Goal: Task Accomplishment & Management: Use online tool/utility

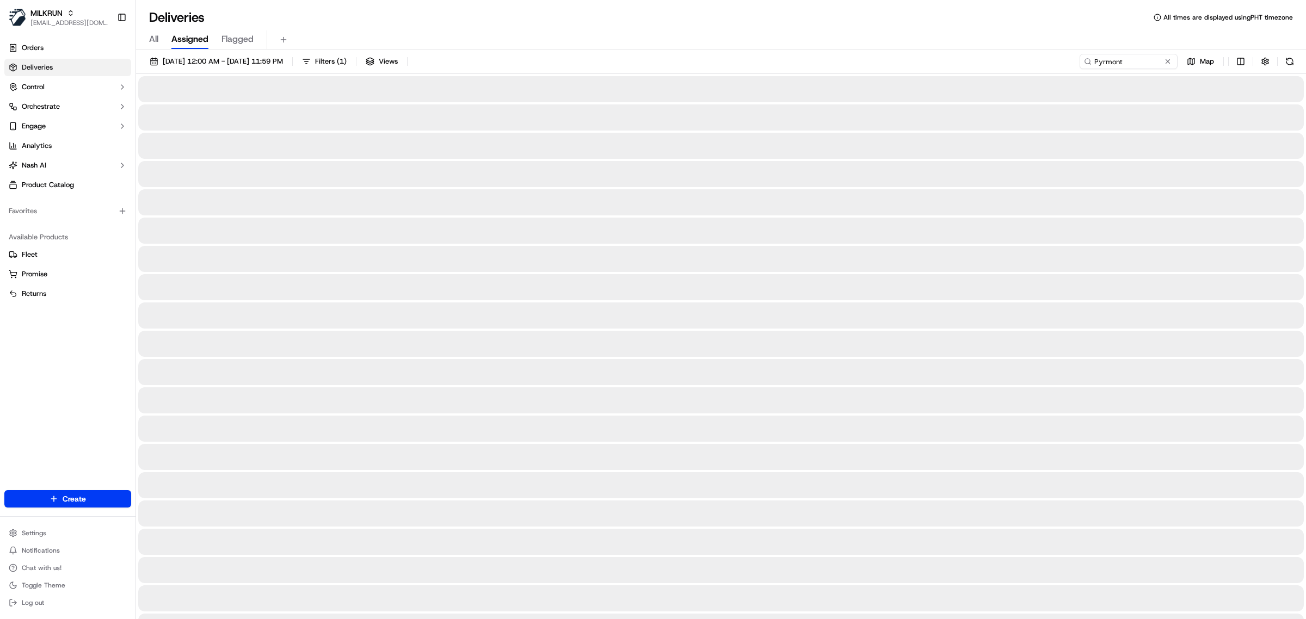
click at [150, 35] on span "All" at bounding box center [153, 39] width 9 height 13
click at [1122, 66] on input "Pyrmont" at bounding box center [1112, 61] width 131 height 15
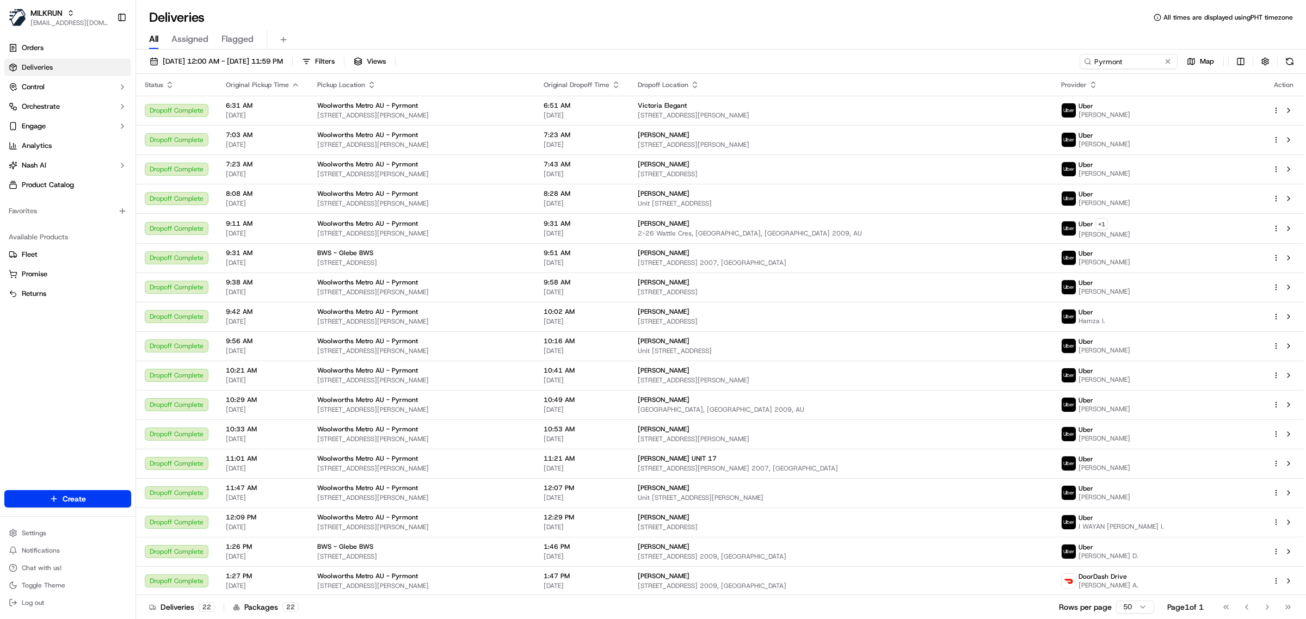
click at [180, 39] on span "Assigned" at bounding box center [189, 39] width 37 height 13
click at [1094, 61] on input "Pyrmont" at bounding box center [1112, 61] width 131 height 15
paste input "Chatswood East"
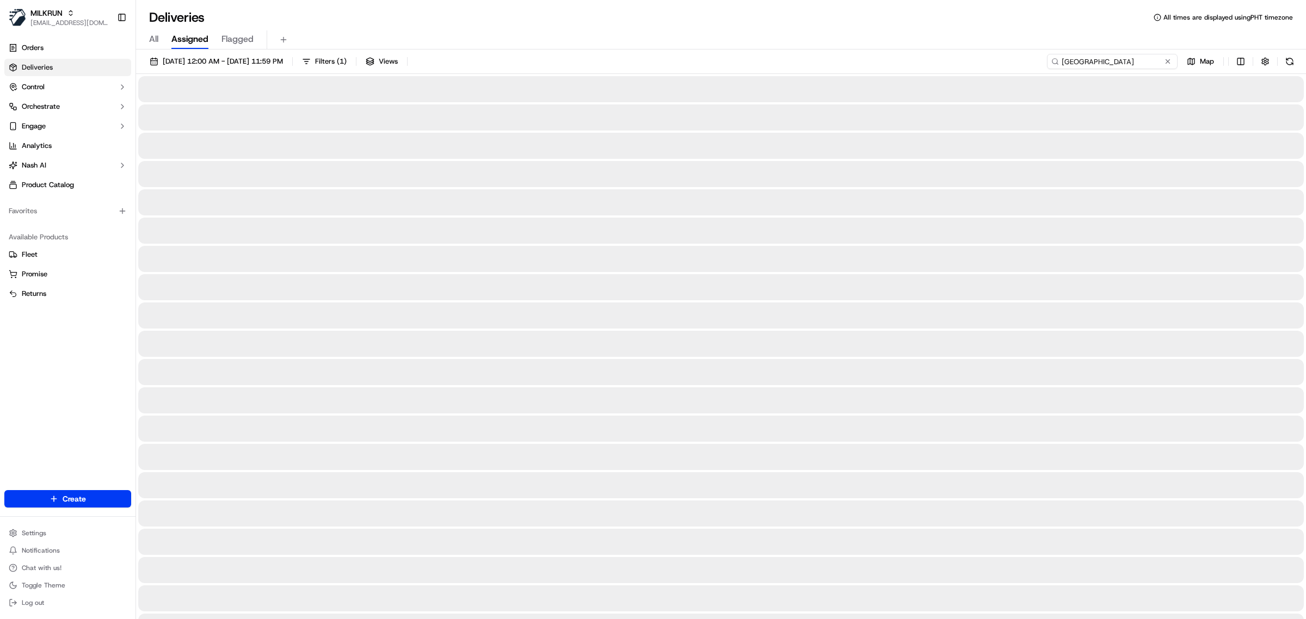
type input "Chatswood East"
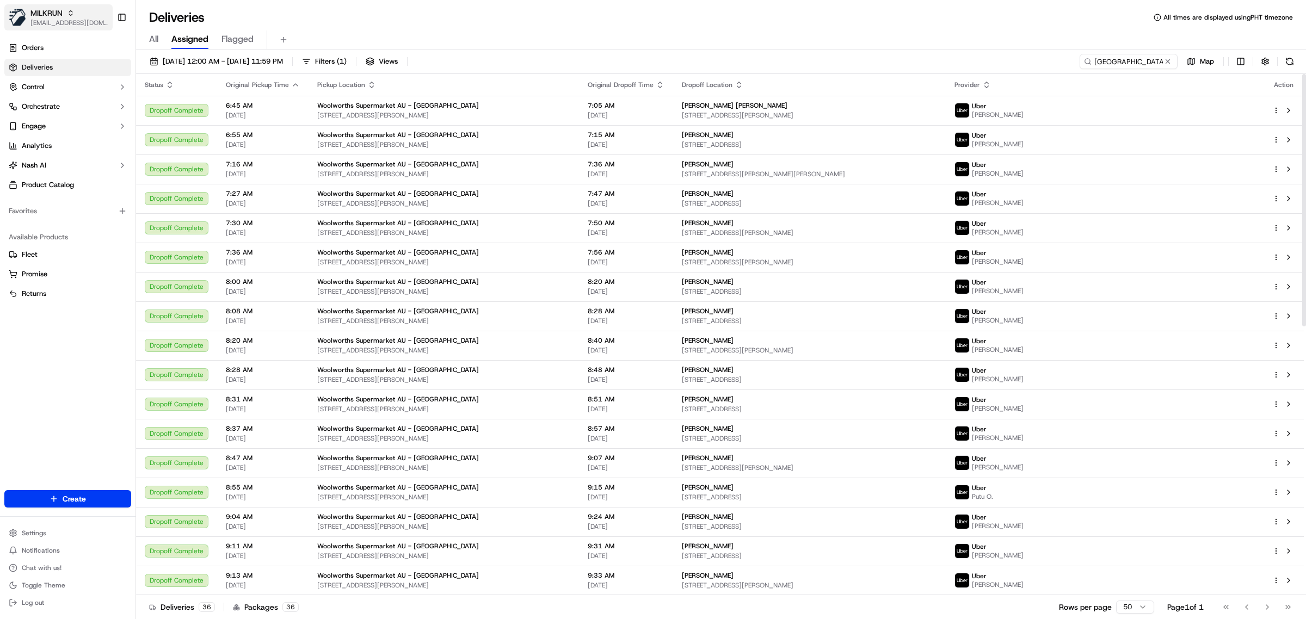
click at [47, 22] on span "[EMAIL_ADDRESS][DOMAIN_NAME]" at bounding box center [69, 23] width 78 height 9
click at [153, 57] on span "HomeRun" at bounding box center [154, 57] width 31 height 10
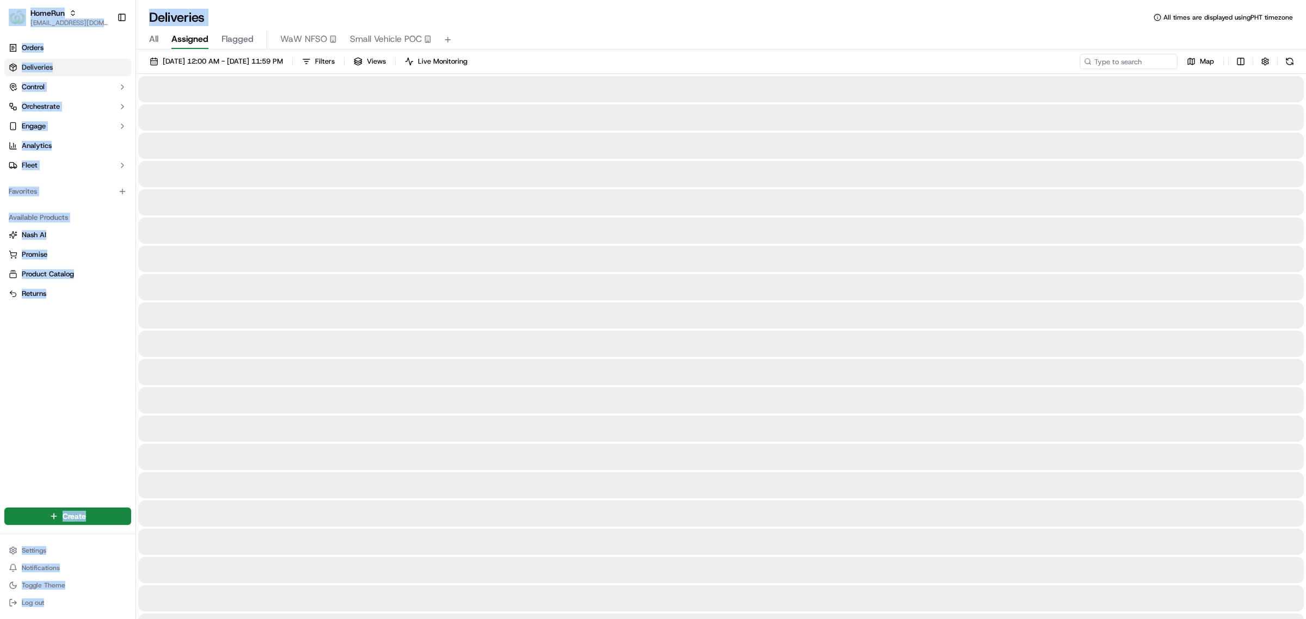
click at [152, 40] on span "All" at bounding box center [153, 39] width 9 height 13
click at [367, 42] on span "Small Vehicle POC" at bounding box center [386, 39] width 72 height 13
click at [669, 19] on div "Deliveries All times are displayed using AEST timezone" at bounding box center [721, 17] width 1170 height 17
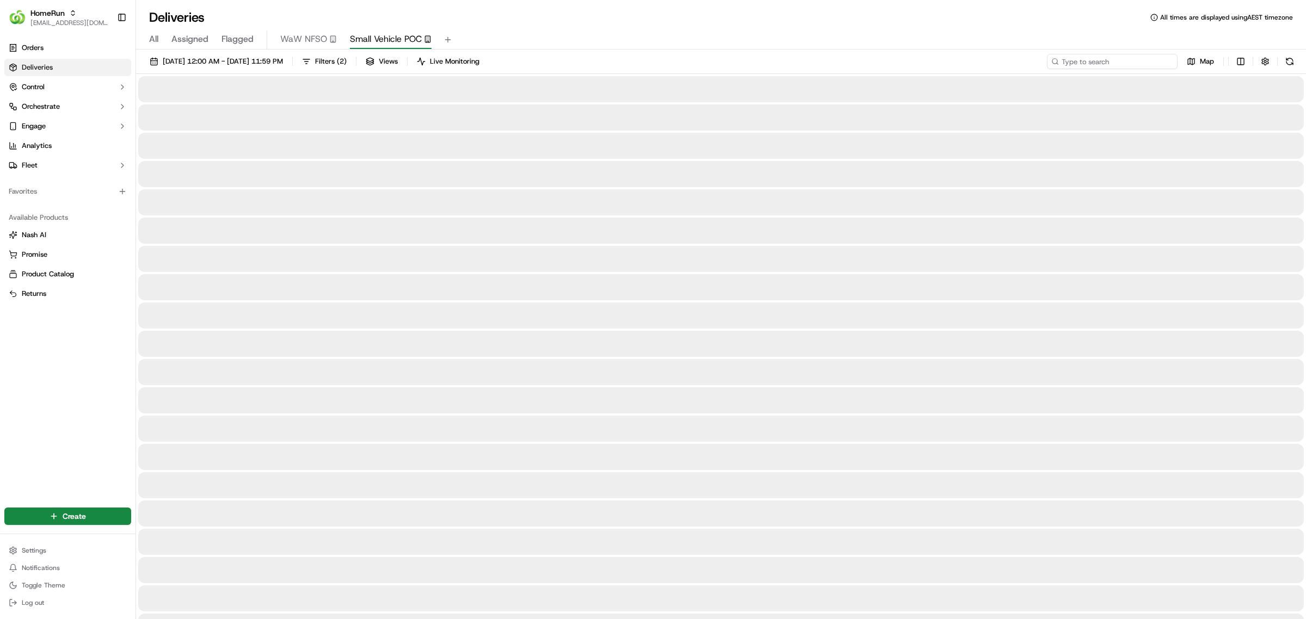
click at [1113, 60] on input at bounding box center [1112, 61] width 131 height 15
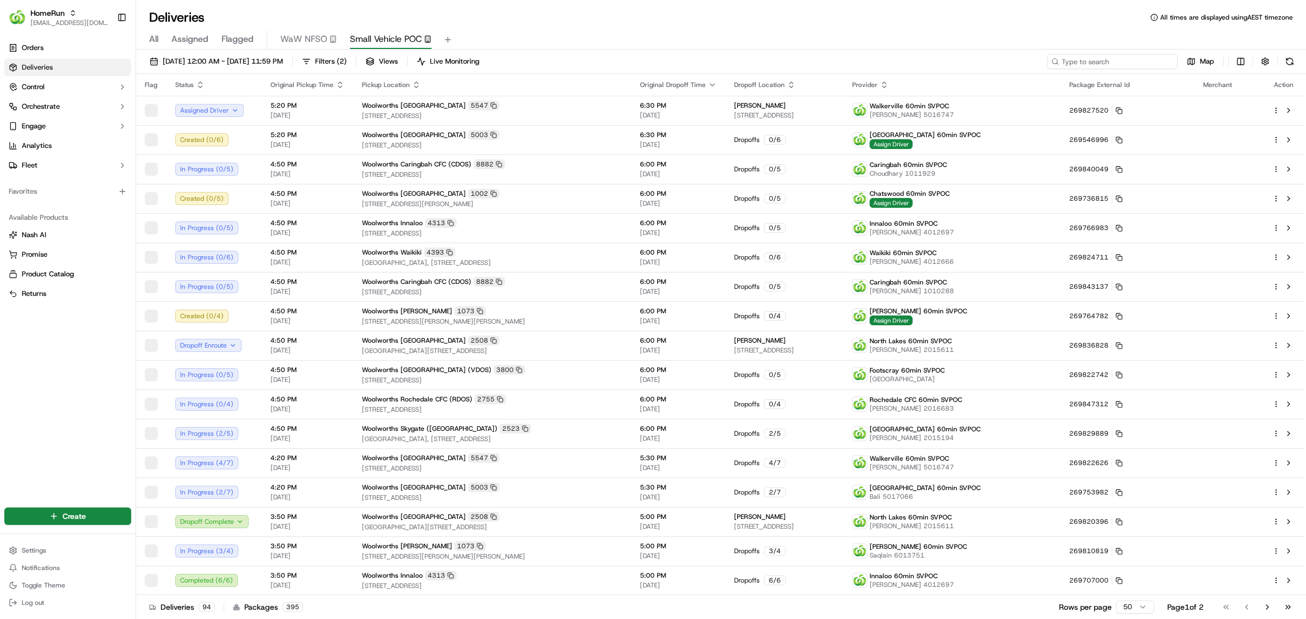
paste input "Chatswood East"
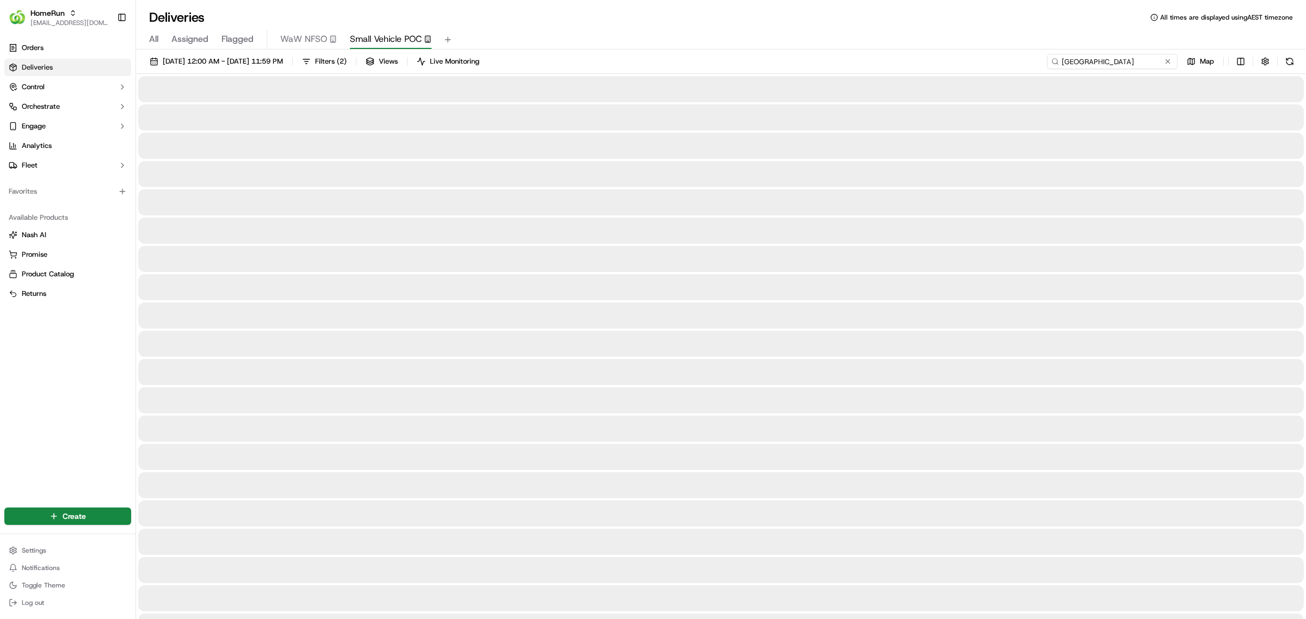
type input "Chatswood East"
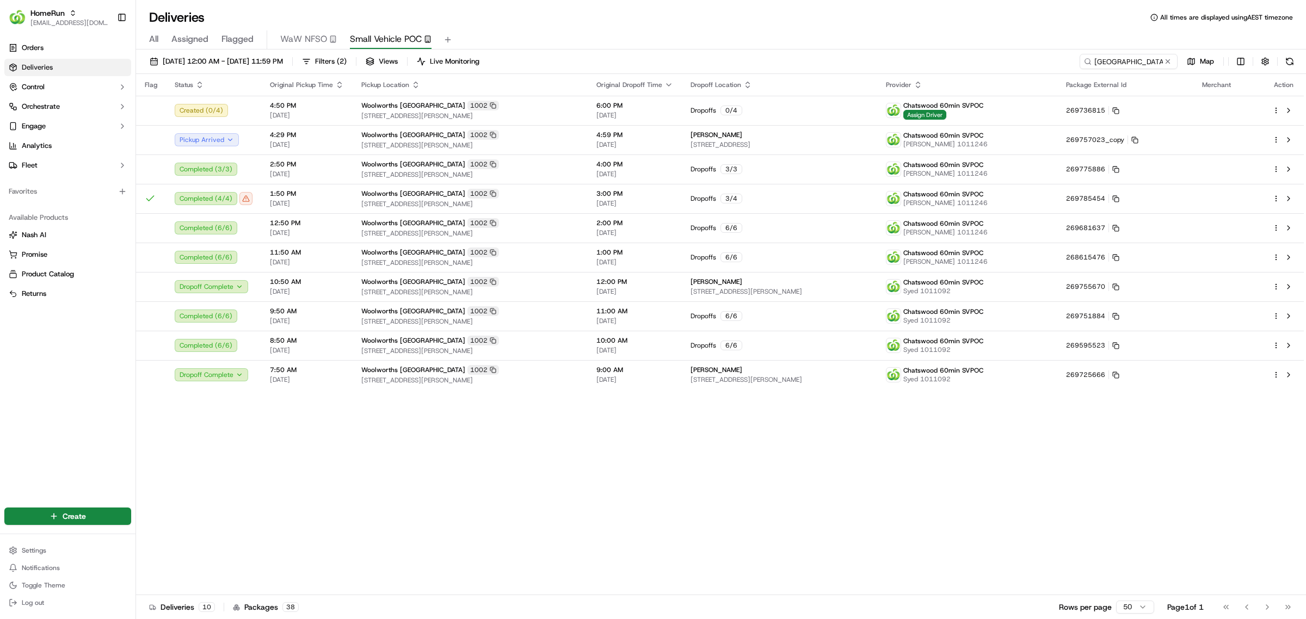
click at [299, 512] on div "Flag Status Original Pickup Time Pickup Location Original Dropoff Time Dropoff …" at bounding box center [720, 334] width 1168 height 521
drag, startPoint x: 898, startPoint y: 507, endPoint x: 914, endPoint y: 488, distance: 24.3
click at [906, 500] on div "Flag Status Original Pickup Time Pickup Location Original Dropoff Time Dropoff …" at bounding box center [720, 334] width 1168 height 521
click at [433, 473] on div "Flag Status Original Pickup Time Pickup Location Original Dropoff Time Dropoff …" at bounding box center [720, 334] width 1168 height 521
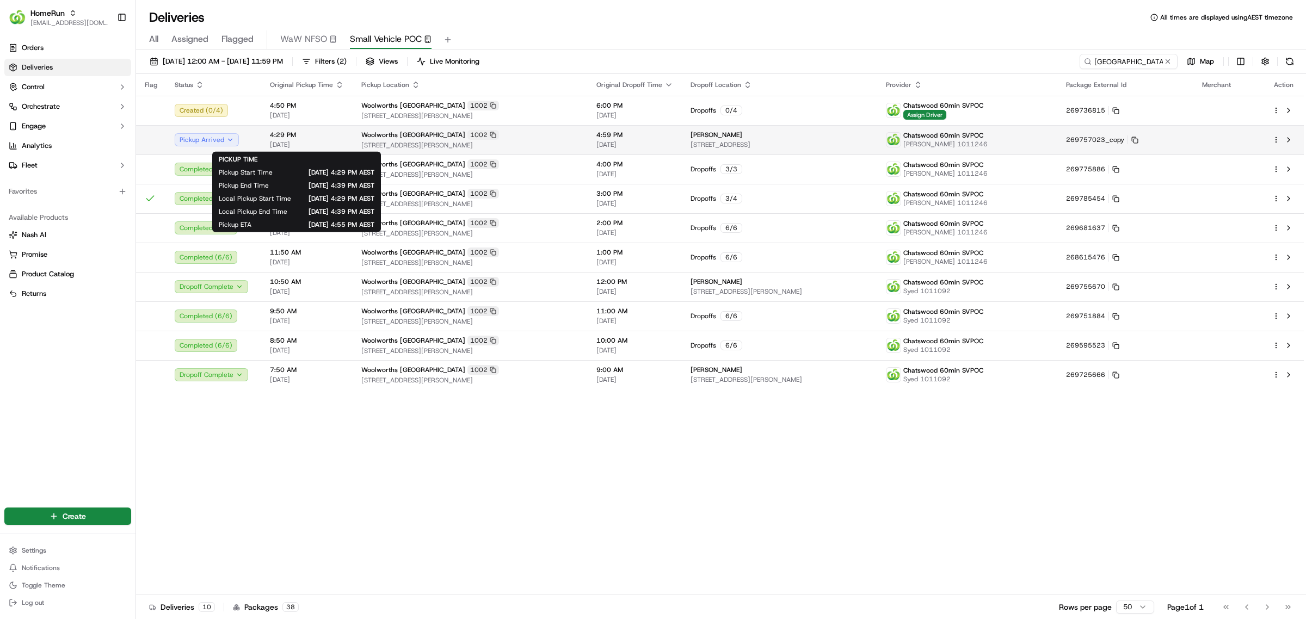
click at [332, 140] on span "[DATE]" at bounding box center [307, 144] width 74 height 9
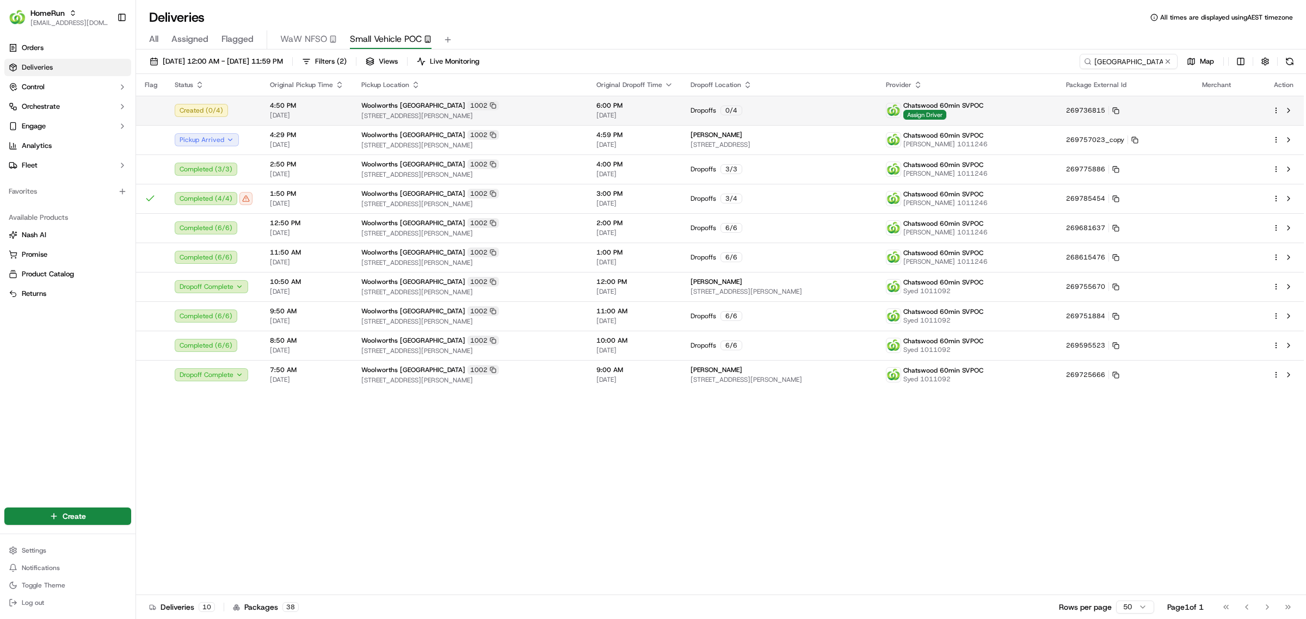
click at [1271, 109] on td at bounding box center [1284, 110] width 40 height 29
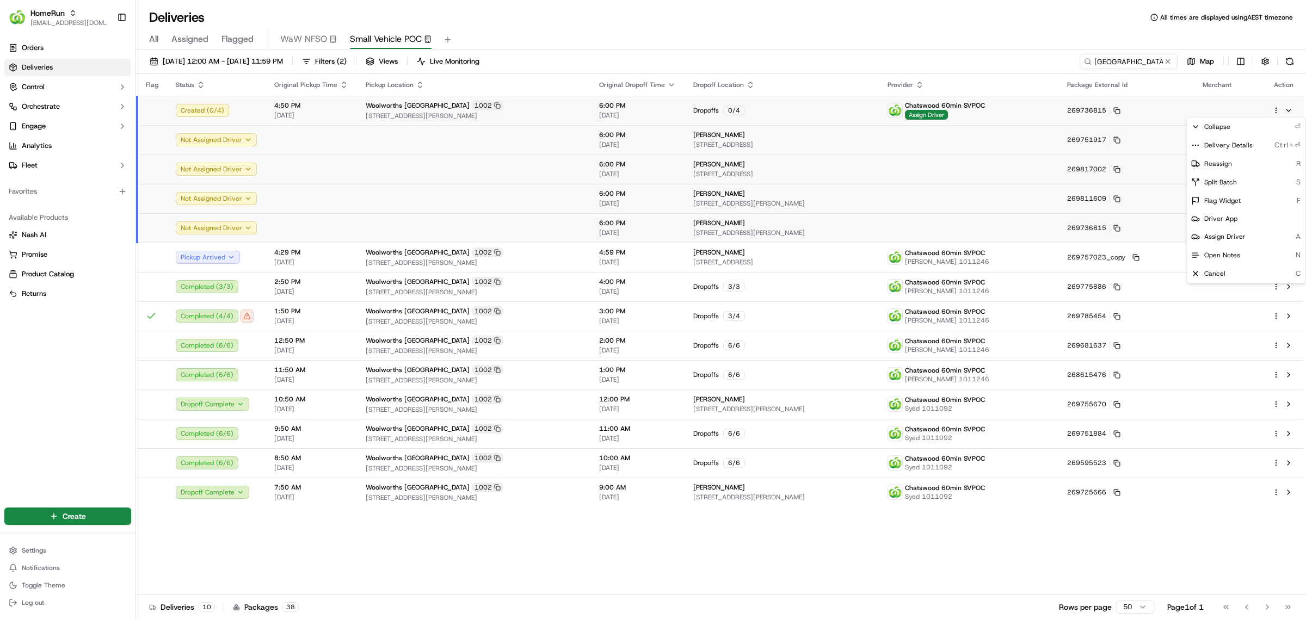
click at [1273, 110] on html "HomeRun mvilals@woolworths.com.au Toggle Sidebar Orders Deliveries Control Orch…" at bounding box center [653, 309] width 1306 height 619
click at [1227, 146] on span "Delivery Details" at bounding box center [1228, 145] width 48 height 9
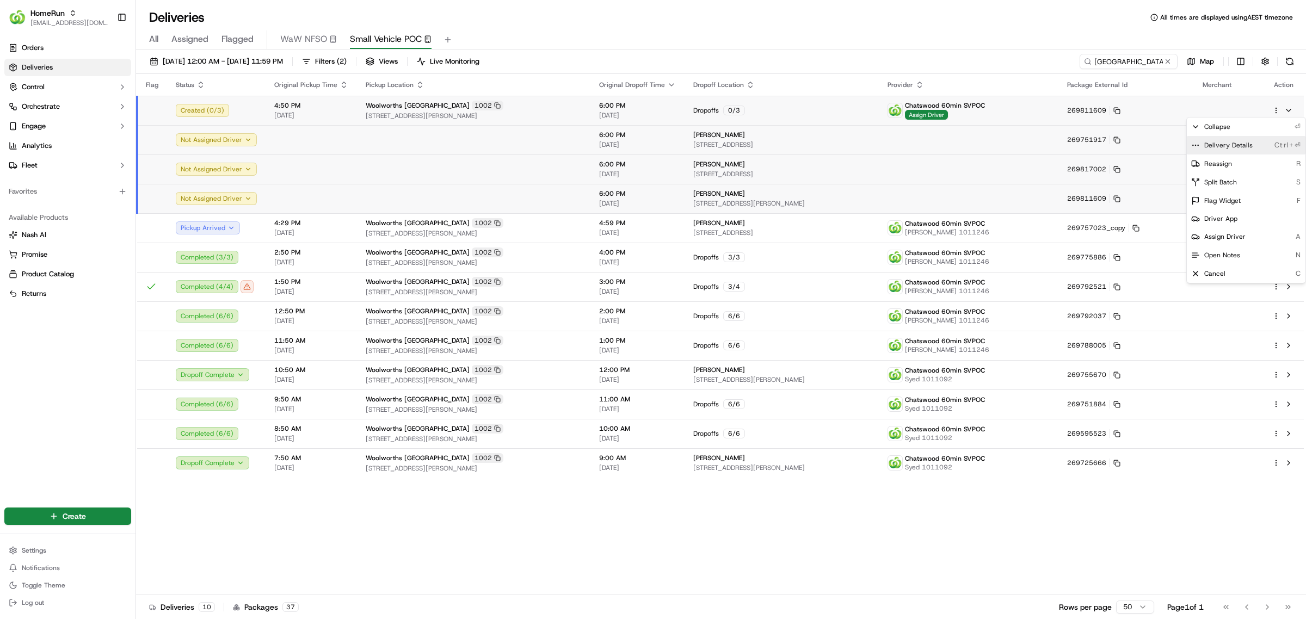
click at [1220, 145] on span "Delivery Details" at bounding box center [1228, 145] width 48 height 9
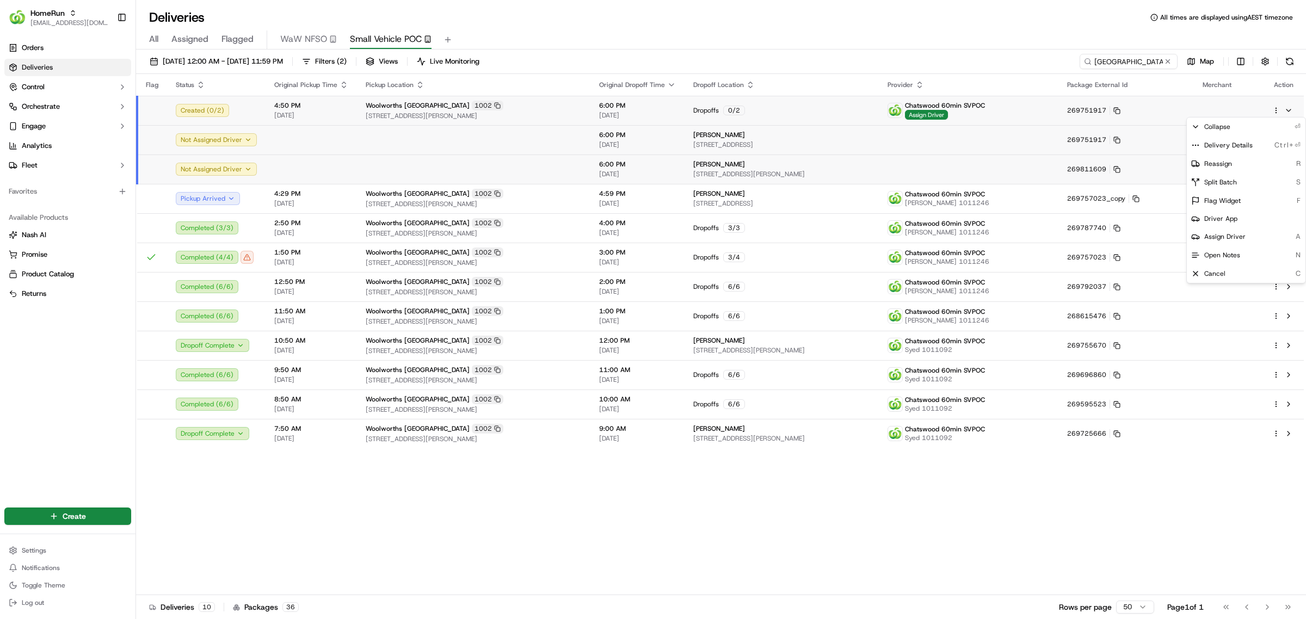
click at [665, 33] on html "HomeRun mvilals@woolworths.com.au Toggle Sidebar Orders Deliveries Control Orch…" at bounding box center [653, 309] width 1306 height 619
click at [541, 17] on div "Deliveries All times are displayed using AEST timezone" at bounding box center [721, 17] width 1170 height 17
click at [543, 507] on div "Flag Status Original Pickup Time Pickup Location Original Dropoff Time Dropoff …" at bounding box center [720, 334] width 1168 height 521
click at [710, 27] on div "All Assigned Flagged WaW NFSO Small Vehicle POC" at bounding box center [721, 37] width 1170 height 23
click at [79, 21] on span "[EMAIL_ADDRESS][DOMAIN_NAME]" at bounding box center [69, 23] width 78 height 9
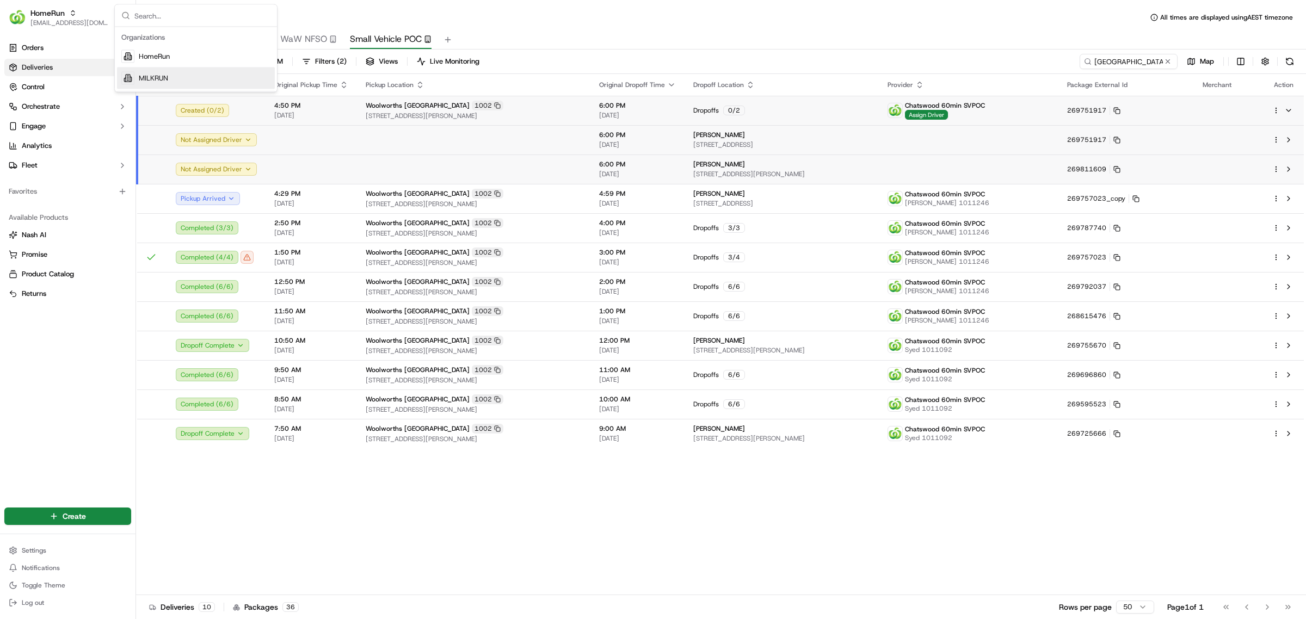
click at [148, 77] on span "MILKRUN" at bounding box center [153, 78] width 29 height 10
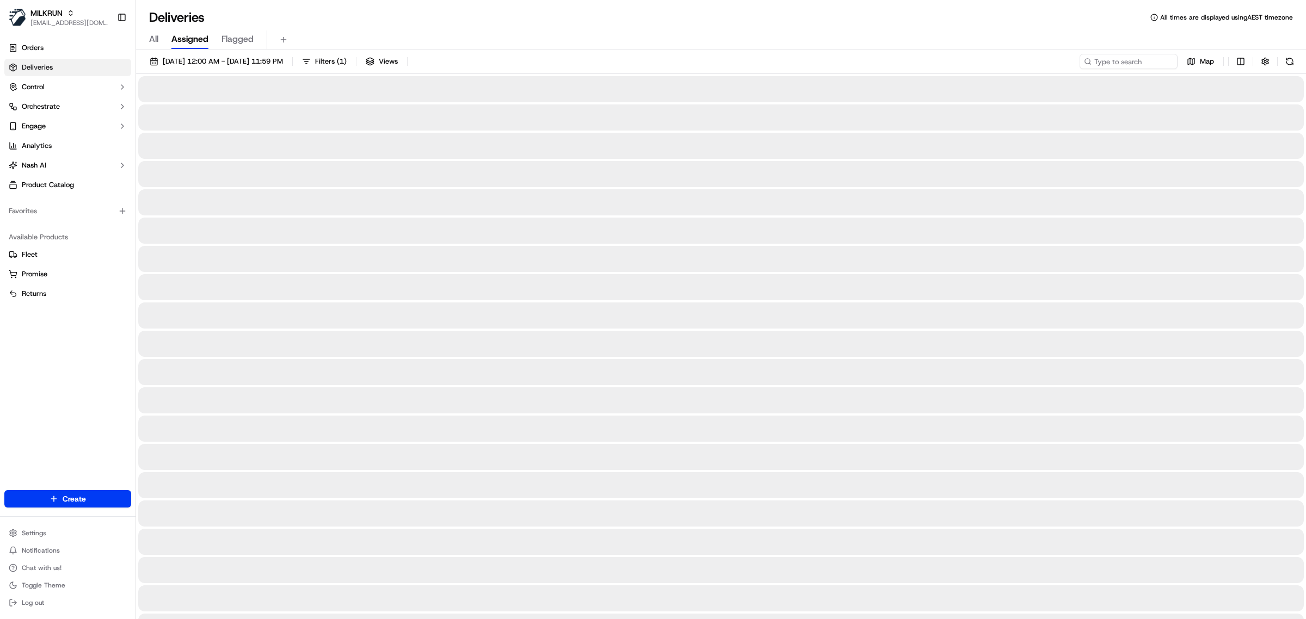
click at [722, 36] on div "All Assigned Flagged" at bounding box center [721, 39] width 1170 height 19
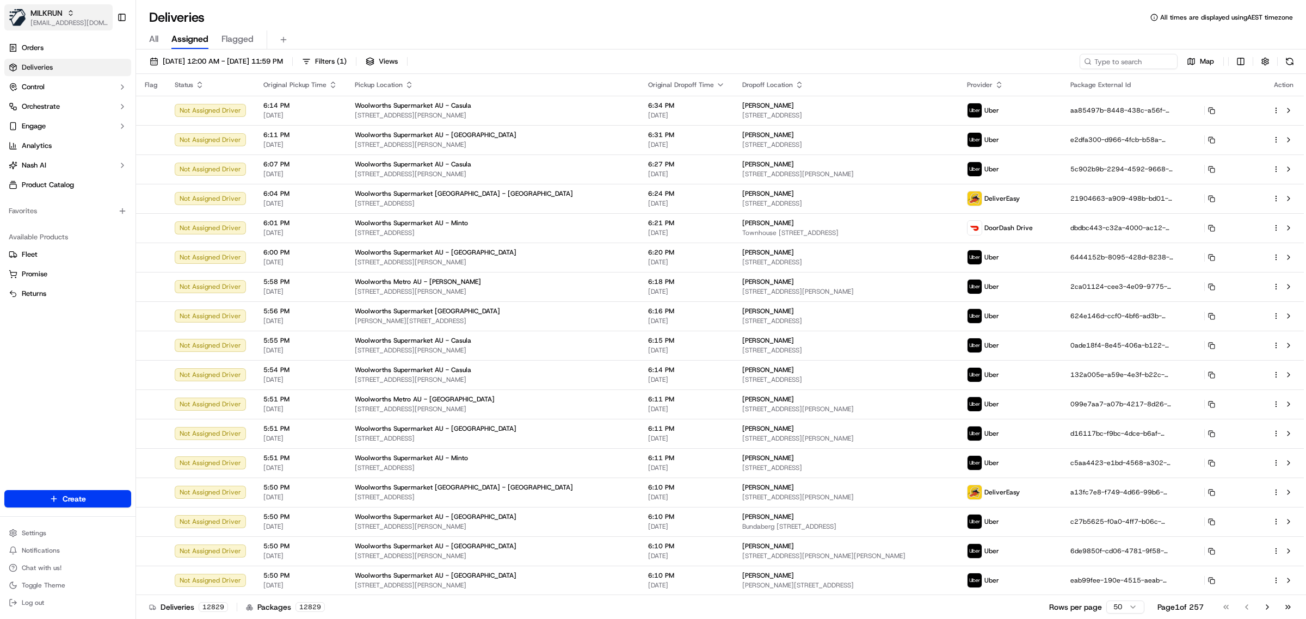
click at [50, 23] on span "[EMAIL_ADDRESS][DOMAIN_NAME]" at bounding box center [69, 23] width 78 height 9
click at [153, 58] on span "HomeRun" at bounding box center [154, 57] width 31 height 10
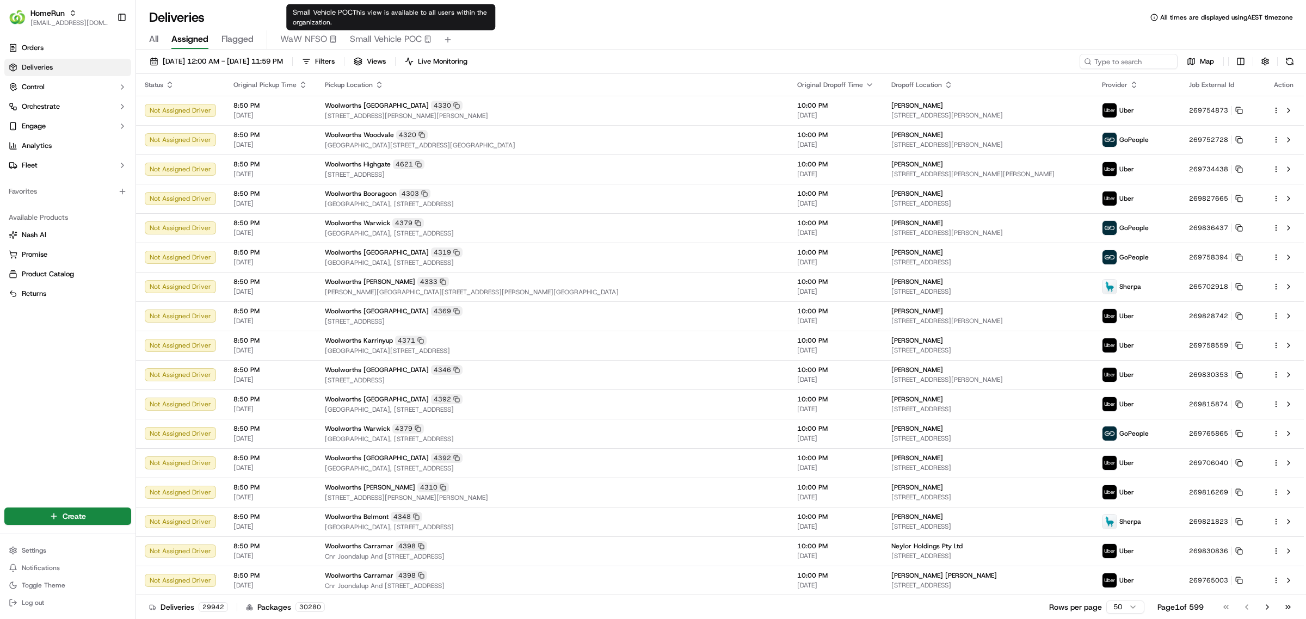
click at [396, 45] on span "Small Vehicle POC" at bounding box center [386, 39] width 72 height 13
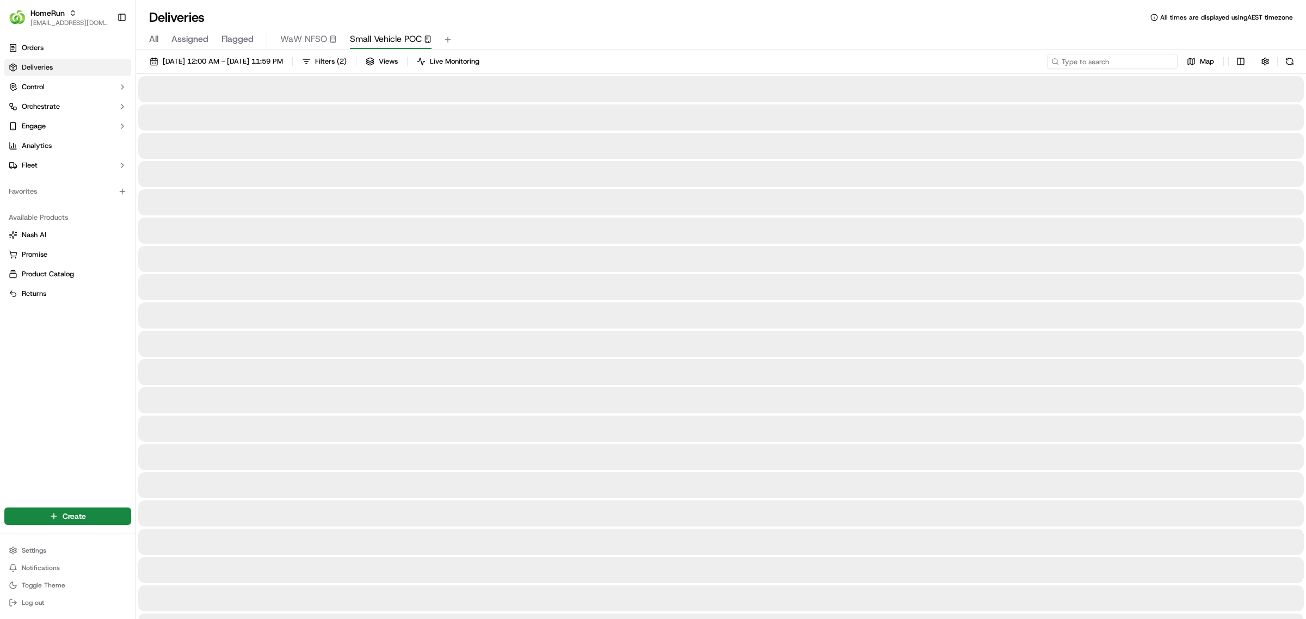
click at [1118, 56] on input at bounding box center [1112, 61] width 131 height 15
paste input "Cumberland Park"
type input "Cumberland Park"
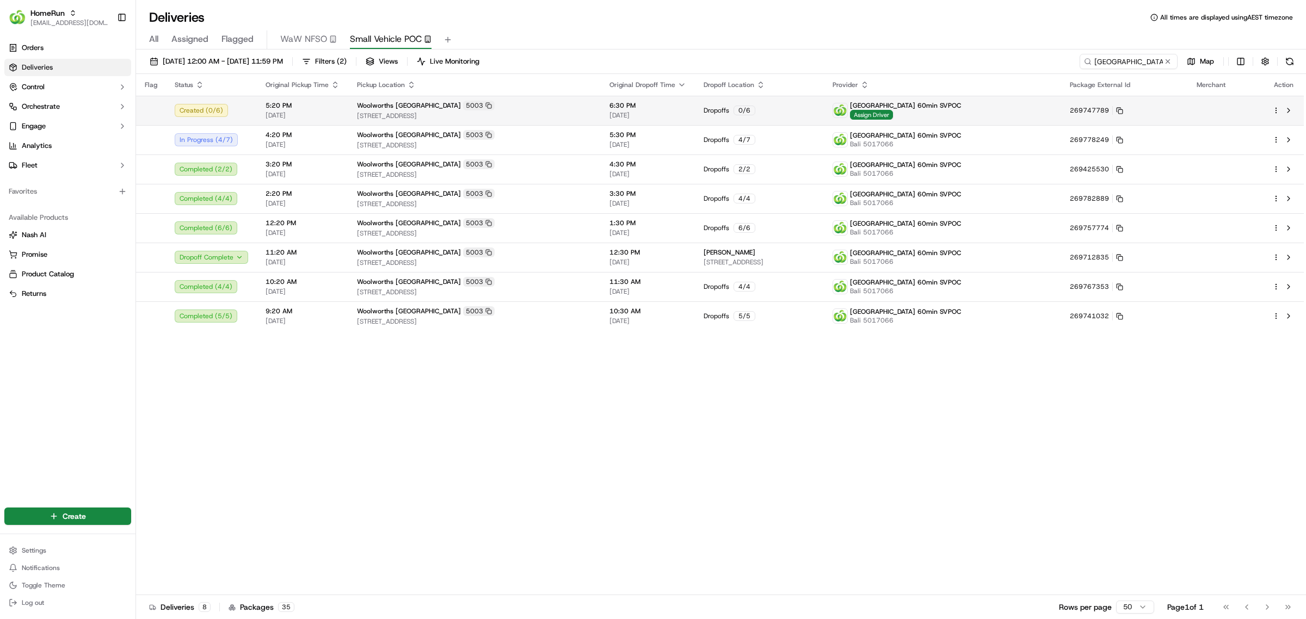
click at [1271, 107] on td at bounding box center [1284, 110] width 40 height 29
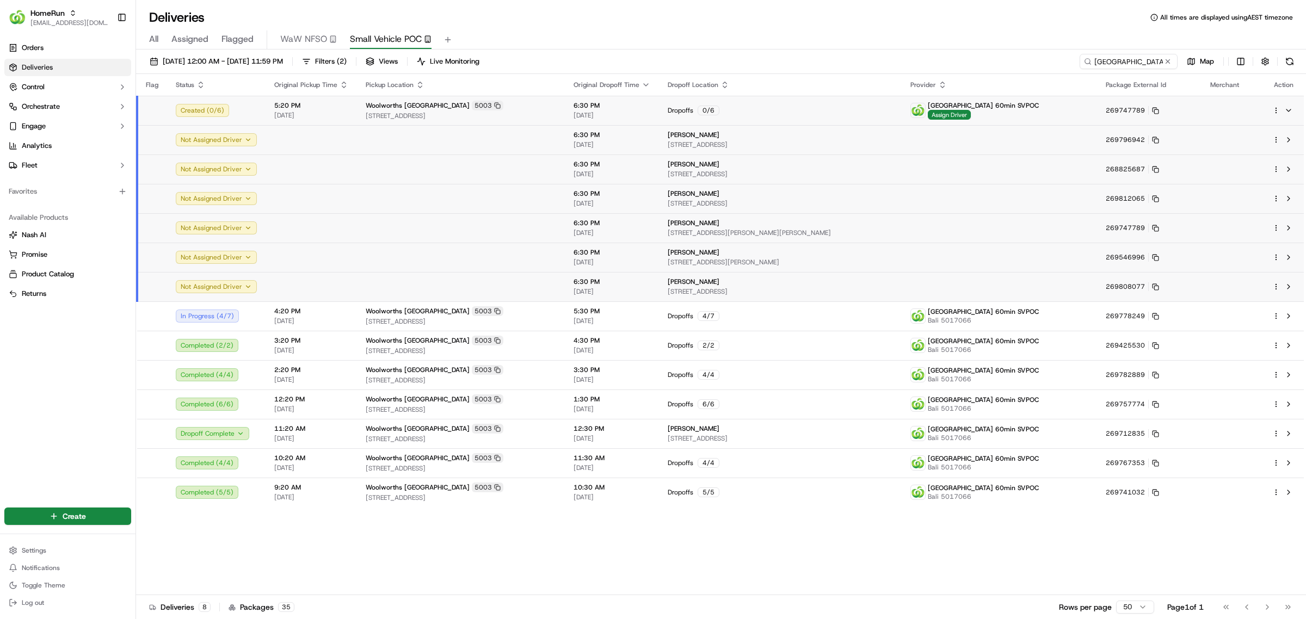
drag, startPoint x: 682, startPoint y: 26, endPoint x: 638, endPoint y: 2, distance: 49.9
click at [678, 26] on div "All Assigned Flagged WaW NFSO Small Vehicle POC" at bounding box center [721, 37] width 1170 height 23
click at [1273, 112] on html "HomeRun mvilals@woolworths.com.au Toggle Sidebar Orders Deliveries Control Orch…" at bounding box center [653, 309] width 1306 height 619
click at [1241, 147] on span "Delivery Details" at bounding box center [1228, 145] width 48 height 9
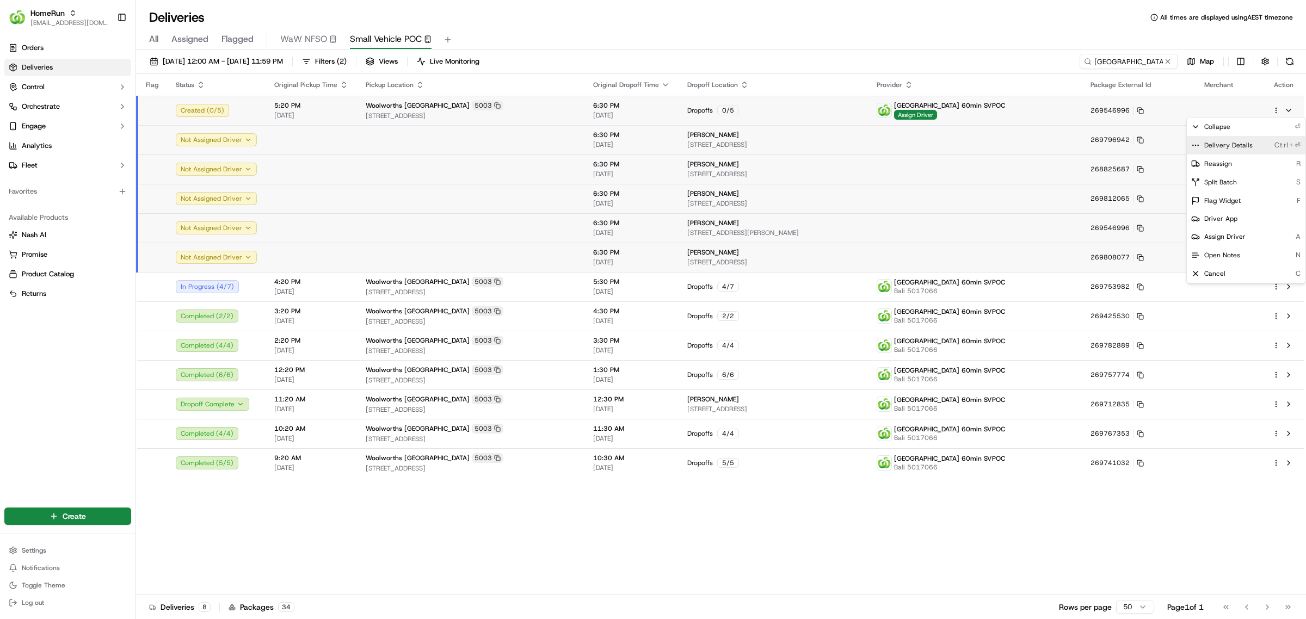
click at [1212, 146] on span "Delivery Details" at bounding box center [1228, 145] width 48 height 9
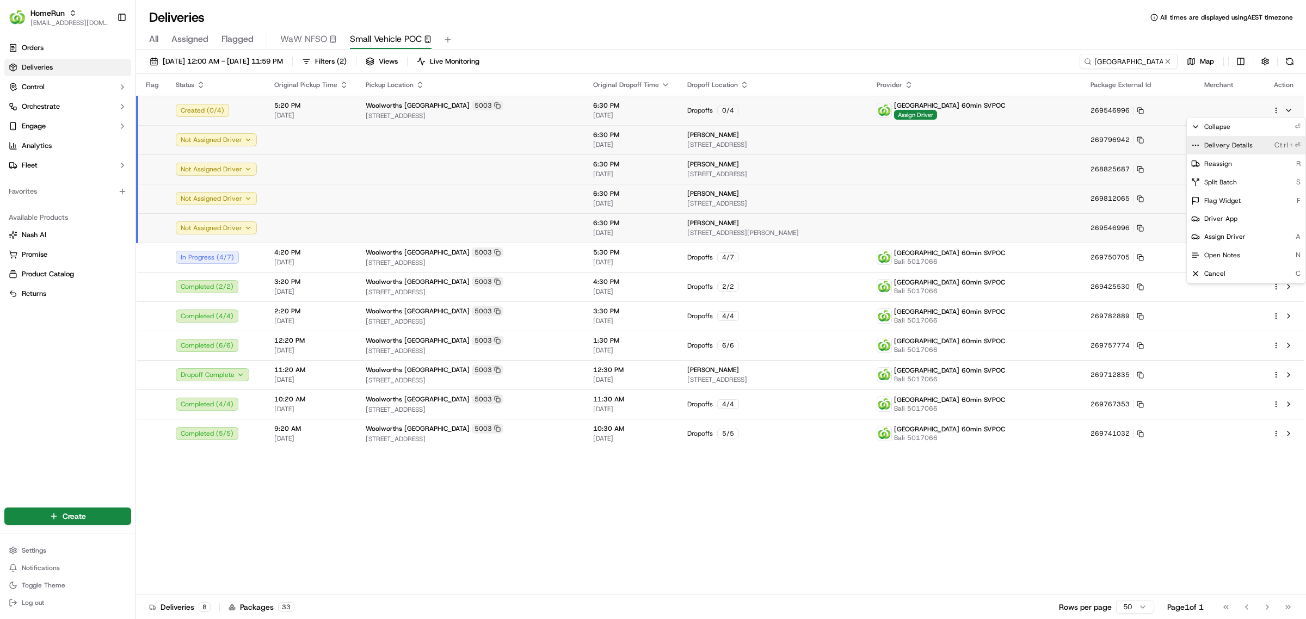
click at [1229, 141] on span "Delivery Details" at bounding box center [1228, 145] width 48 height 9
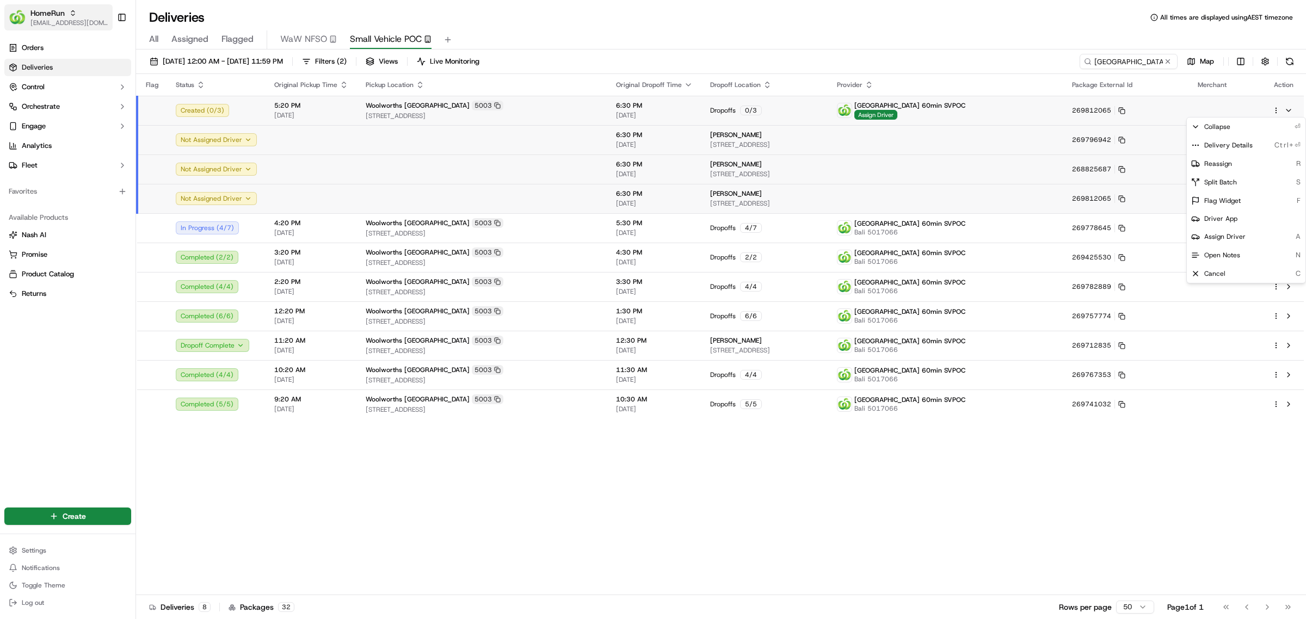
click at [66, 18] on html "HomeRun mvilals@woolworths.com.au Toggle Sidebar Orders Deliveries Control Orch…" at bounding box center [653, 309] width 1306 height 619
click at [61, 19] on span "[EMAIL_ADDRESS][DOMAIN_NAME]" at bounding box center [69, 23] width 78 height 9
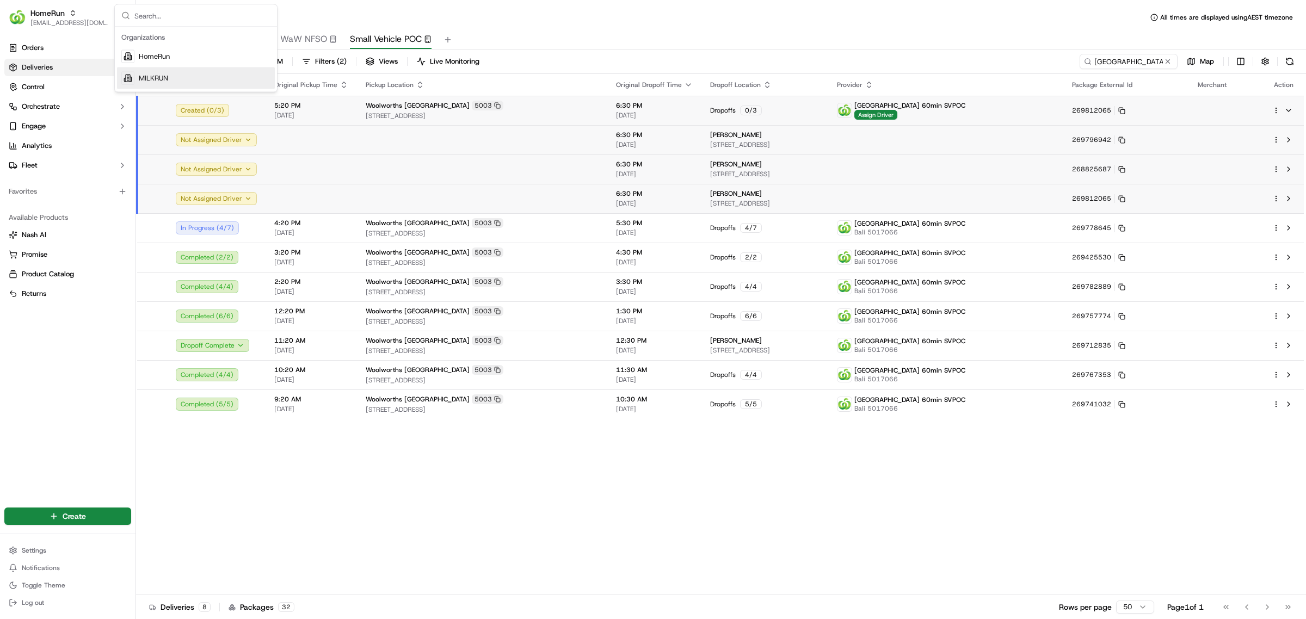
click at [161, 78] on span "MILKRUN" at bounding box center [153, 78] width 29 height 10
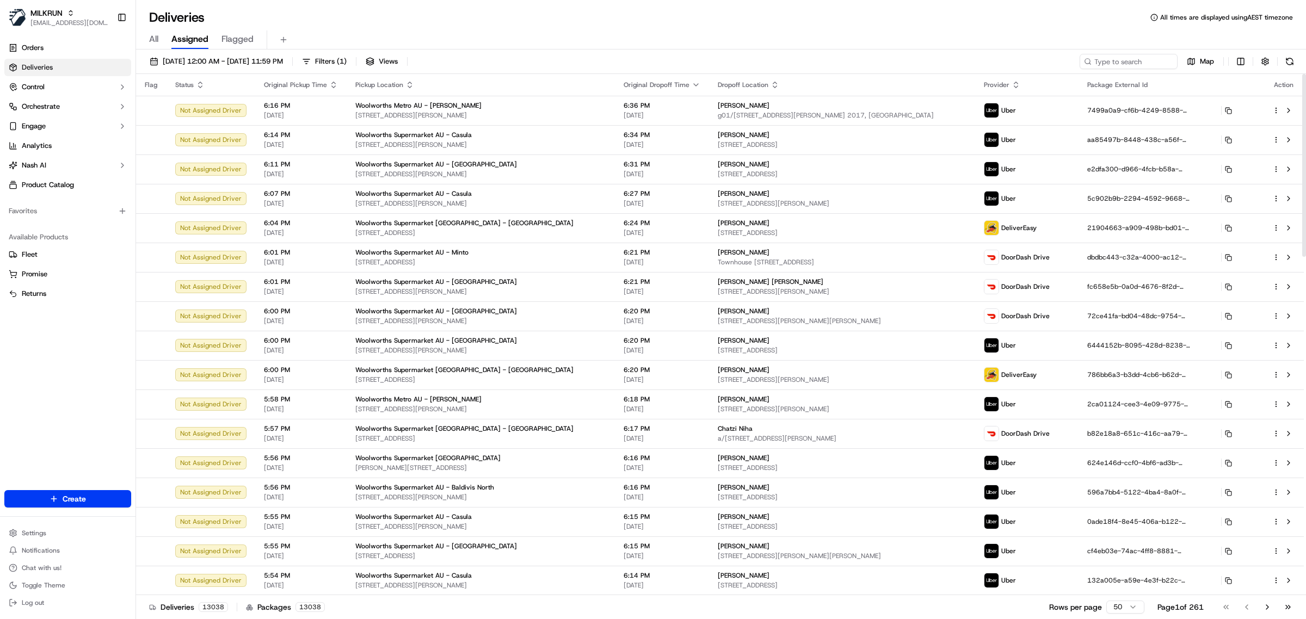
click at [482, 22] on div "Deliveries All times are displayed using AEST timezone" at bounding box center [721, 17] width 1170 height 17
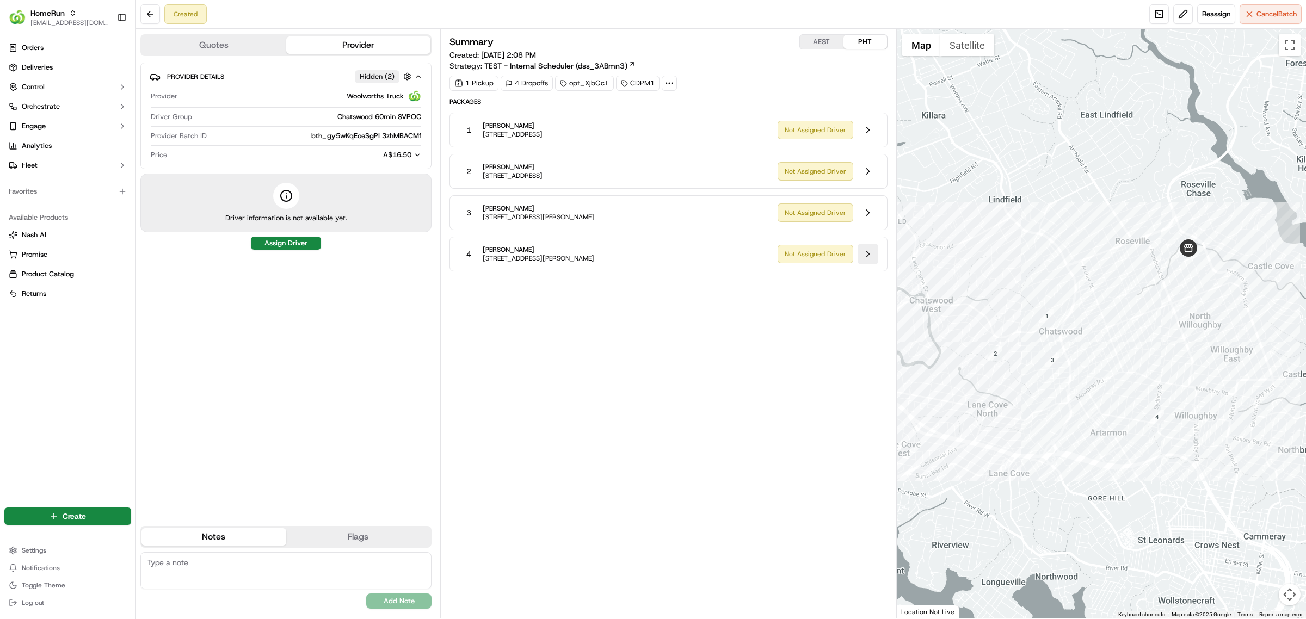
click at [872, 256] on button at bounding box center [868, 254] width 21 height 21
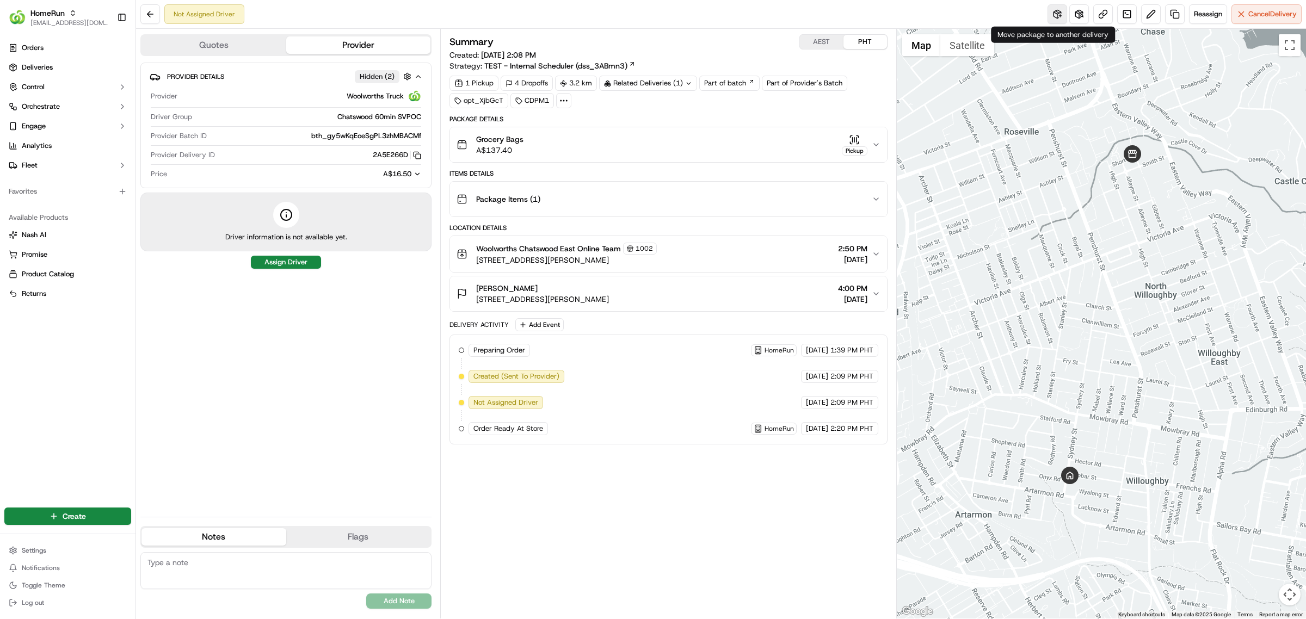
click at [1051, 17] on button at bounding box center [1058, 14] width 20 height 20
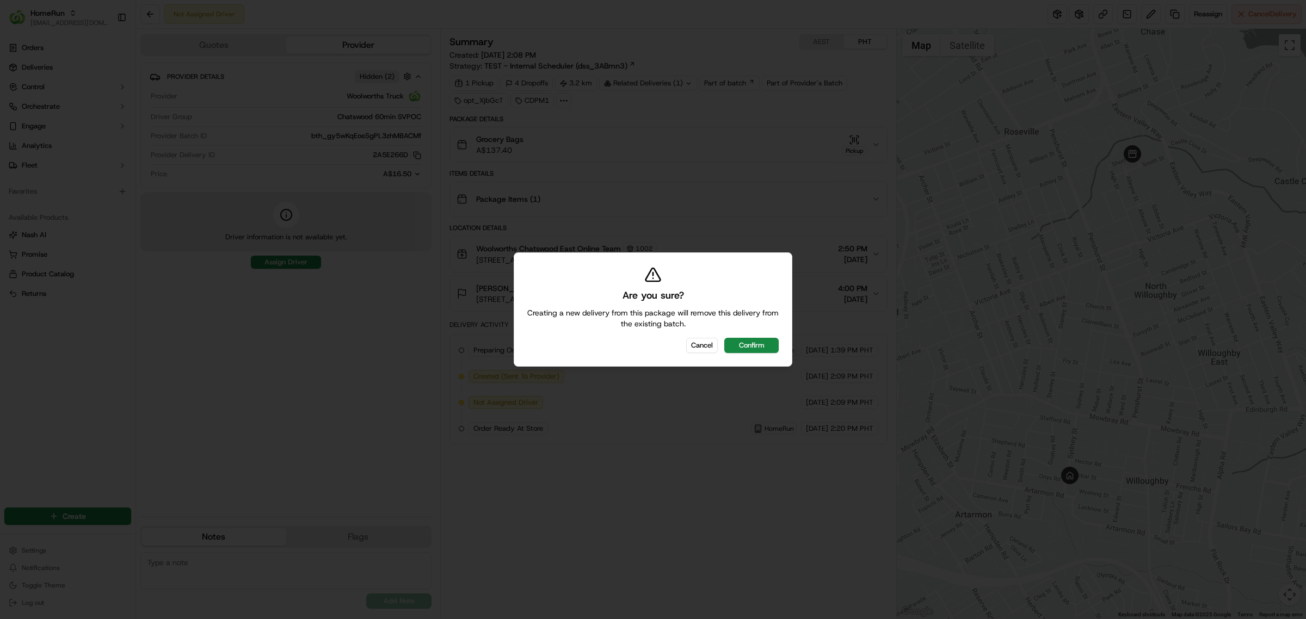
click at [755, 346] on button "Confirm" at bounding box center [751, 345] width 54 height 15
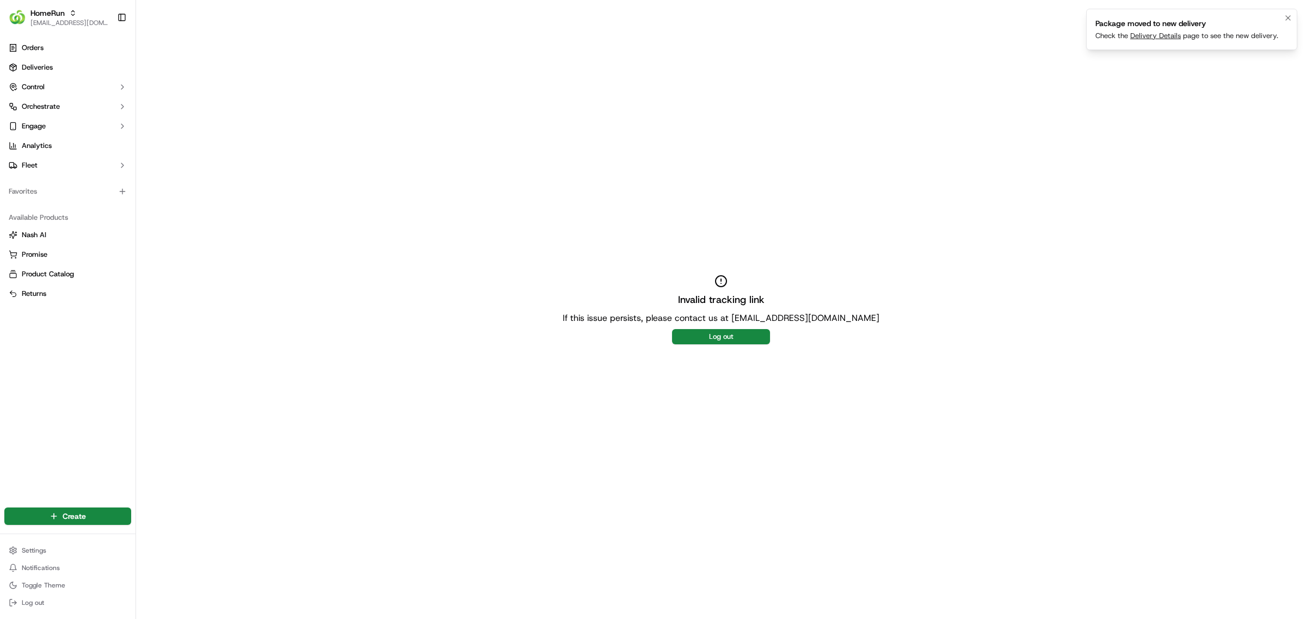
click at [1156, 36] on link "Delivery Details" at bounding box center [1155, 35] width 51 height 9
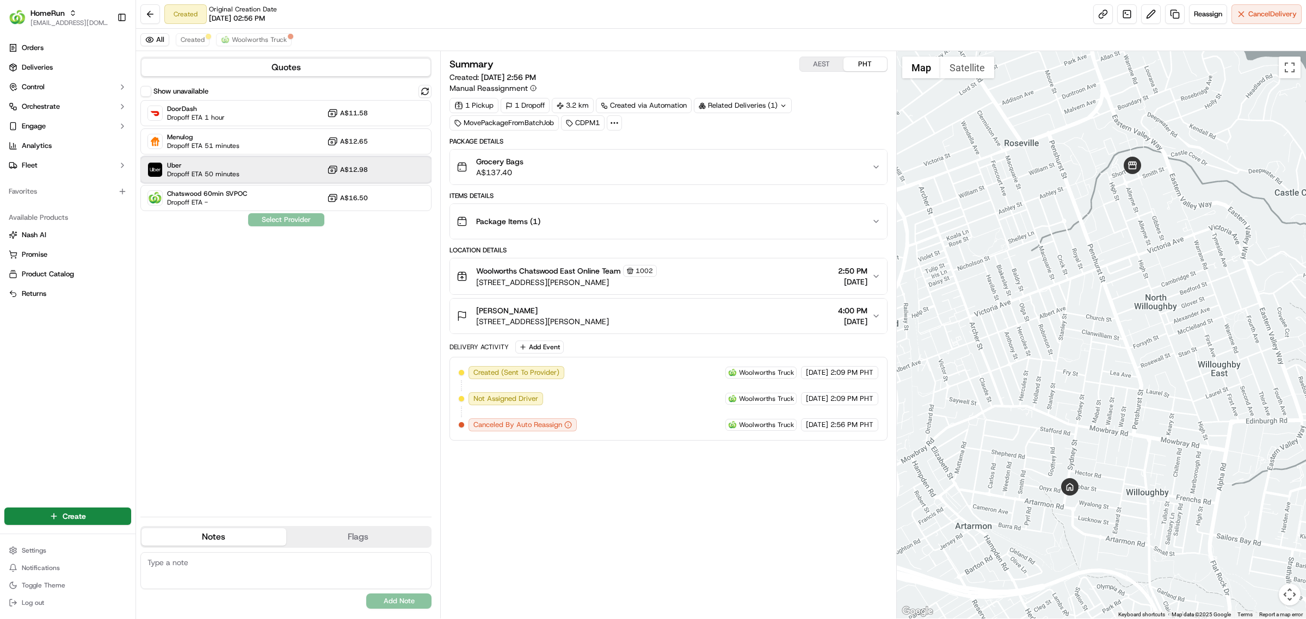
click at [200, 165] on span "Uber" at bounding box center [203, 165] width 72 height 9
click at [300, 216] on button "Assign Provider" at bounding box center [286, 219] width 77 height 13
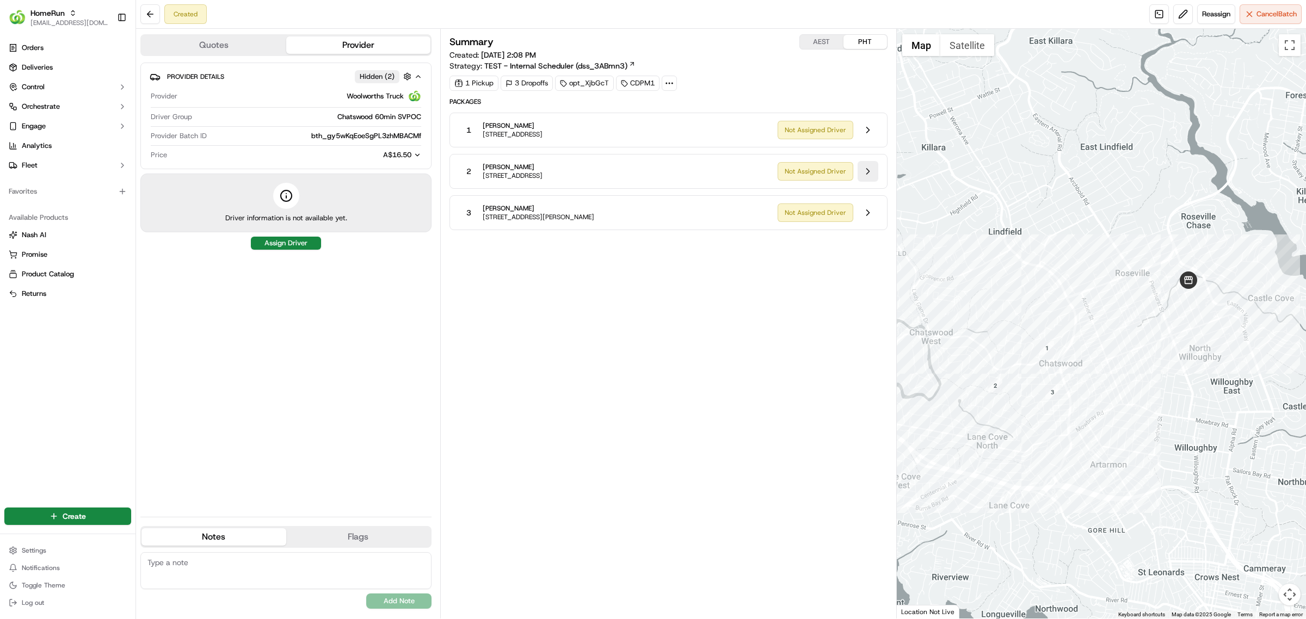
click at [867, 173] on button at bounding box center [868, 171] width 21 height 21
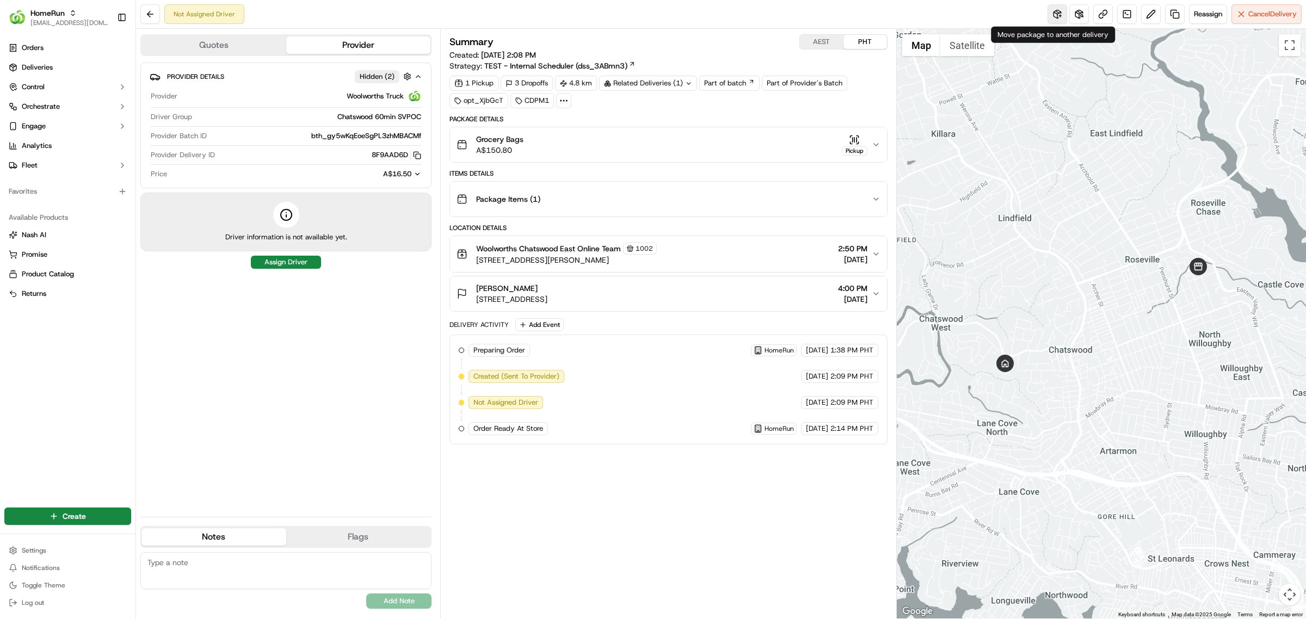
click at [1056, 15] on button at bounding box center [1058, 14] width 20 height 20
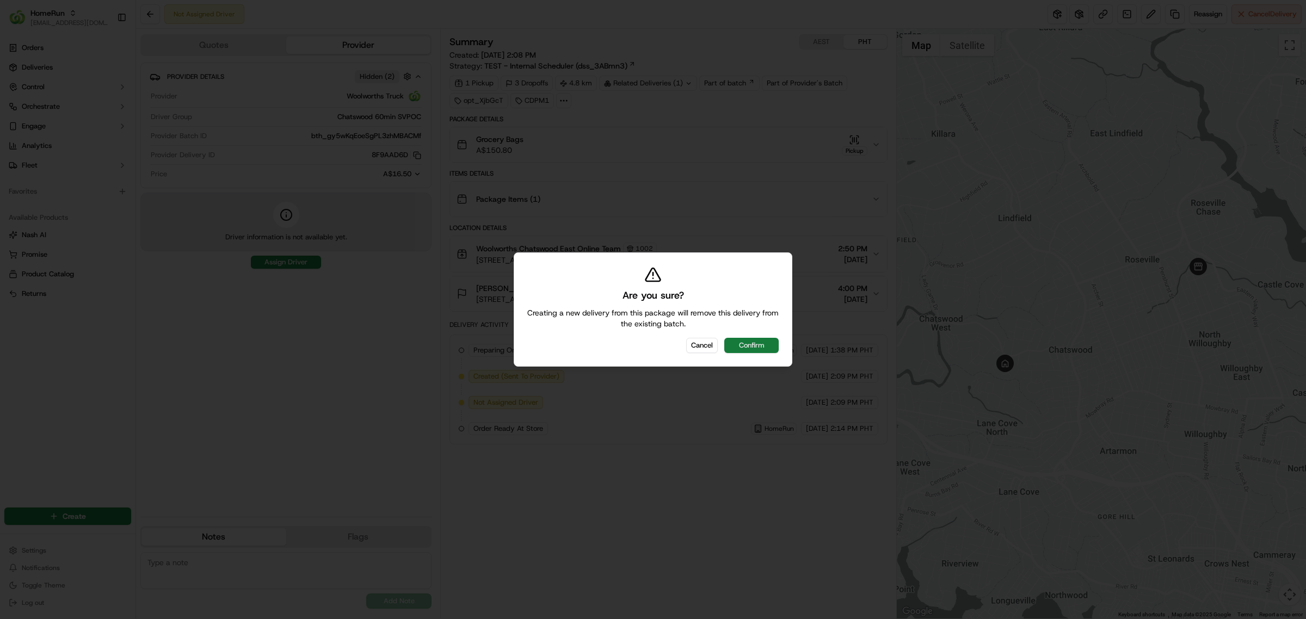
click at [768, 348] on button "Confirm" at bounding box center [751, 345] width 54 height 15
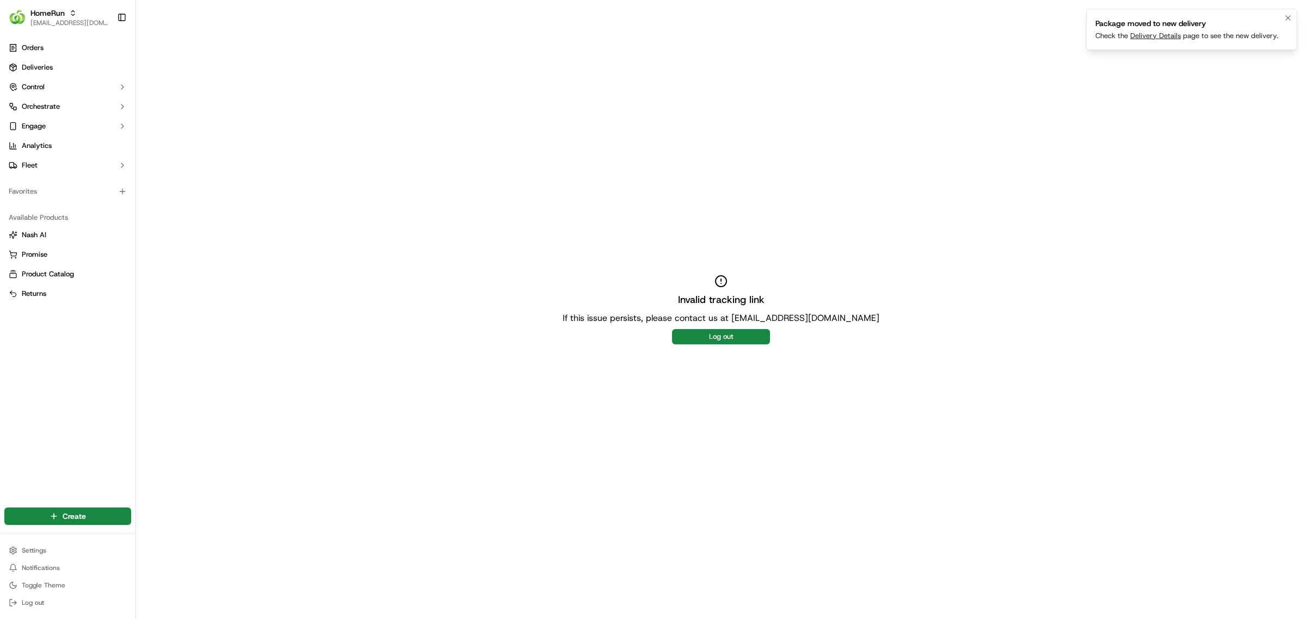
click at [1165, 39] on link "Delivery Details" at bounding box center [1155, 35] width 51 height 9
drag, startPoint x: 948, startPoint y: 99, endPoint x: 926, endPoint y: 7, distance: 94.6
click at [948, 98] on div "Invalid tracking link If this issue persists, please contact us at support@usen…" at bounding box center [721, 309] width 1170 height 619
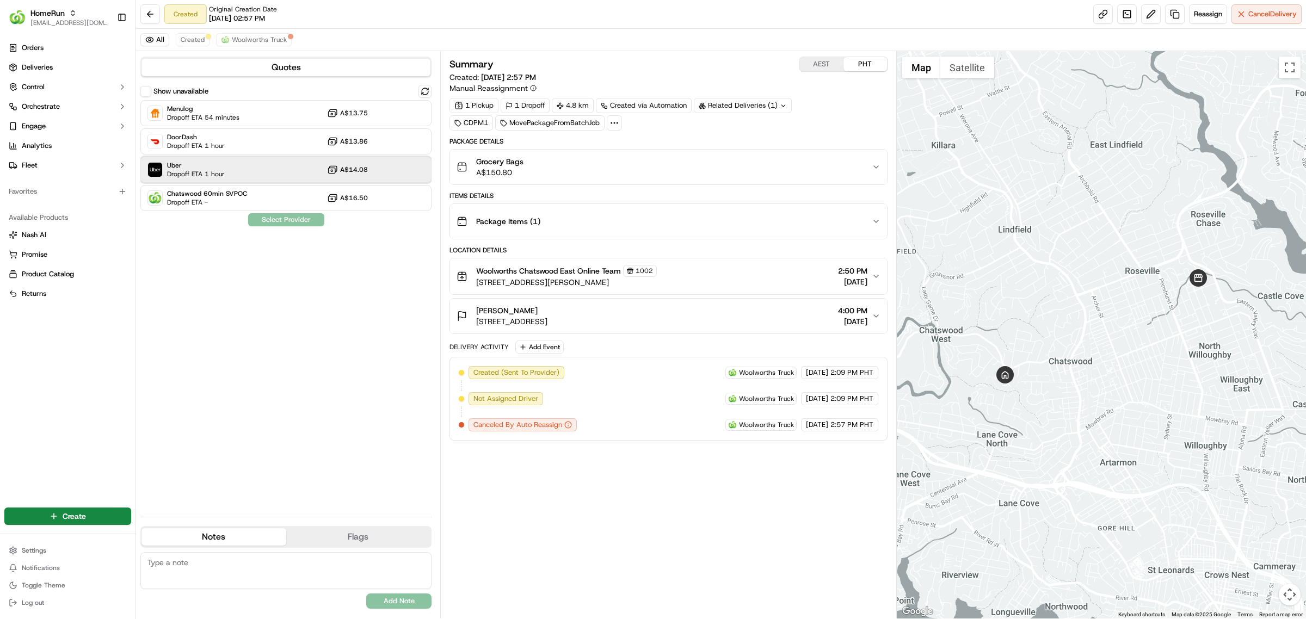
click at [226, 167] on div "Uber Dropoff ETA 1 hour A$14.08" at bounding box center [285, 170] width 291 height 26
click at [281, 226] on button "Assign Provider" at bounding box center [286, 219] width 77 height 13
click at [268, 218] on div "Show unavailable Menulog Dropoff ETA 54 minutes A$13.75 DoorDash Dropoff ETA 1 …" at bounding box center [285, 296] width 291 height 423
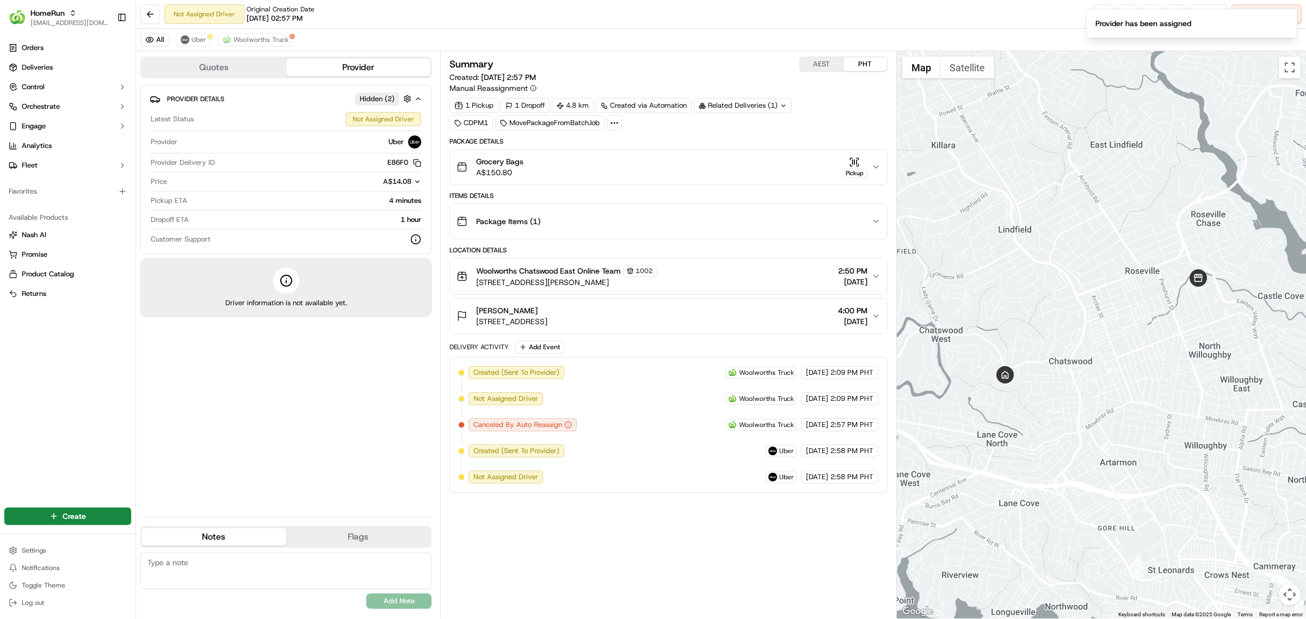
click at [689, 4] on div "Not Assigned Driver Original Creation Date [DATE] 02:57 PM Reassign Cancel Deli…" at bounding box center [721, 14] width 1170 height 29
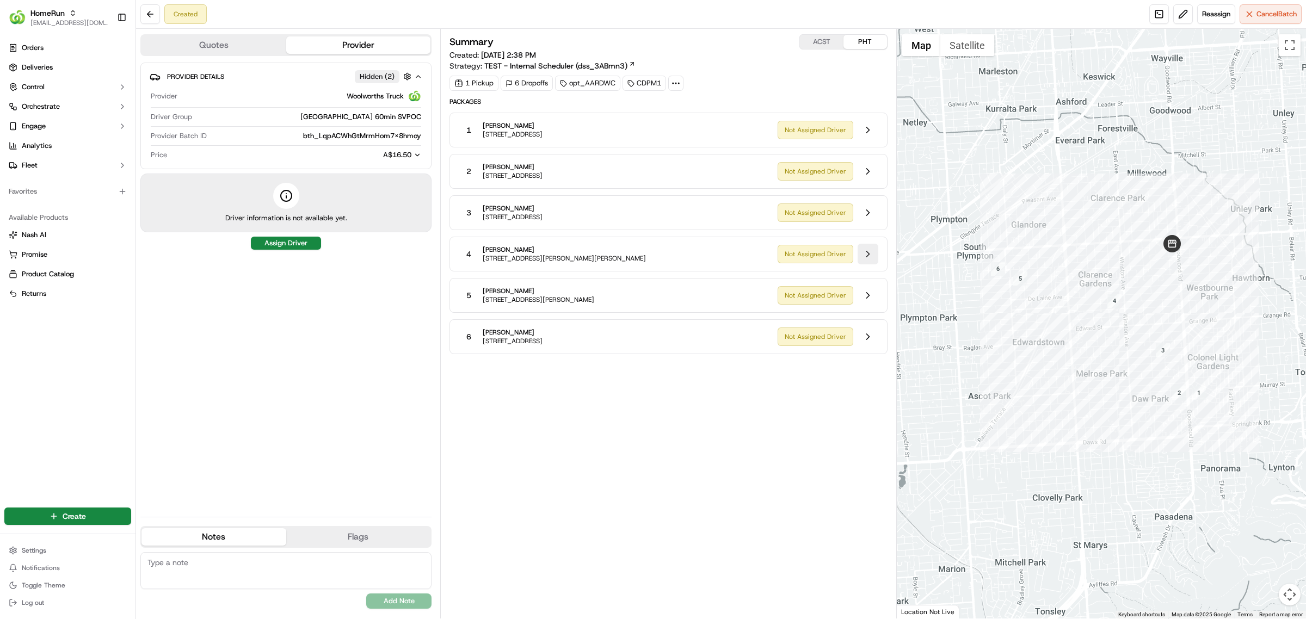
click at [860, 252] on button at bounding box center [868, 254] width 21 height 21
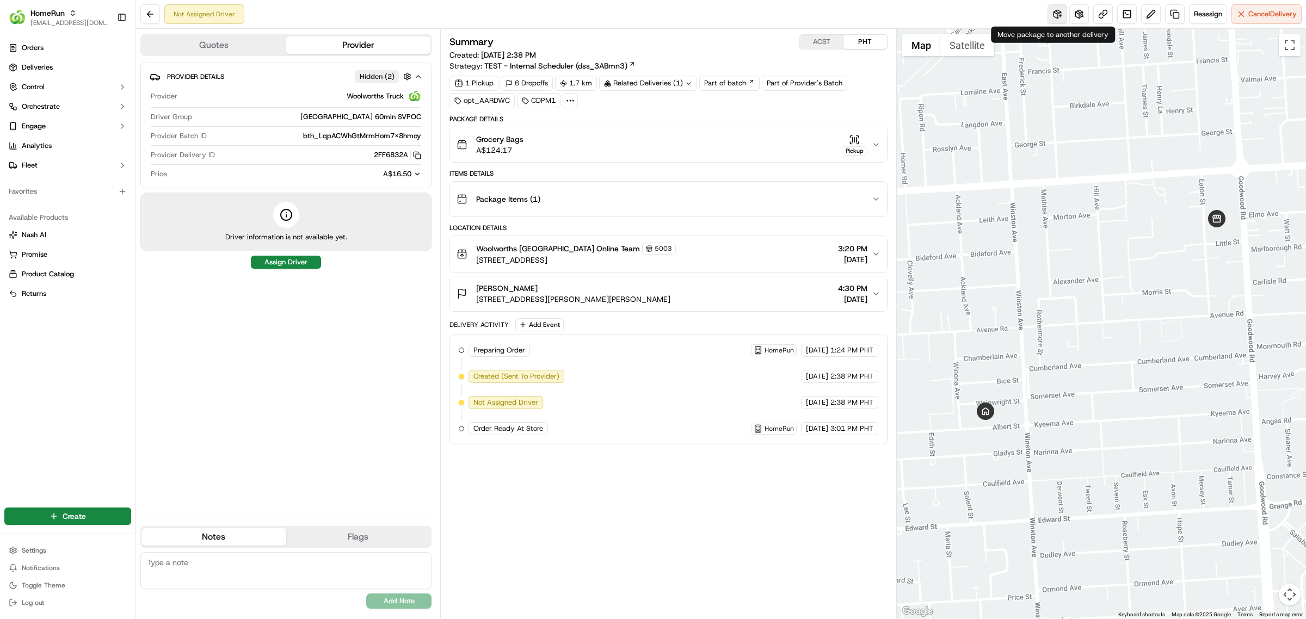
click at [1051, 23] on button at bounding box center [1058, 14] width 20 height 20
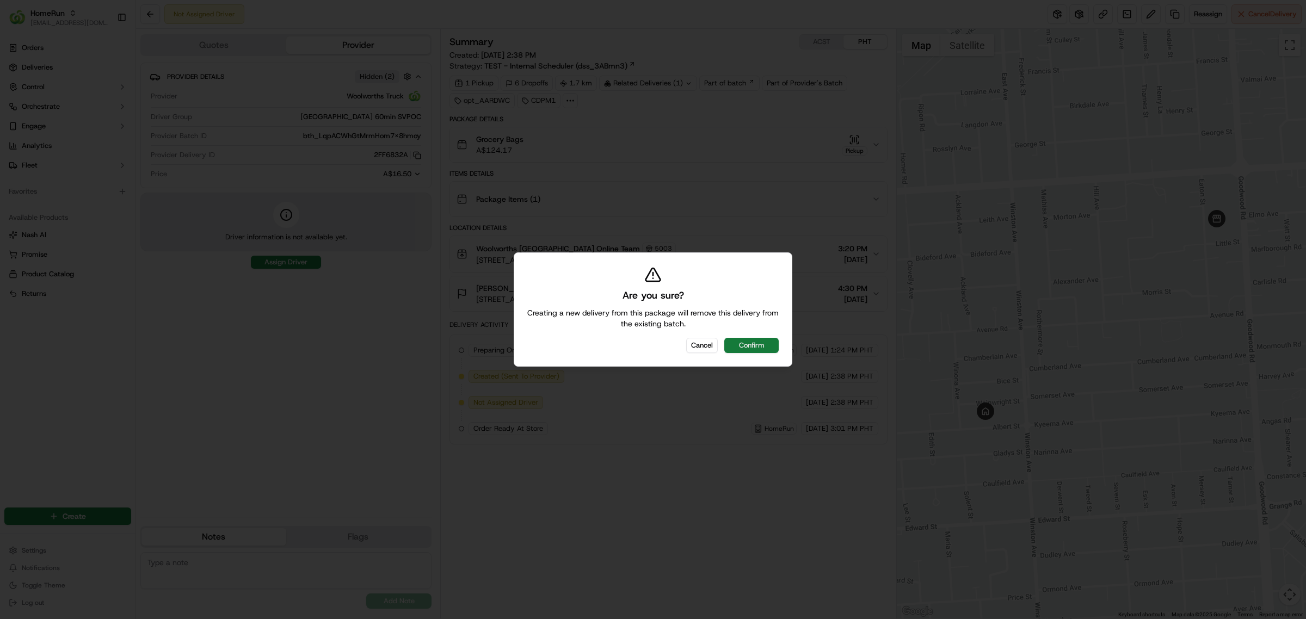
click at [742, 339] on button "Confirm" at bounding box center [751, 345] width 54 height 15
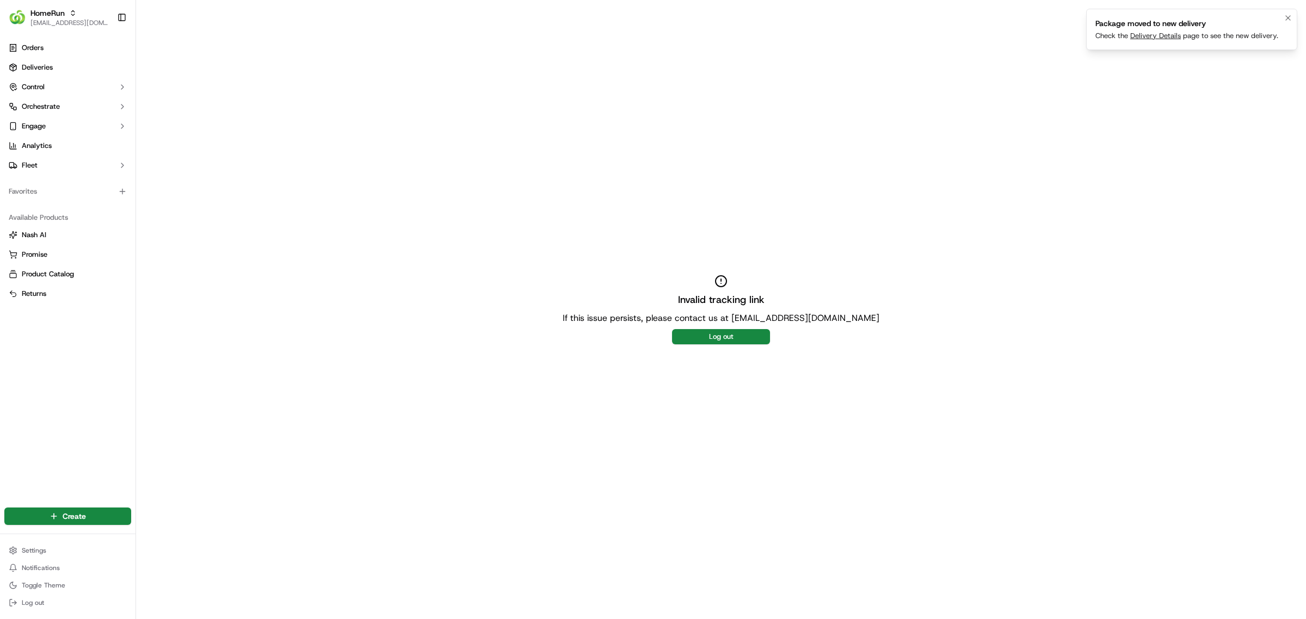
click at [1136, 36] on link "Delivery Details" at bounding box center [1155, 35] width 51 height 9
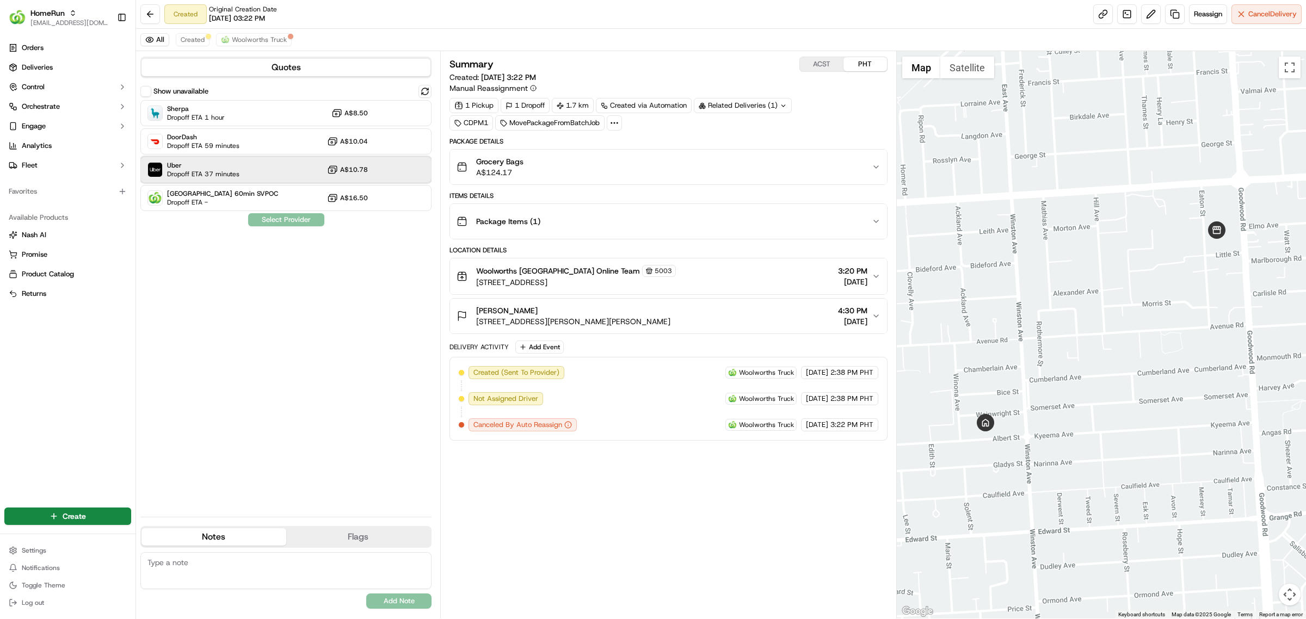
click at [245, 178] on div "Uber Dropoff ETA 37 minutes A$10.78" at bounding box center [285, 170] width 291 height 26
click at [284, 217] on button "Assign Provider" at bounding box center [286, 219] width 77 height 13
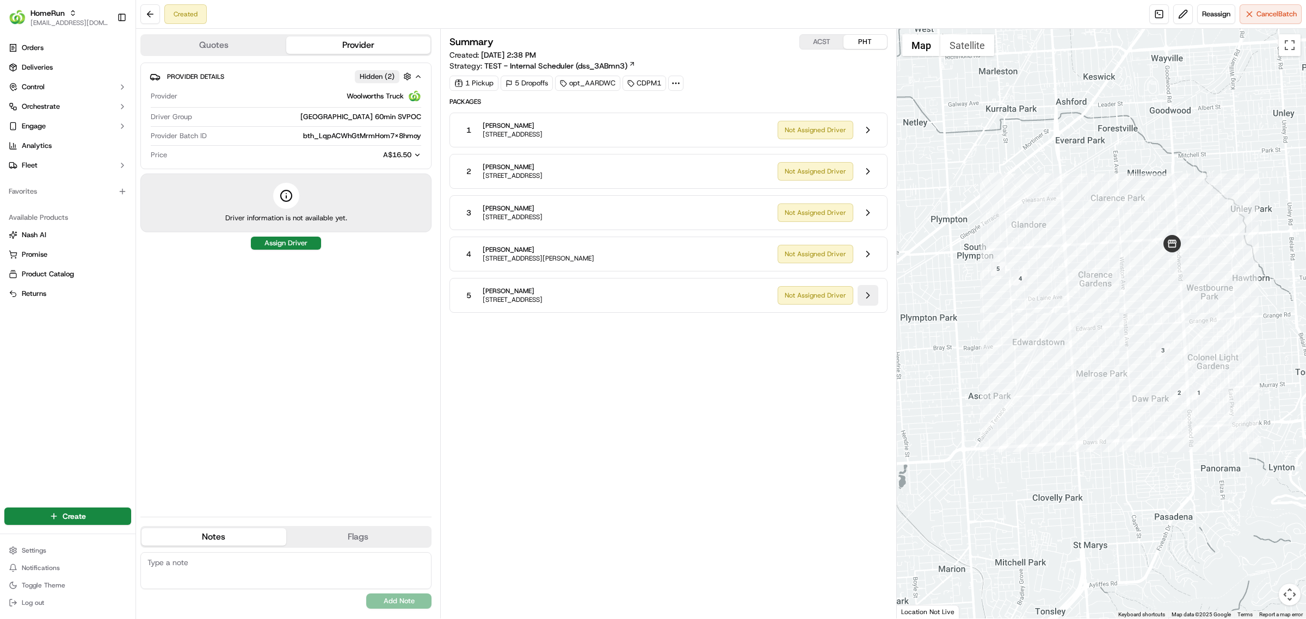
click at [866, 294] on button at bounding box center [868, 295] width 21 height 21
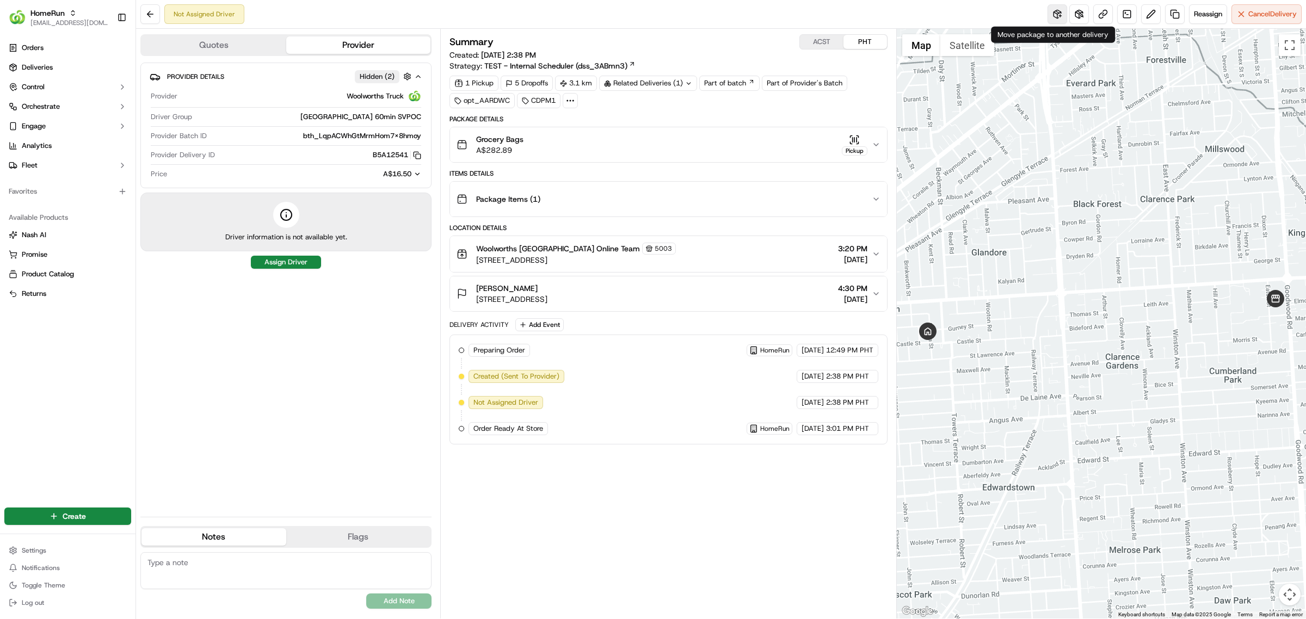
click at [1049, 14] on button at bounding box center [1058, 14] width 20 height 20
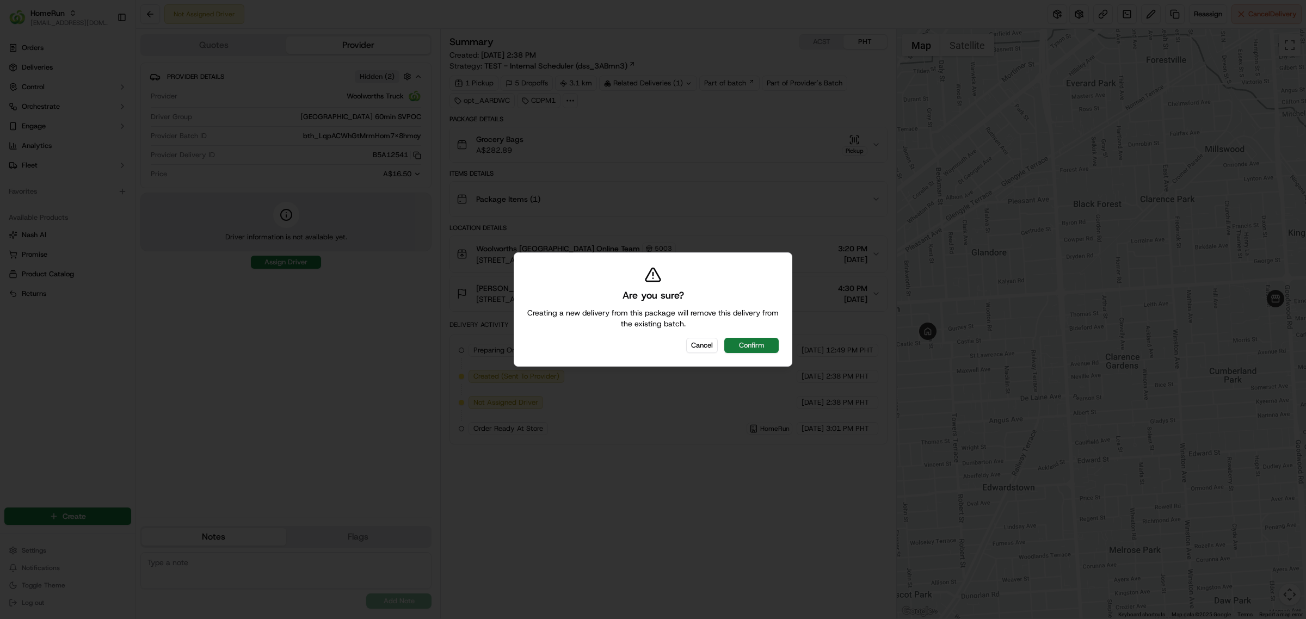
click at [747, 343] on button "Confirm" at bounding box center [751, 345] width 54 height 15
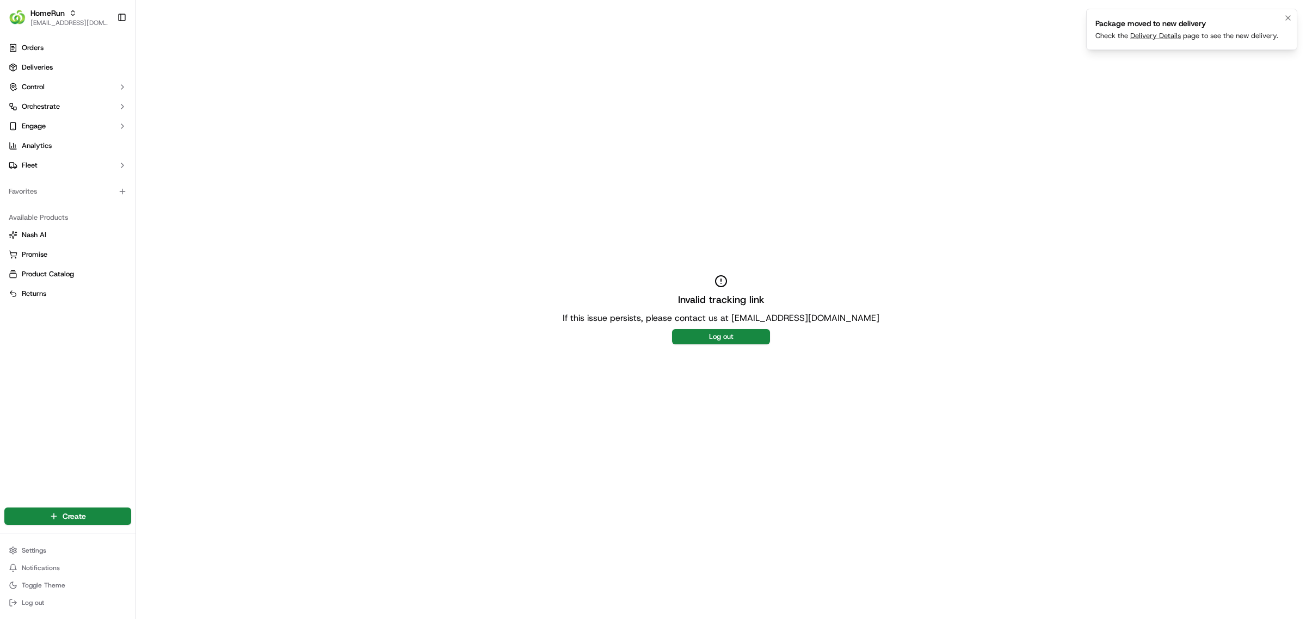
click at [1160, 34] on link "Delivery Details" at bounding box center [1155, 35] width 51 height 9
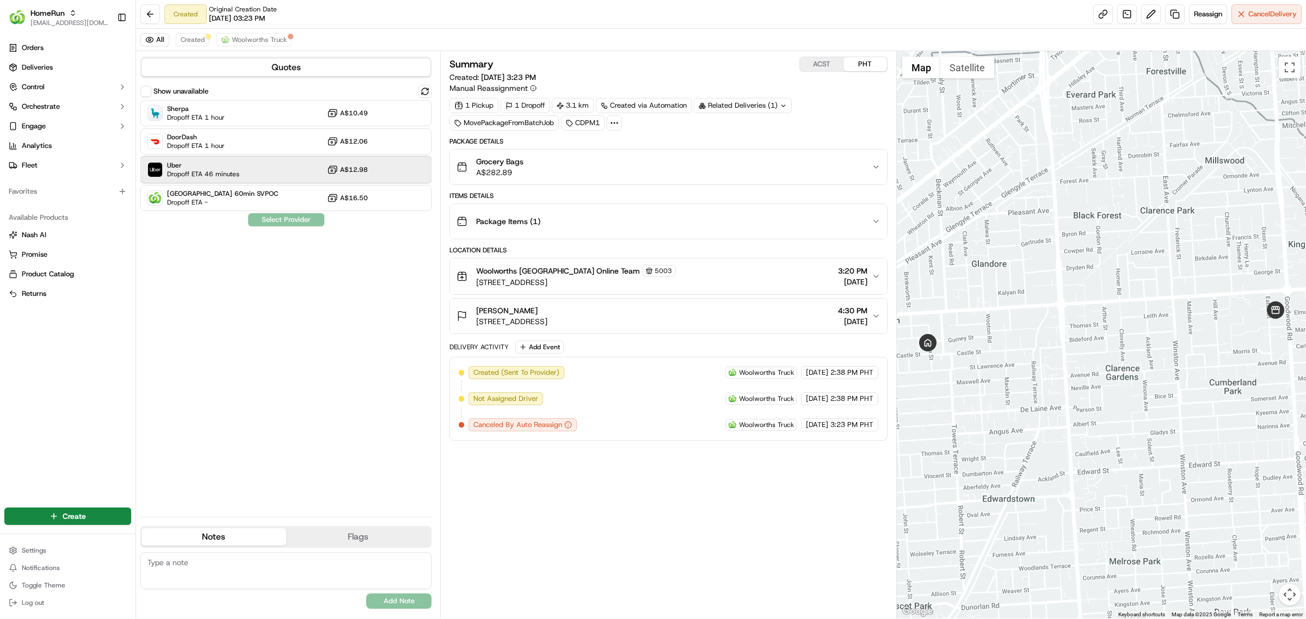
click at [271, 171] on div "Uber Dropoff ETA 46 minutes A$12.98" at bounding box center [285, 170] width 291 height 26
click at [288, 216] on button "Assign Provider" at bounding box center [286, 219] width 77 height 13
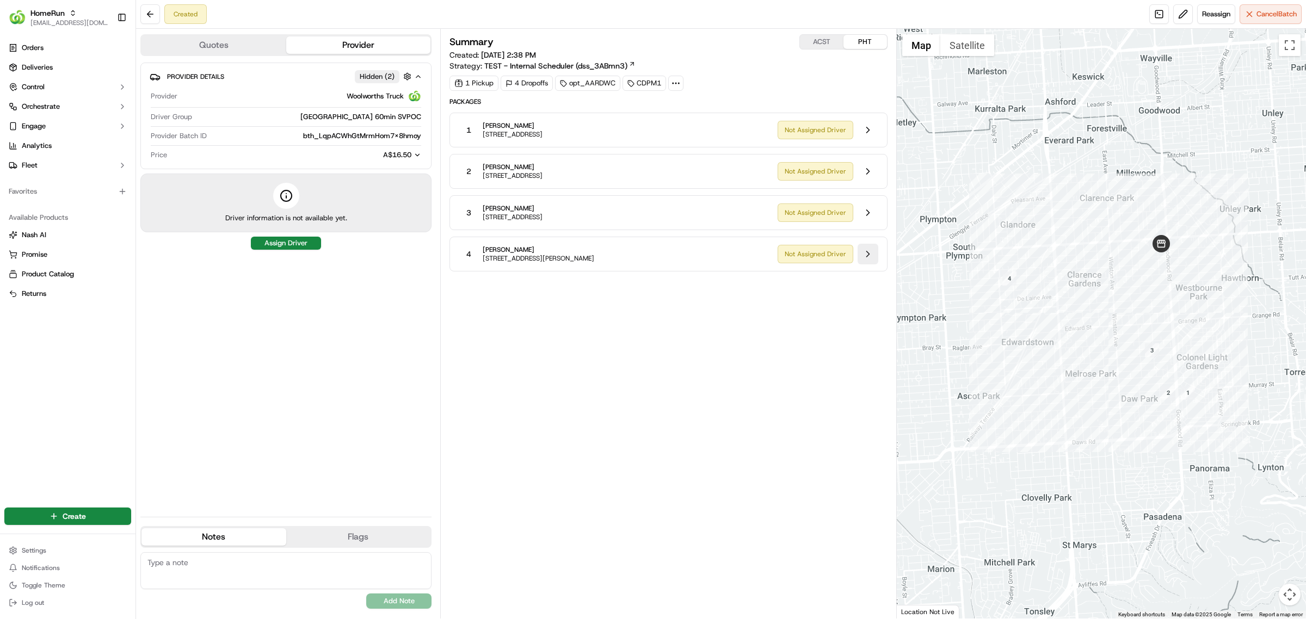
click at [864, 256] on button at bounding box center [868, 254] width 21 height 21
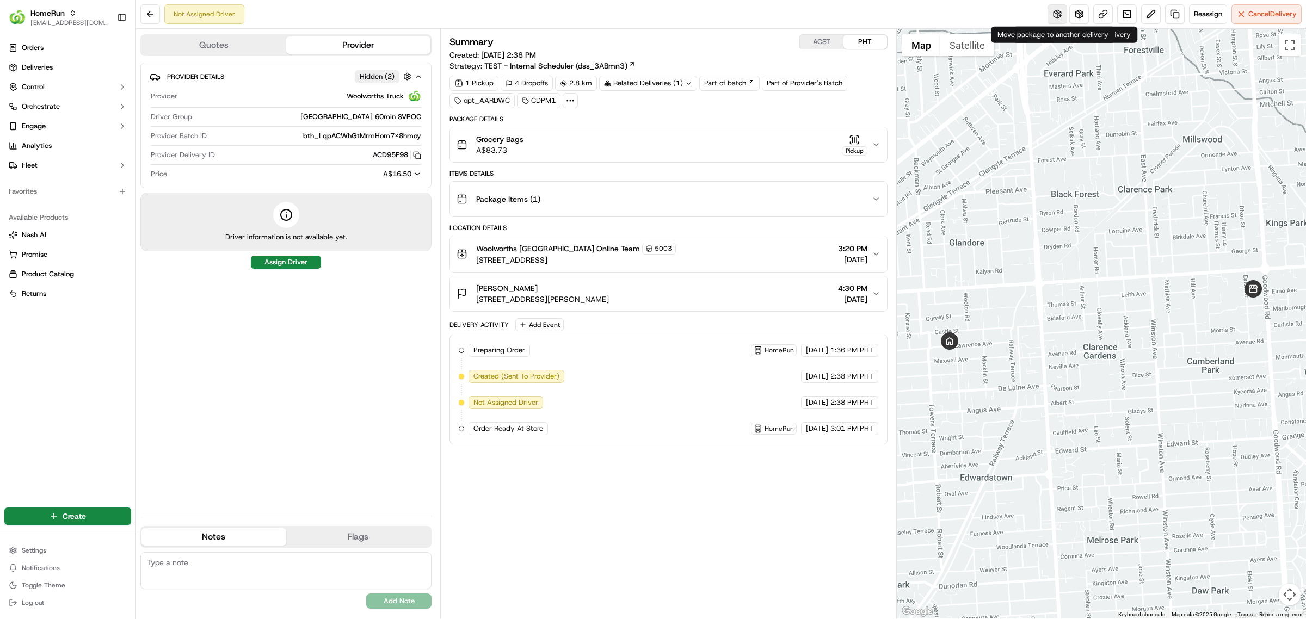
click at [1059, 16] on button at bounding box center [1058, 14] width 20 height 20
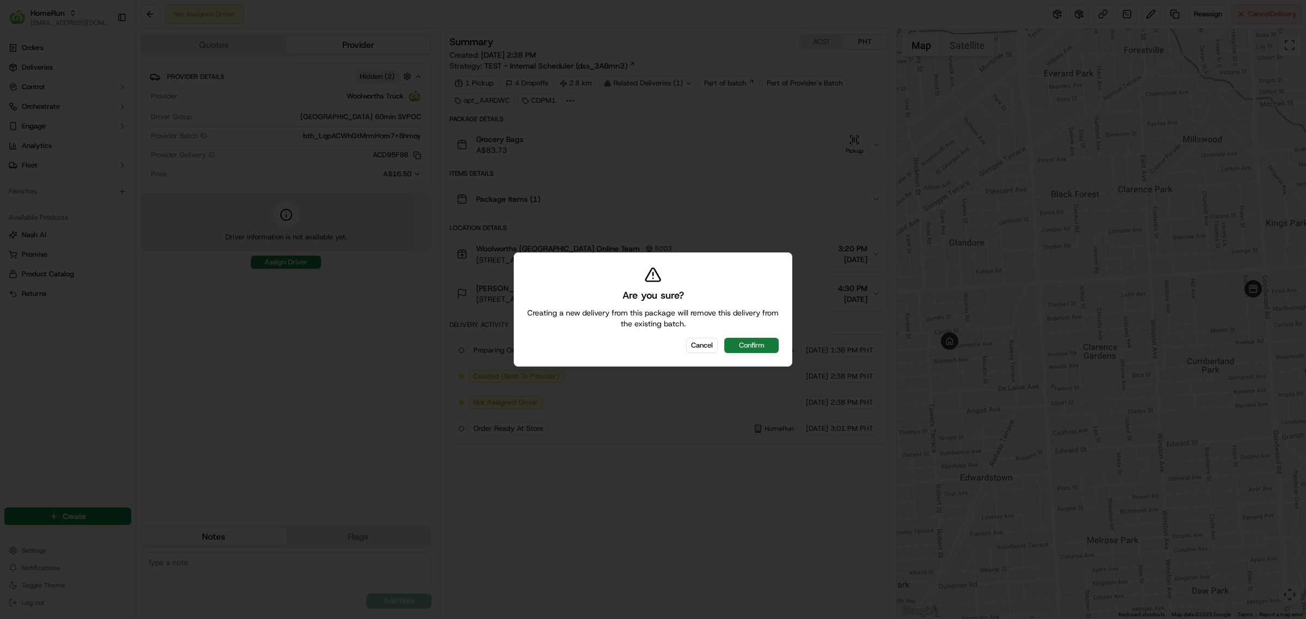
click at [754, 346] on button "Confirm" at bounding box center [751, 345] width 54 height 15
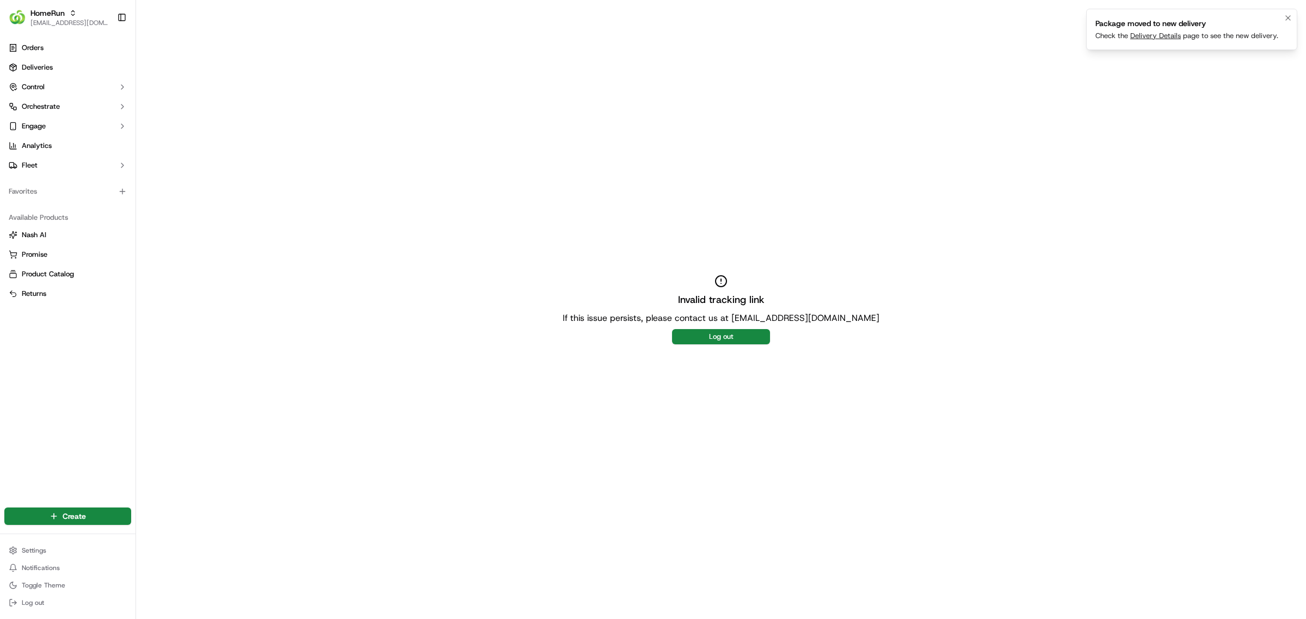
click at [1155, 41] on li "Package moved to new delivery Check the Delivery Details page to see the new de…" at bounding box center [1191, 29] width 211 height 41
click at [1157, 35] on link "Delivery Details" at bounding box center [1155, 35] width 51 height 9
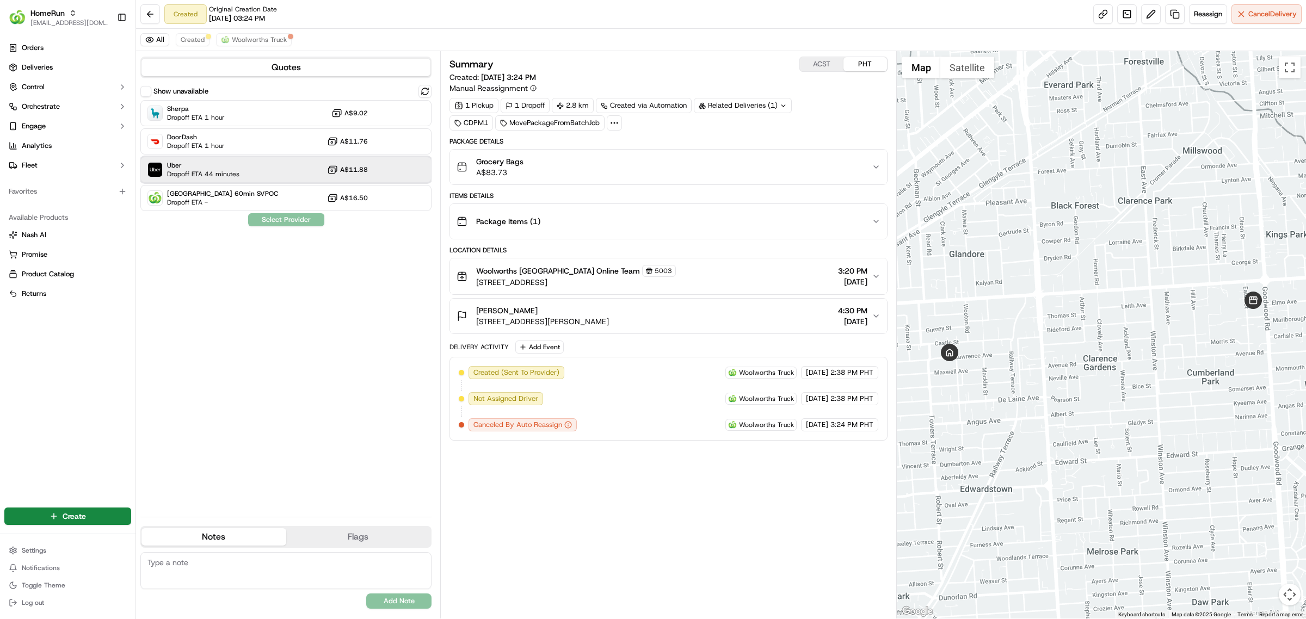
click at [294, 168] on div "Uber Dropoff ETA 44 minutes A$11.88" at bounding box center [285, 170] width 291 height 26
click at [301, 219] on button "Assign Provider" at bounding box center [286, 219] width 77 height 13
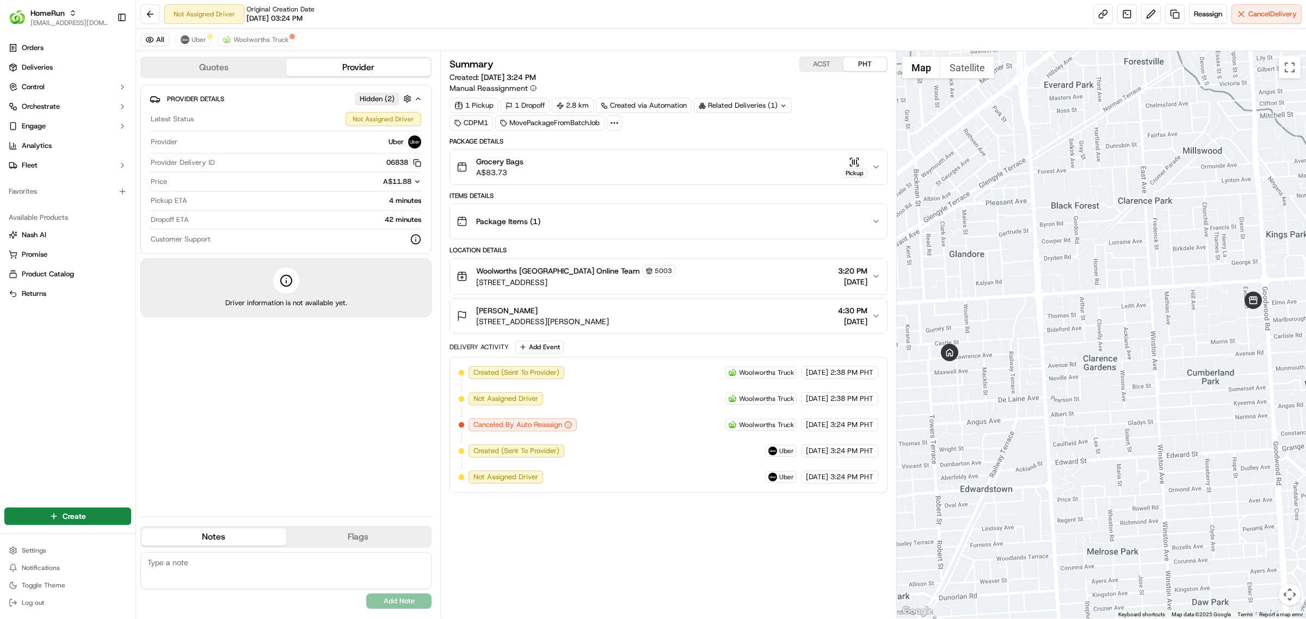
drag, startPoint x: 904, startPoint y: 8, endPoint x: 912, endPoint y: 1, distance: 10.4
click at [905, 8] on div "Not Assigned Driver Original Creation Date [DATE] 03:24 PM Reassign Cancel Deli…" at bounding box center [721, 14] width 1170 height 29
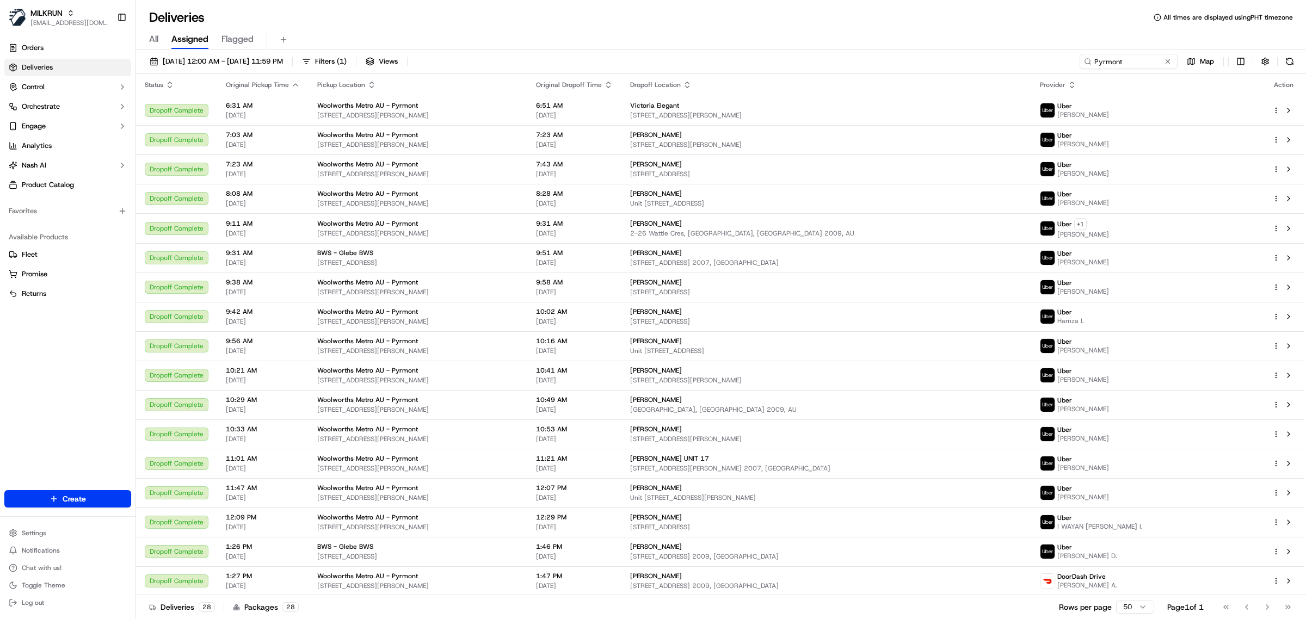
click at [156, 41] on span "All" at bounding box center [153, 39] width 9 height 13
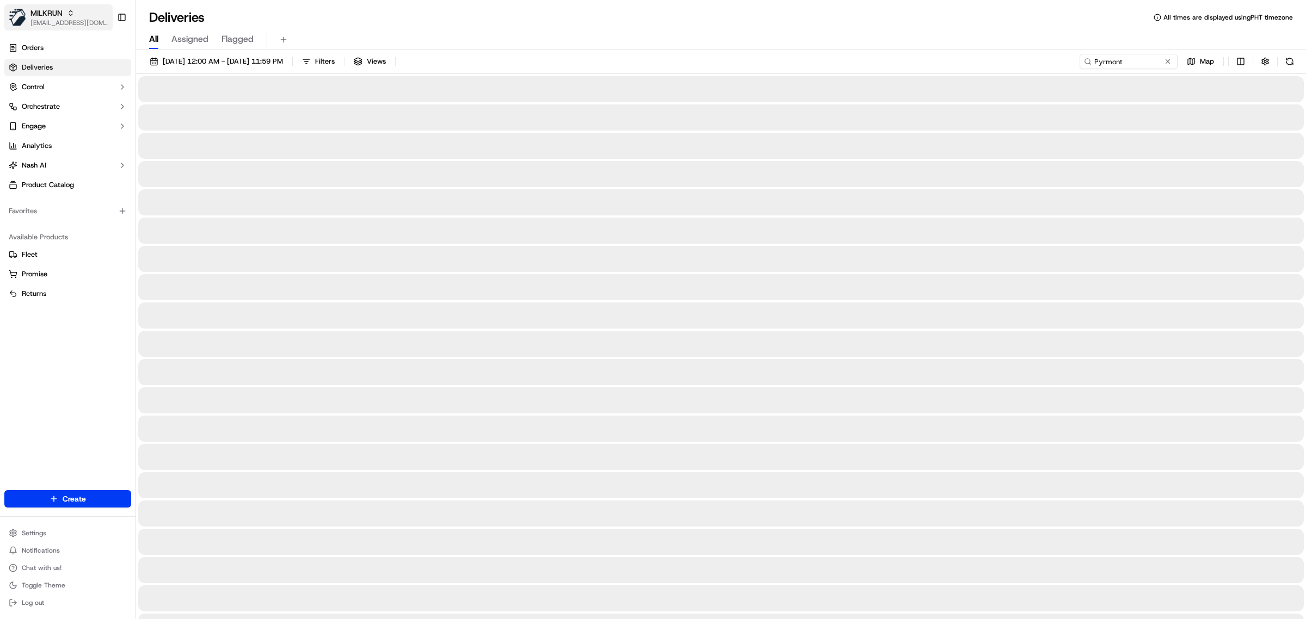
click at [49, 19] on span "[EMAIL_ADDRESS][DOMAIN_NAME]" at bounding box center [69, 23] width 78 height 9
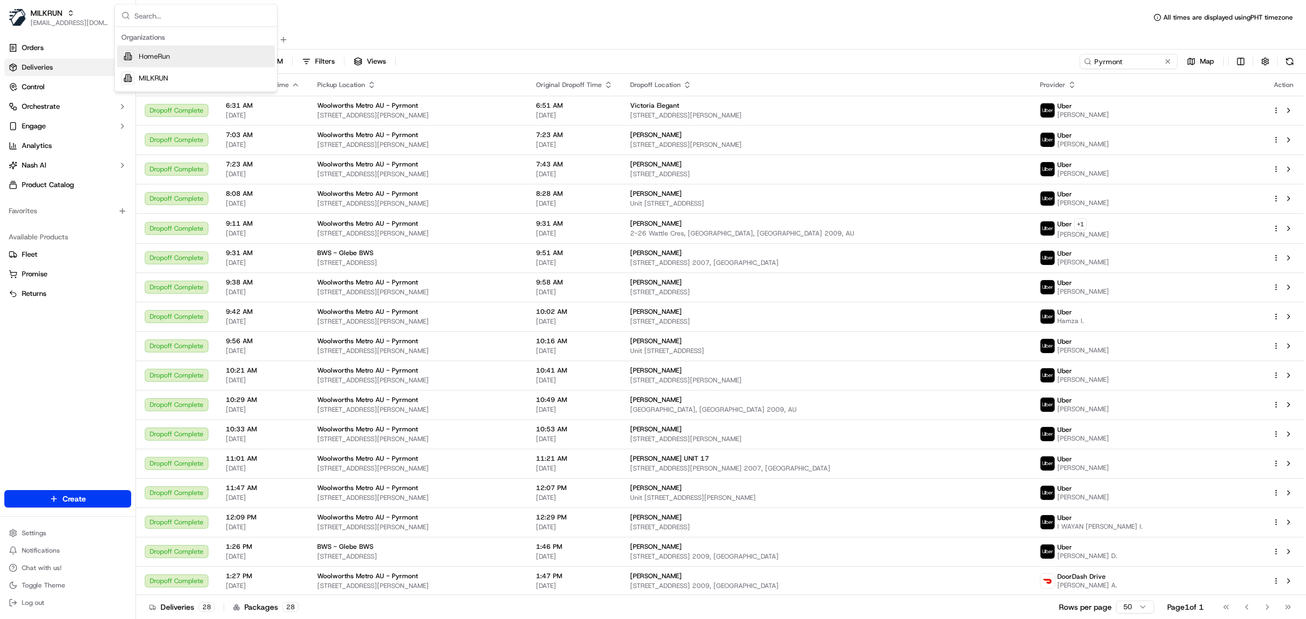
click at [150, 58] on span "HomeRun" at bounding box center [154, 57] width 31 height 10
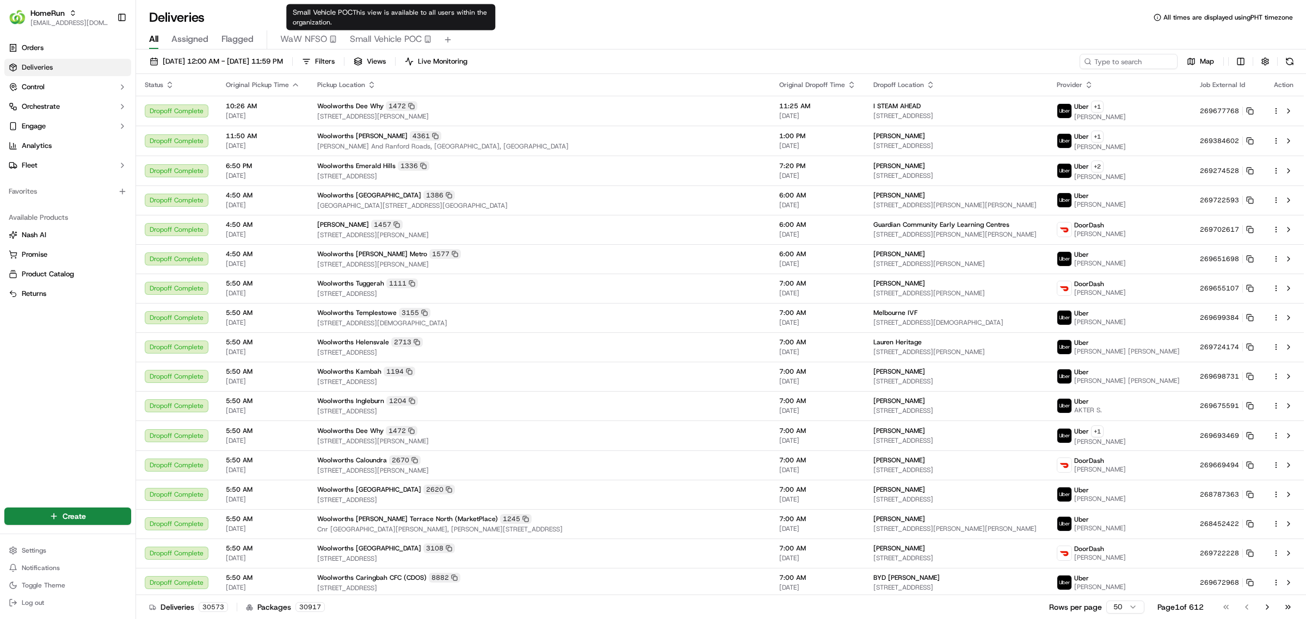
click at [396, 41] on span "Small Vehicle POC" at bounding box center [386, 39] width 72 height 13
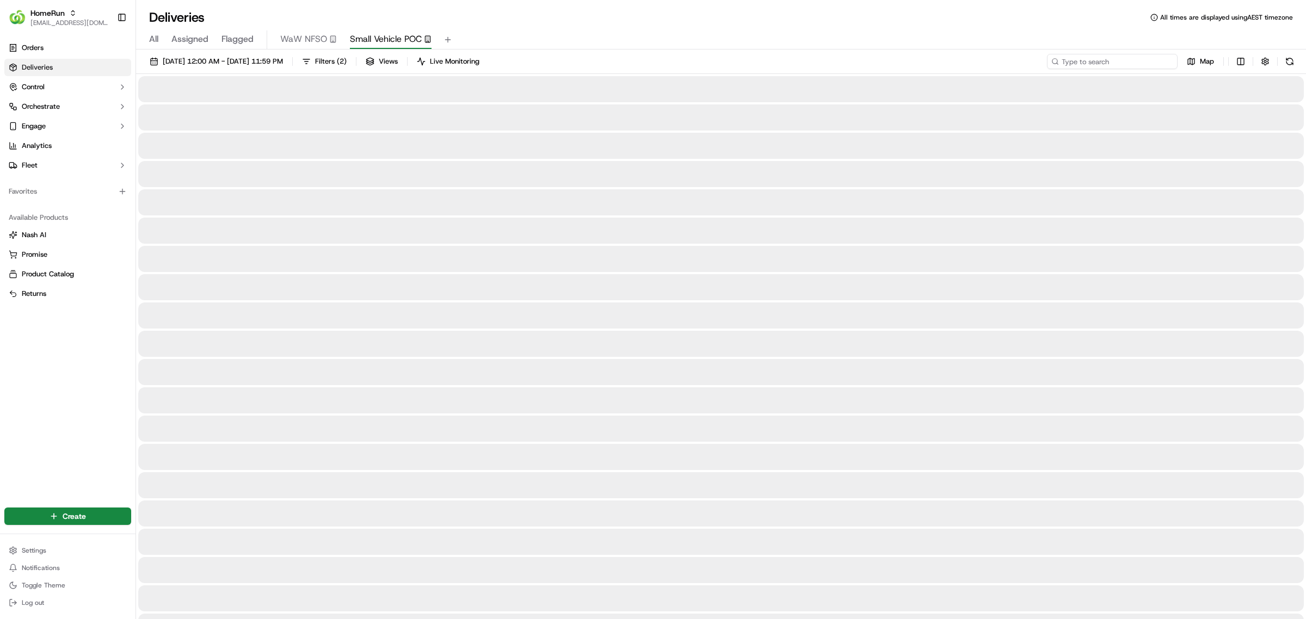
click at [1118, 63] on input at bounding box center [1112, 61] width 131 height 15
paste input "Dickson"
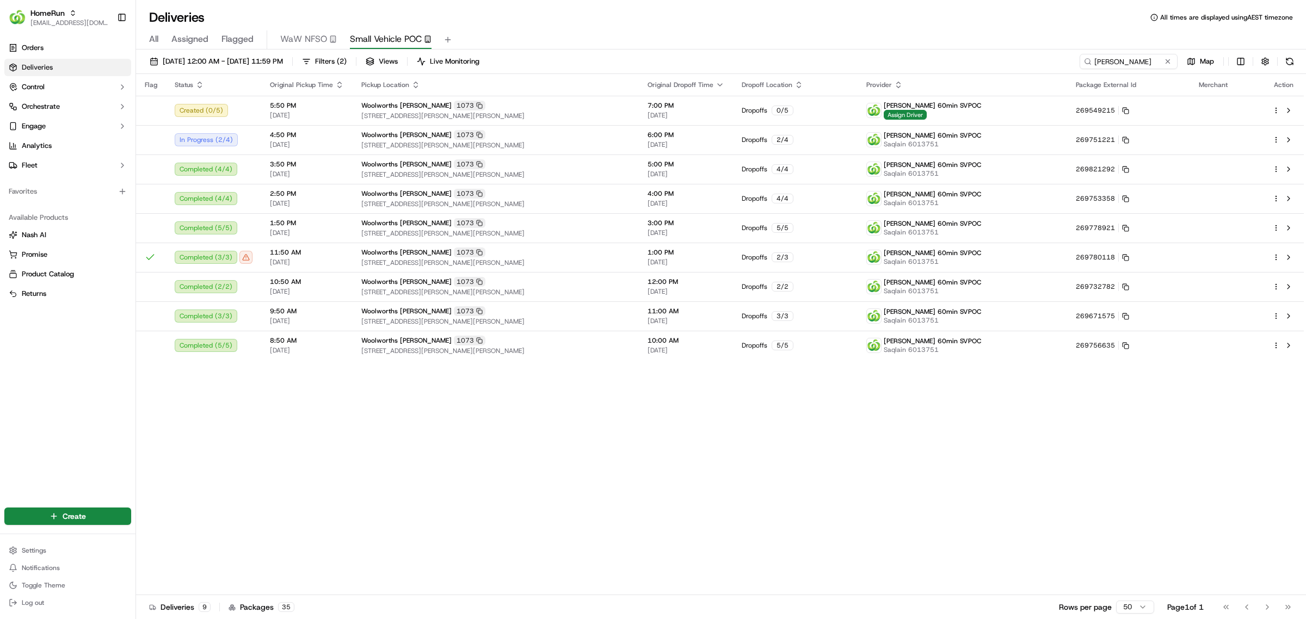
click at [512, 529] on div "Flag Status Original Pickup Time Pickup Location Original Dropoff Time Dropoff …" at bounding box center [720, 334] width 1168 height 521
click at [1016, 441] on div "Flag Status Original Pickup Time Pickup Location Original Dropoff Time Dropoff …" at bounding box center [720, 334] width 1168 height 521
click at [1275, 105] on div at bounding box center [1283, 110] width 23 height 13
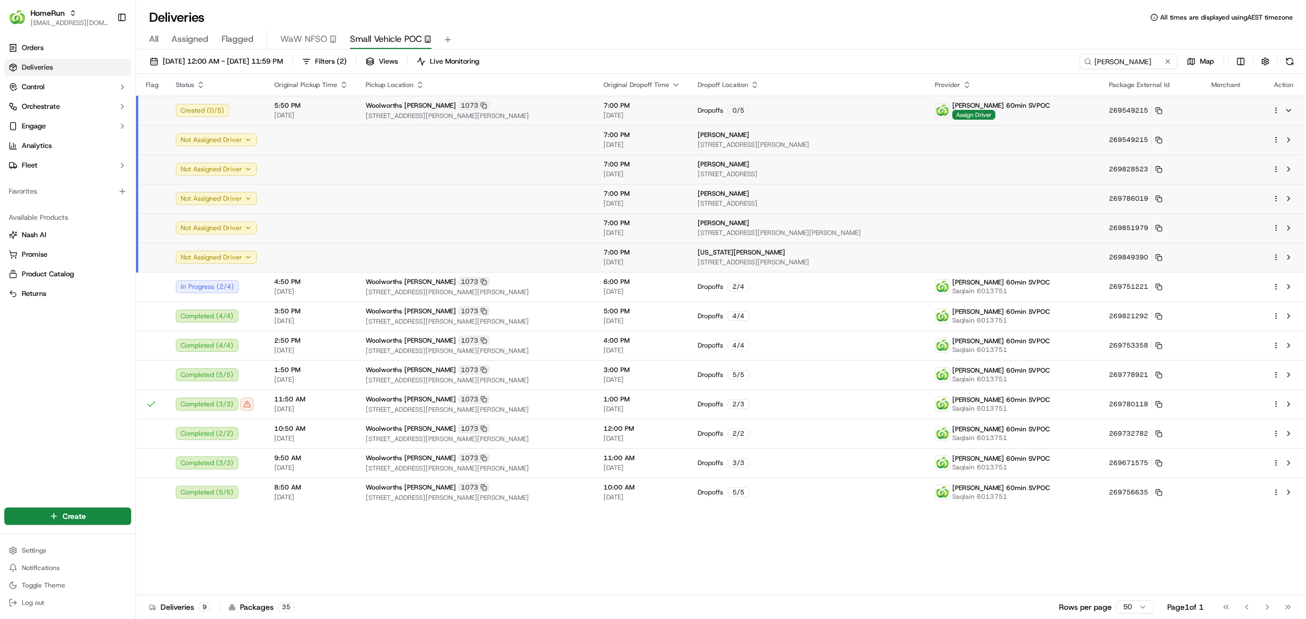
click at [1273, 138] on html "HomeRun mvilals@woolworths.com.au Toggle Sidebar Orders Deliveries Control Orch…" at bounding box center [653, 309] width 1306 height 619
click at [1272, 109] on html "HomeRun mvilals@woolworths.com.au Toggle Sidebar Orders Deliveries Control Orch…" at bounding box center [653, 309] width 1306 height 619
click at [1276, 110] on html "HomeRun mvilals@woolworths.com.au Toggle Sidebar Orders Deliveries Control Orch…" at bounding box center [653, 309] width 1306 height 619
click at [1242, 139] on div "Delivery Details Ctrl+⏎" at bounding box center [1246, 145] width 119 height 19
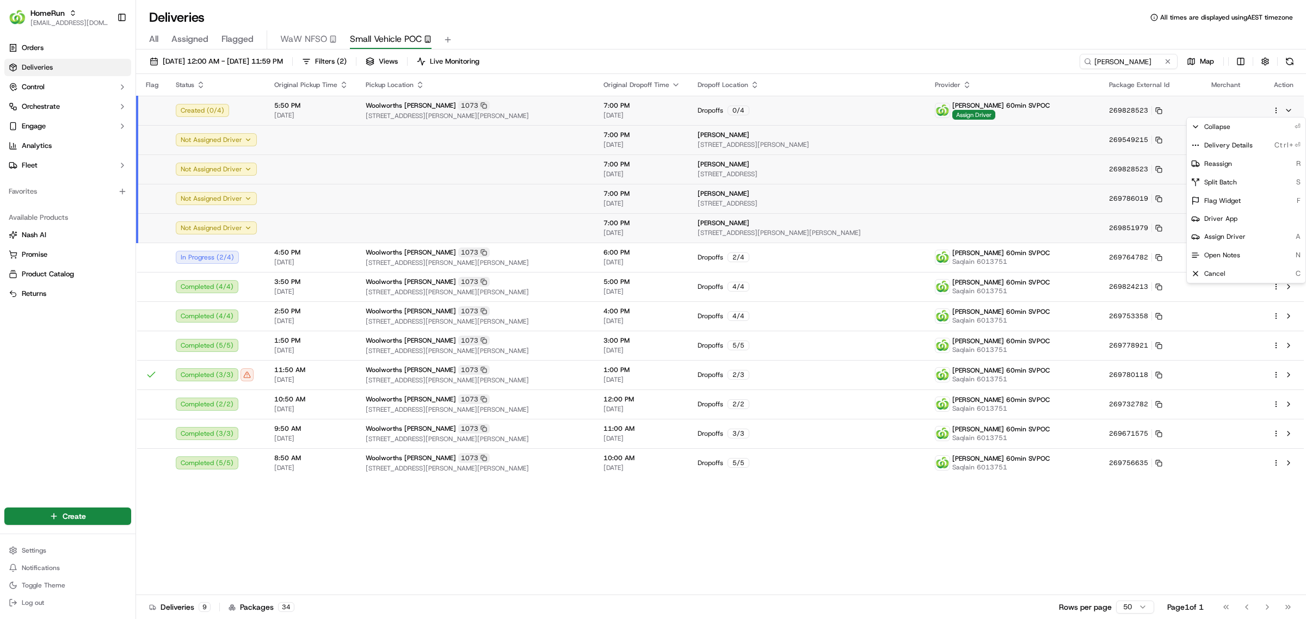
click at [1277, 107] on html "HomeRun mvilals@woolworths.com.au Toggle Sidebar Orders Deliveries Control Orch…" at bounding box center [653, 309] width 1306 height 619
click at [1226, 150] on span "Delivery Details" at bounding box center [1228, 145] width 48 height 9
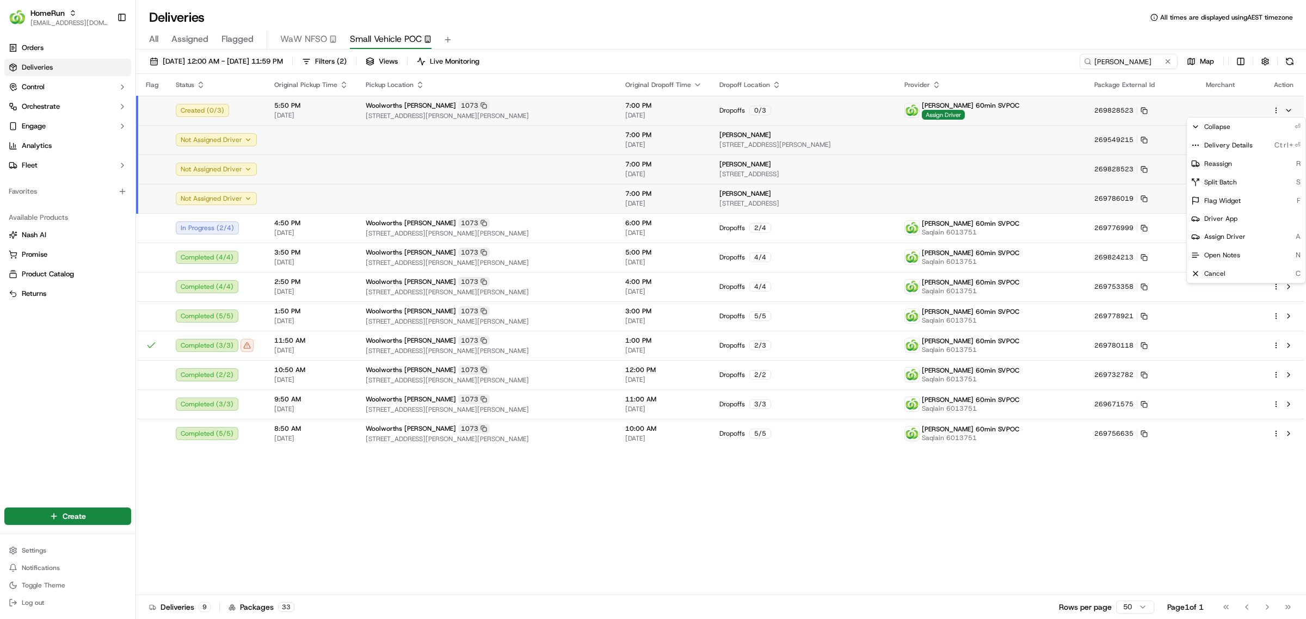
click at [864, 28] on html "HomeRun mvilals@woolworths.com.au Toggle Sidebar Orders Deliveries Control Orch…" at bounding box center [653, 309] width 1306 height 619
click at [1117, 60] on input "Dickson" at bounding box center [1112, 61] width 131 height 15
paste input "Chatswood East"
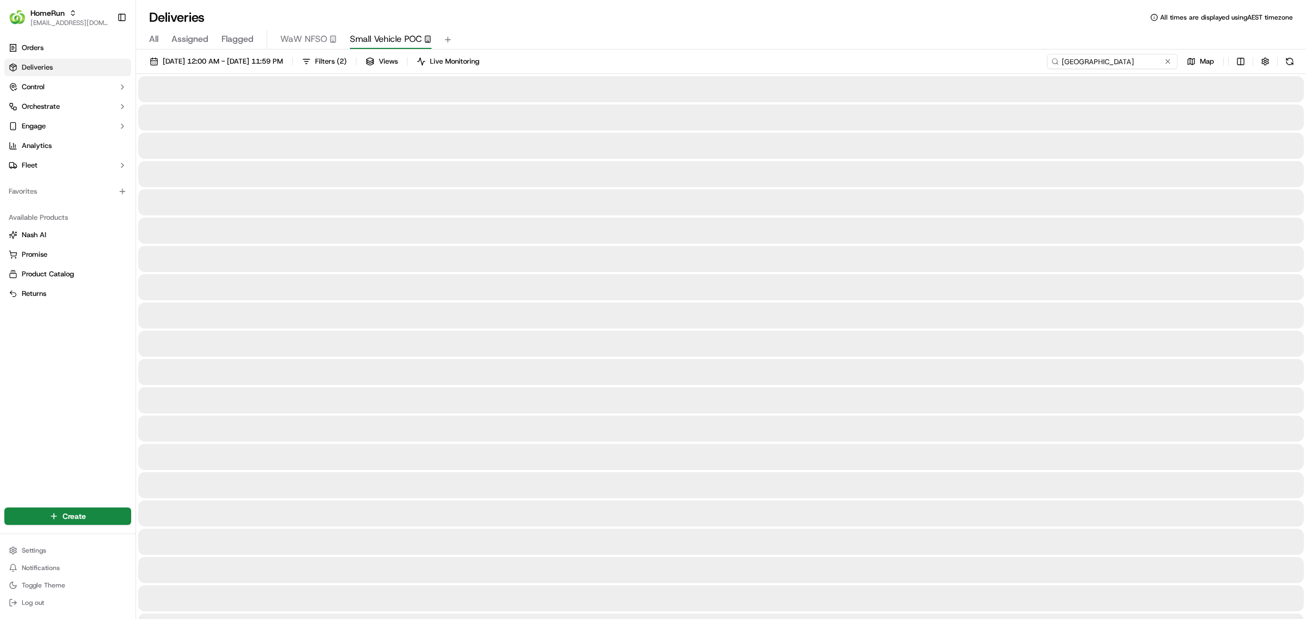
type input "Chatswood East"
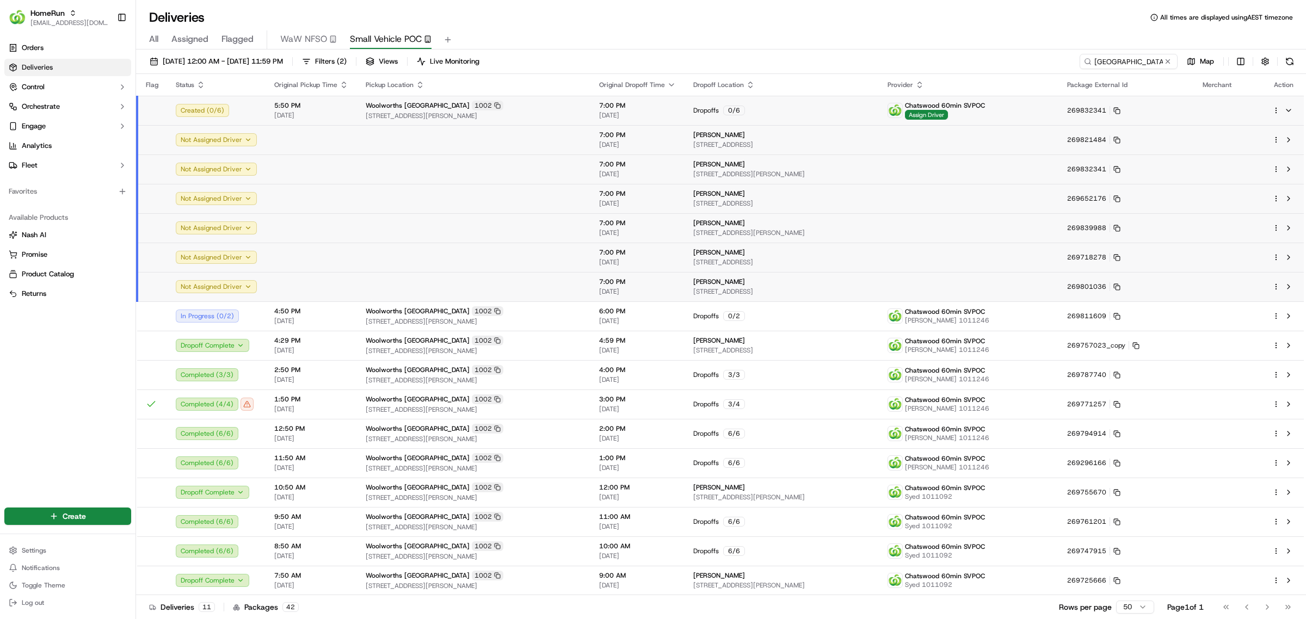
click at [251, 113] on div "Created ( 0 / 6 )" at bounding box center [216, 110] width 81 height 13
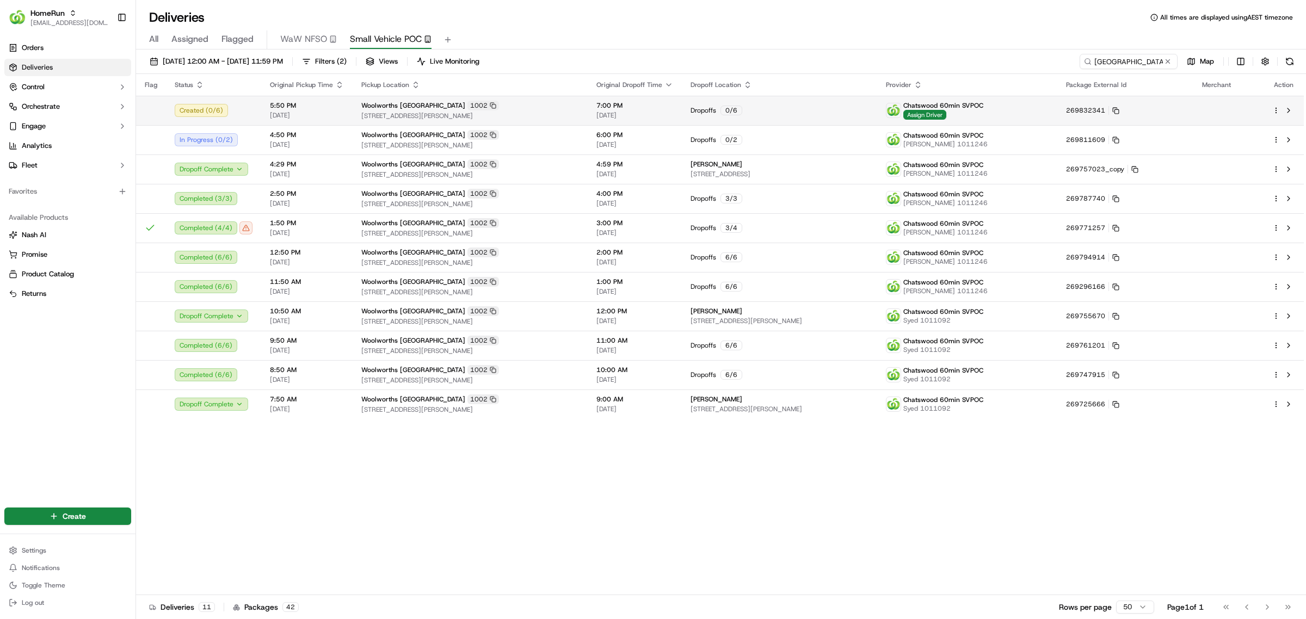
click at [1277, 109] on html "HomeRun mvilals@woolworths.com.au Toggle Sidebar Orders Deliveries Control Orch…" at bounding box center [653, 309] width 1306 height 619
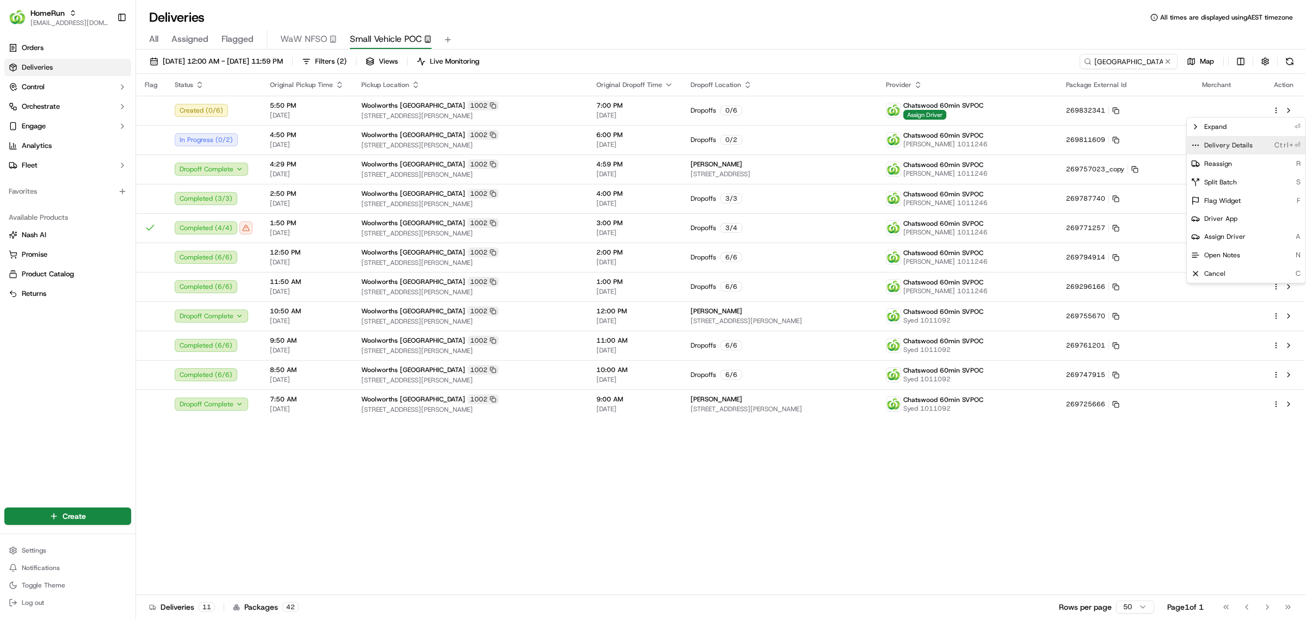
click at [1239, 145] on span "Delivery Details" at bounding box center [1228, 145] width 48 height 9
click at [504, 115] on html "HomeRun mvilals@woolworths.com.au Toggle Sidebar Orders Deliveries Control Orch…" at bounding box center [653, 309] width 1306 height 619
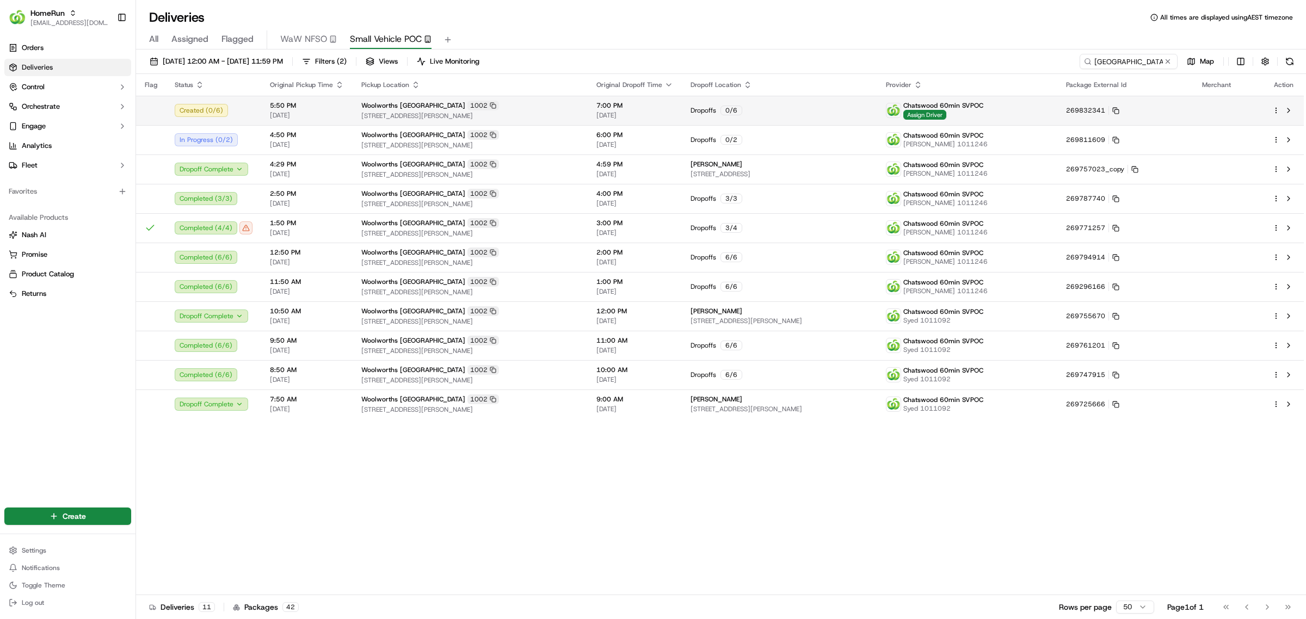
click at [259, 110] on td "Created ( 0 / 6 )" at bounding box center [213, 110] width 95 height 29
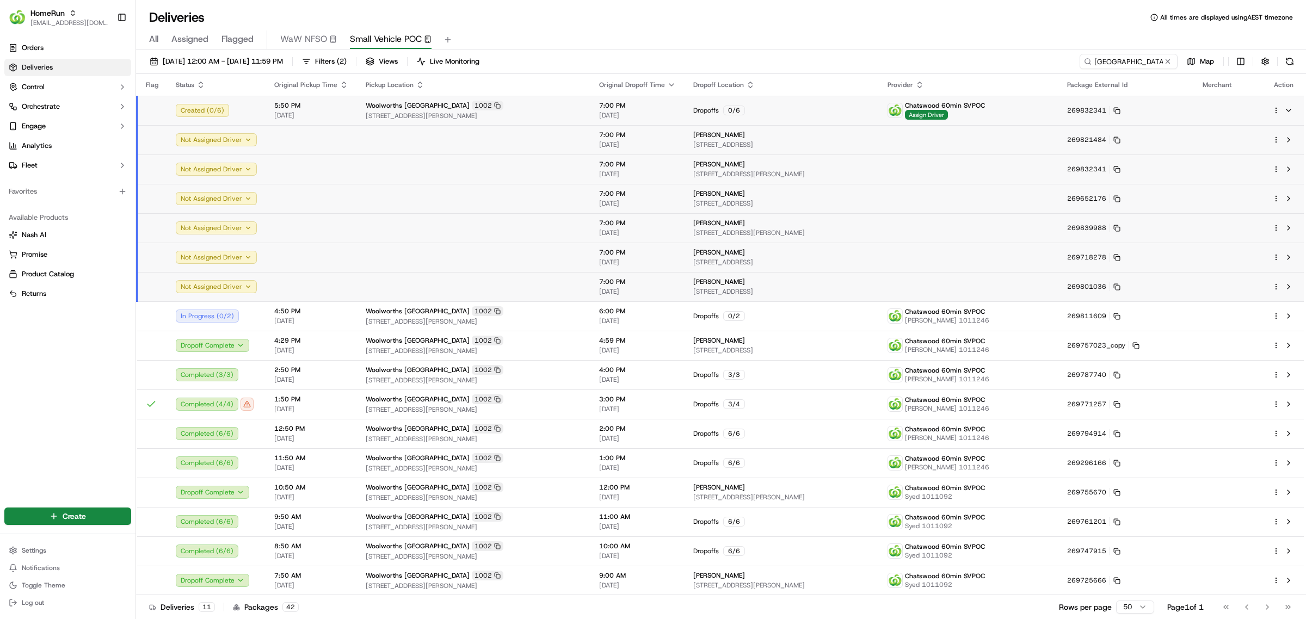
click at [1275, 112] on html "HomeRun mvilals@woolworths.com.au Toggle Sidebar Orders Deliveries Control Orch…" at bounding box center [653, 309] width 1306 height 619
click at [1228, 139] on div "Delivery Details Ctrl+⏎" at bounding box center [1246, 145] width 119 height 19
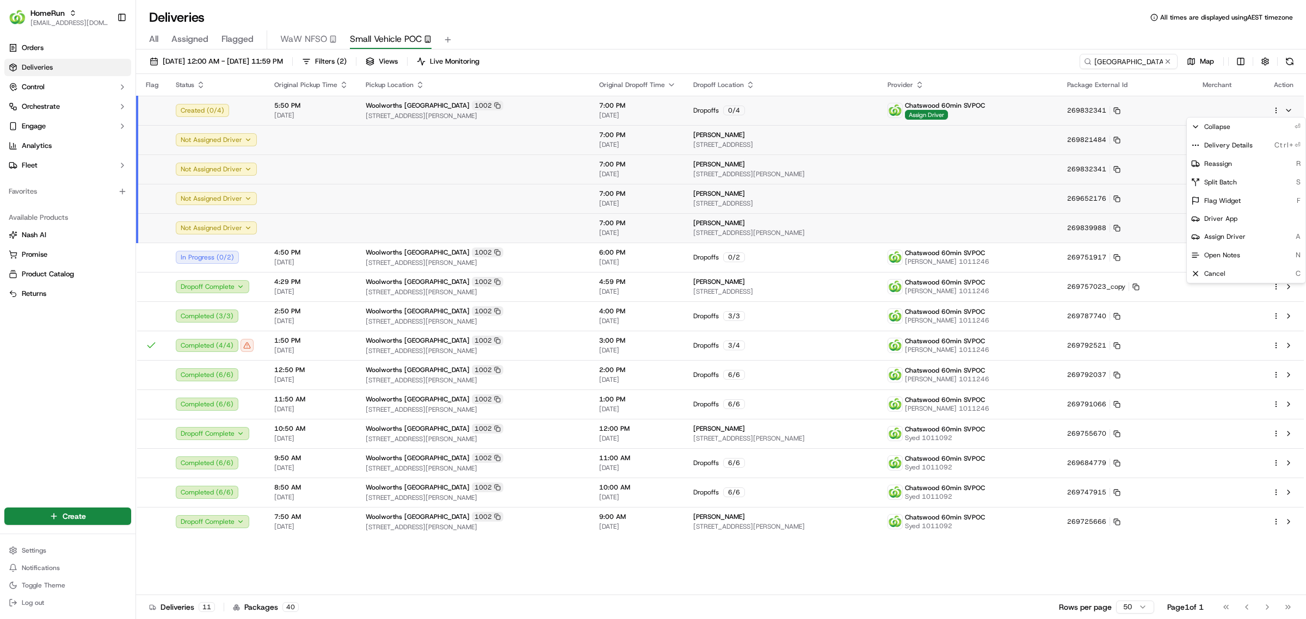
drag, startPoint x: 586, startPoint y: 30, endPoint x: 600, endPoint y: 2, distance: 32.1
click at [587, 27] on html "HomeRun mvilals@woolworths.com.au Toggle Sidebar Orders Deliveries Control Orch…" at bounding box center [653, 309] width 1306 height 619
click at [61, 12] on span "HomeRun" at bounding box center [47, 13] width 34 height 11
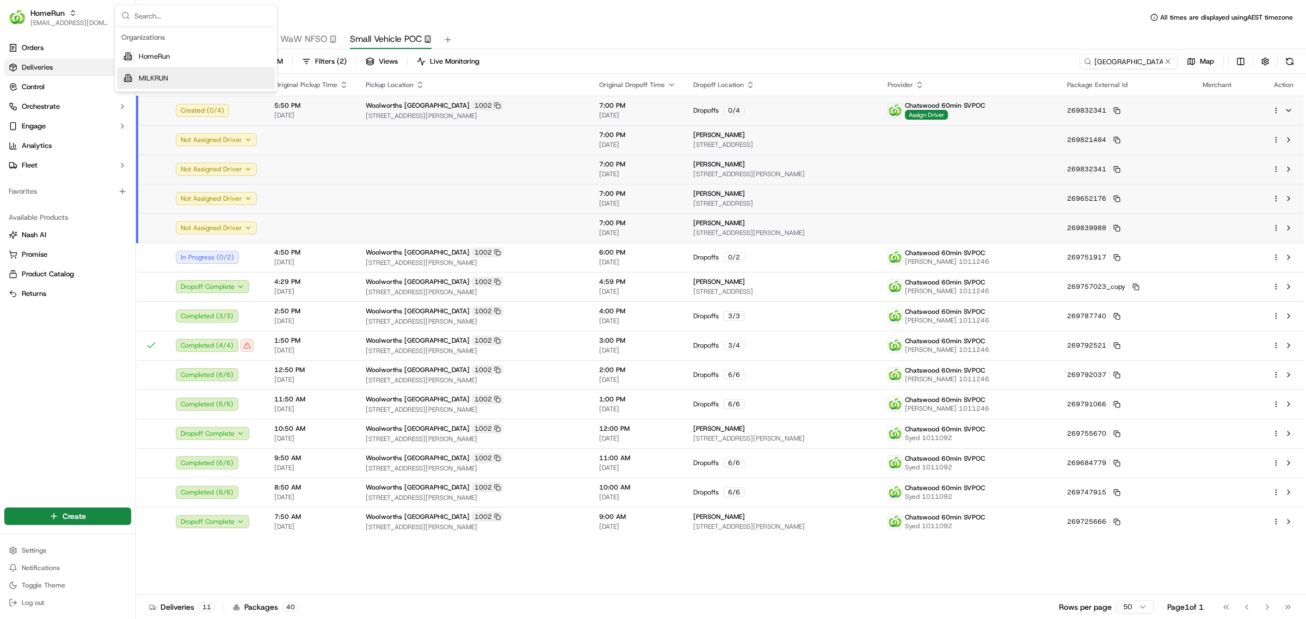
click at [164, 77] on span "MILKRUN" at bounding box center [153, 78] width 29 height 10
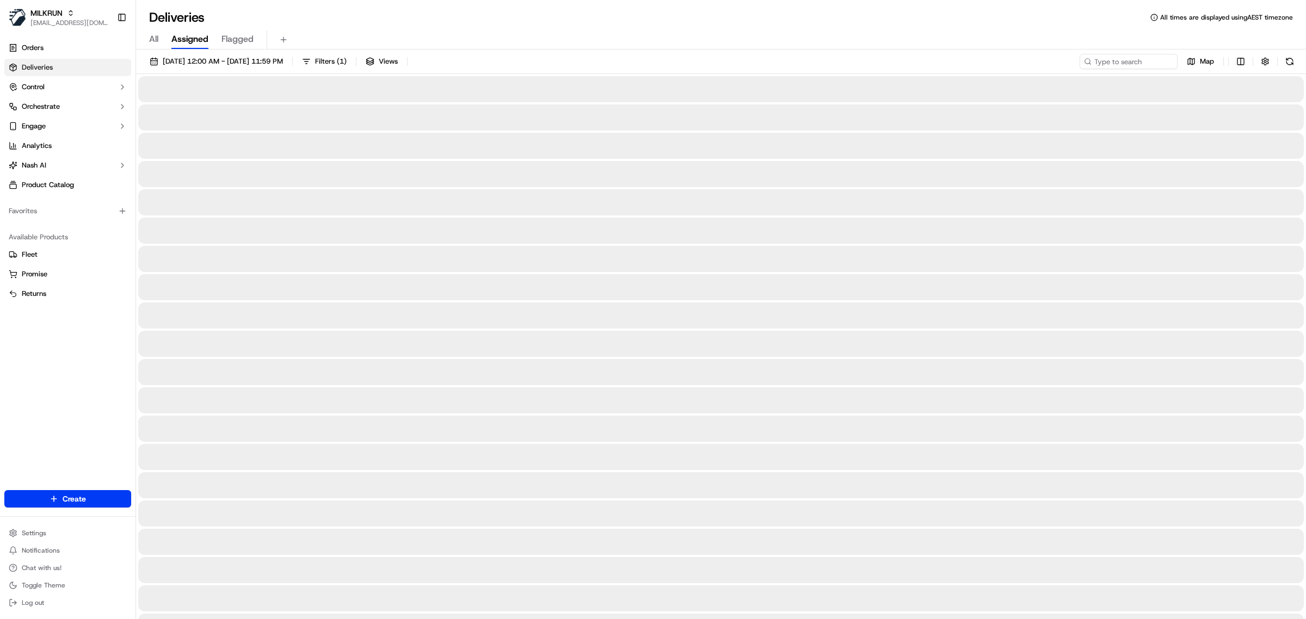
click at [543, 32] on div "All Assigned Flagged" at bounding box center [721, 39] width 1170 height 19
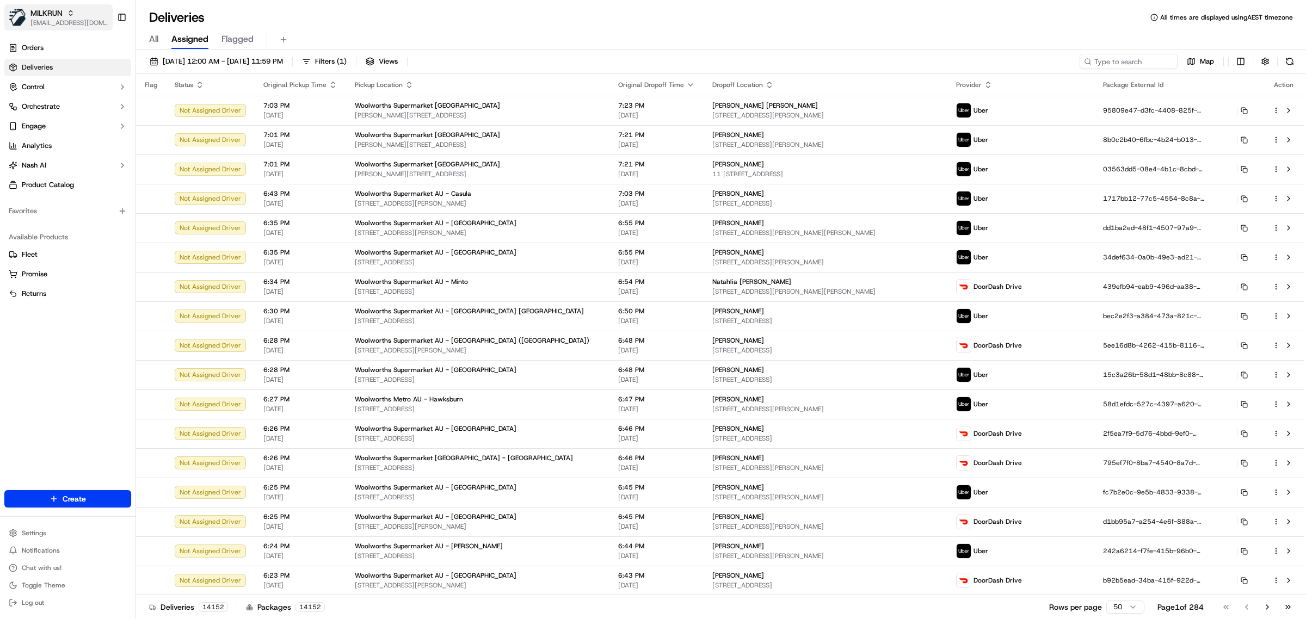
click at [34, 14] on span "MILKRUN" at bounding box center [46, 13] width 32 height 11
click at [150, 56] on span "HomeRun" at bounding box center [154, 57] width 31 height 10
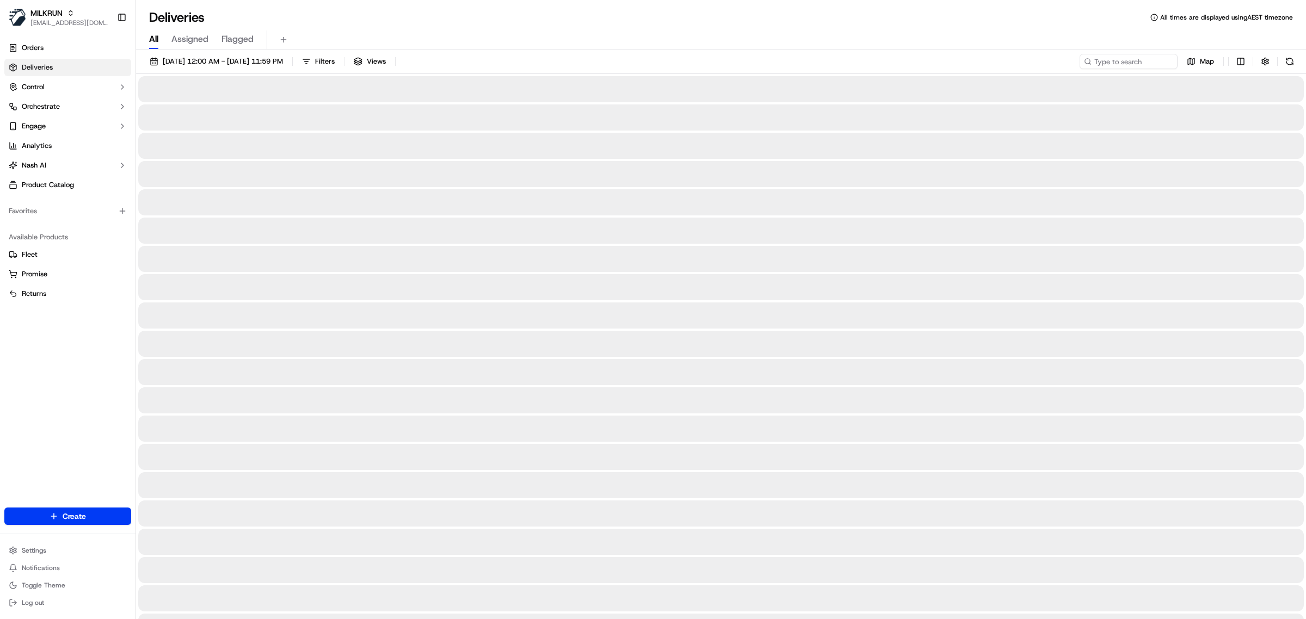
click at [156, 40] on span "All" at bounding box center [153, 39] width 9 height 13
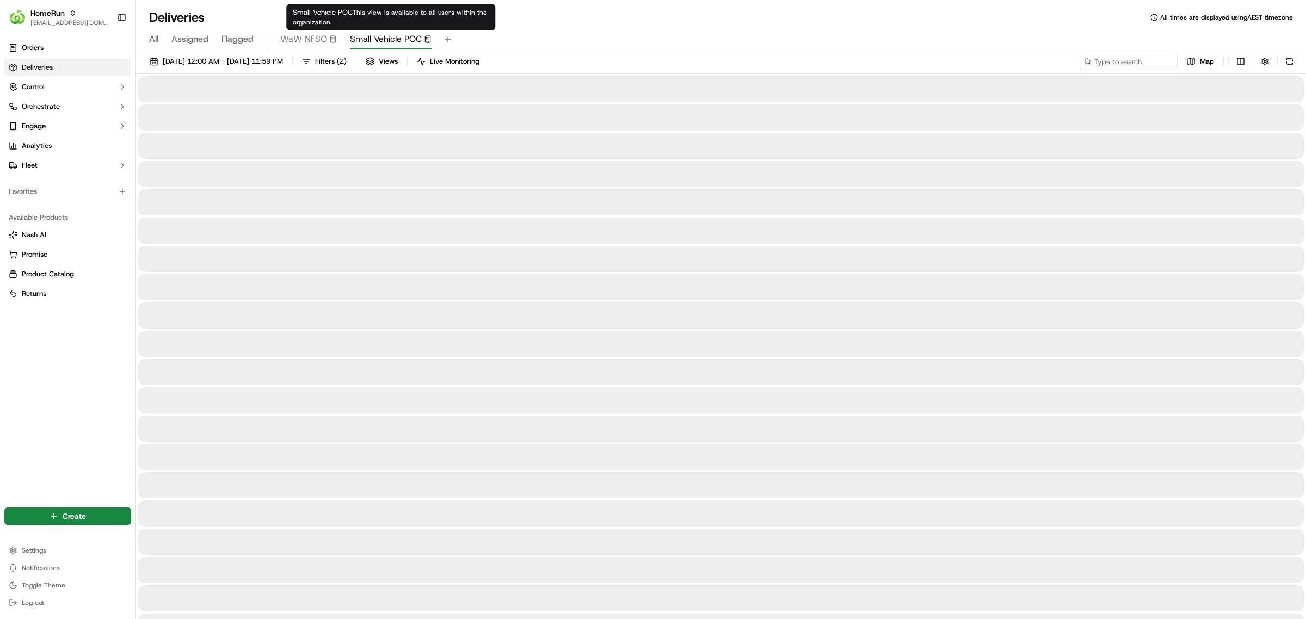
click at [393, 36] on span "Small Vehicle POC" at bounding box center [386, 39] width 72 height 13
click at [1106, 58] on input at bounding box center [1112, 61] width 131 height 15
paste input "Dickson"
type input "Dickson"
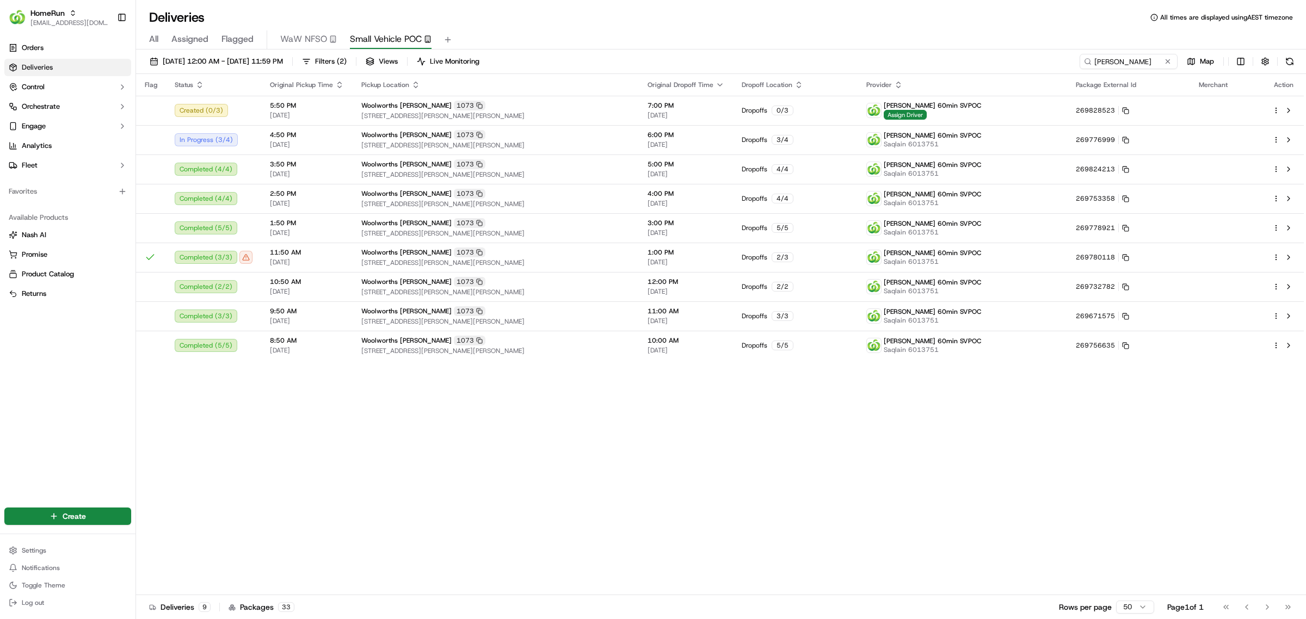
click at [878, 463] on div "Flag Status Original Pickup Time Pickup Location Original Dropoff Time Dropoff …" at bounding box center [720, 334] width 1168 height 521
drag, startPoint x: 512, startPoint y: 445, endPoint x: 545, endPoint y: 200, distance: 247.1
click at [510, 442] on div "Flag Status Original Pickup Time Pickup Location Original Dropoff Time Dropoff …" at bounding box center [720, 334] width 1168 height 521
drag, startPoint x: 698, startPoint y: 38, endPoint x: 611, endPoint y: 20, distance: 89.0
click at [697, 38] on div "All Assigned Flagged WaW NFSO Small Vehicle POC" at bounding box center [721, 39] width 1170 height 19
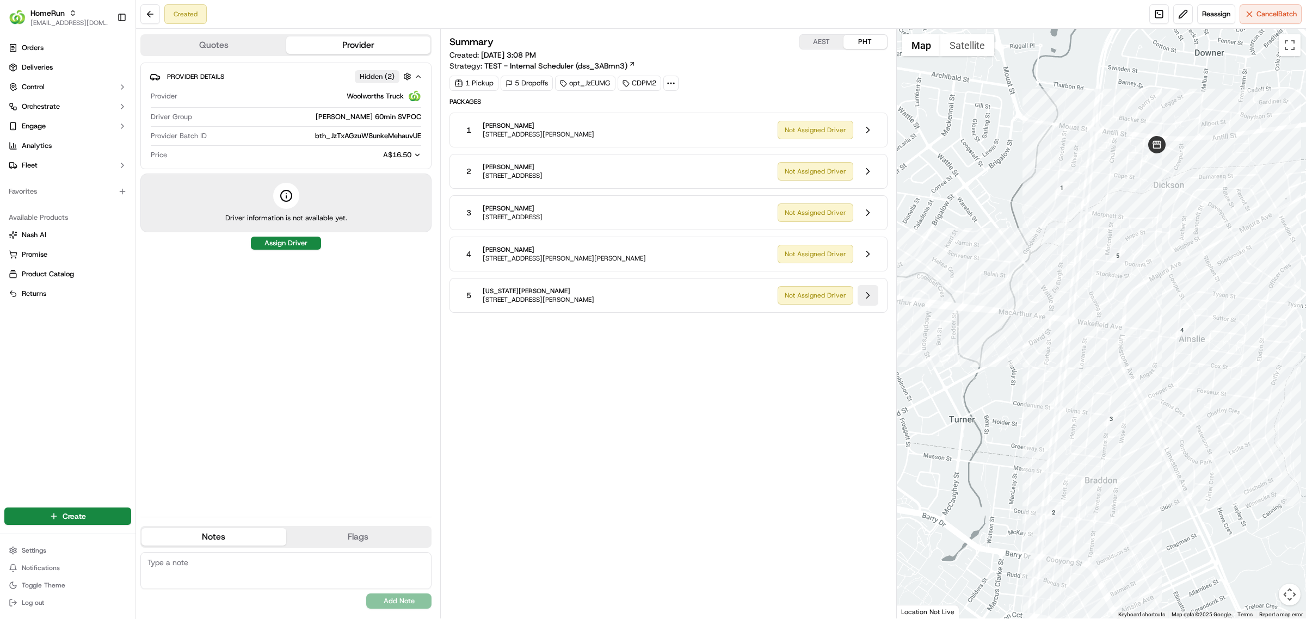
click at [863, 298] on button at bounding box center [868, 295] width 21 height 21
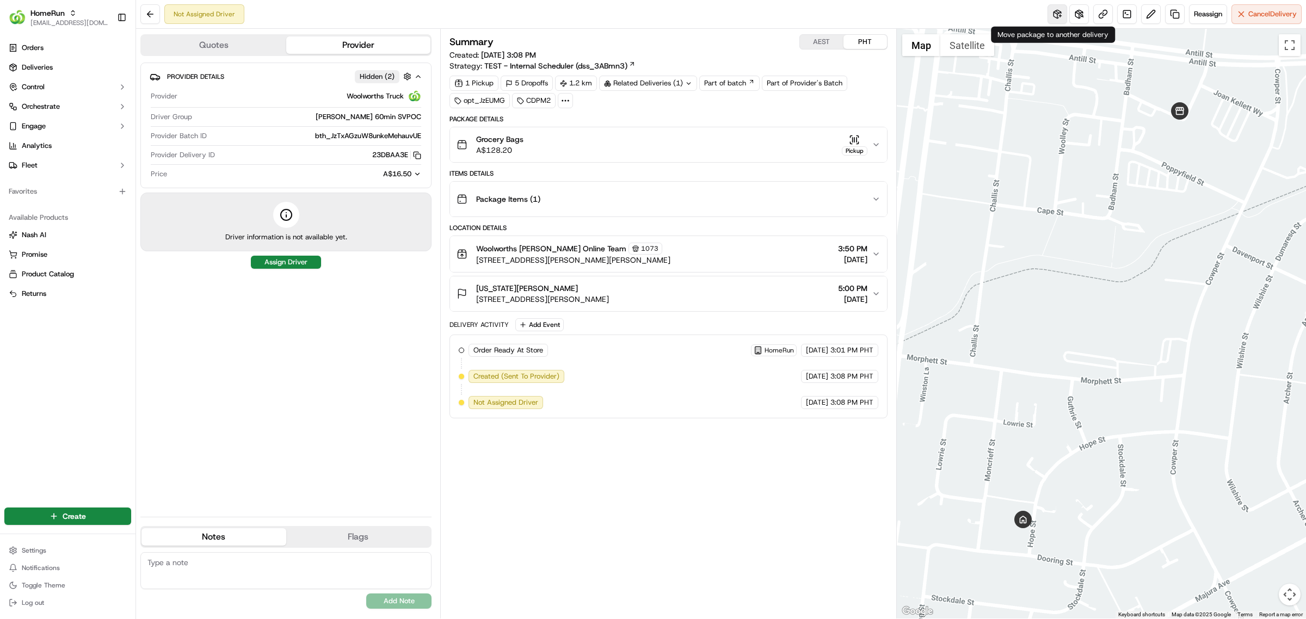
click at [1054, 20] on button at bounding box center [1058, 14] width 20 height 20
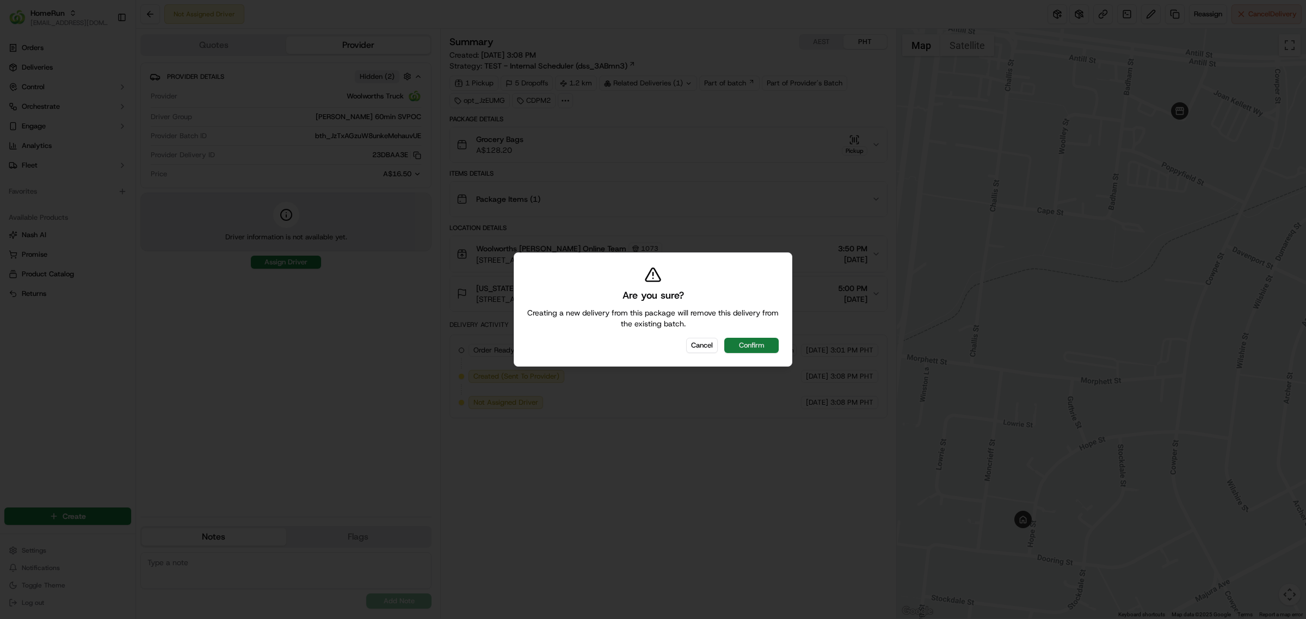
click at [761, 349] on button "Confirm" at bounding box center [751, 345] width 54 height 15
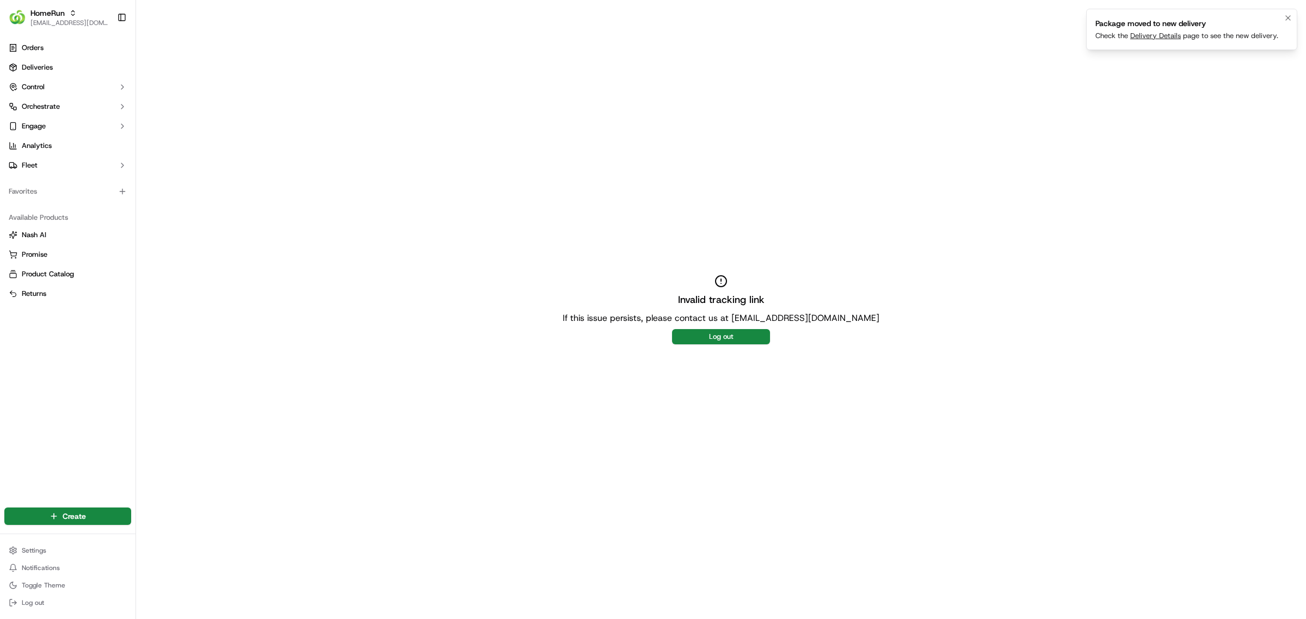
click at [1160, 39] on link "Delivery Details" at bounding box center [1155, 35] width 51 height 9
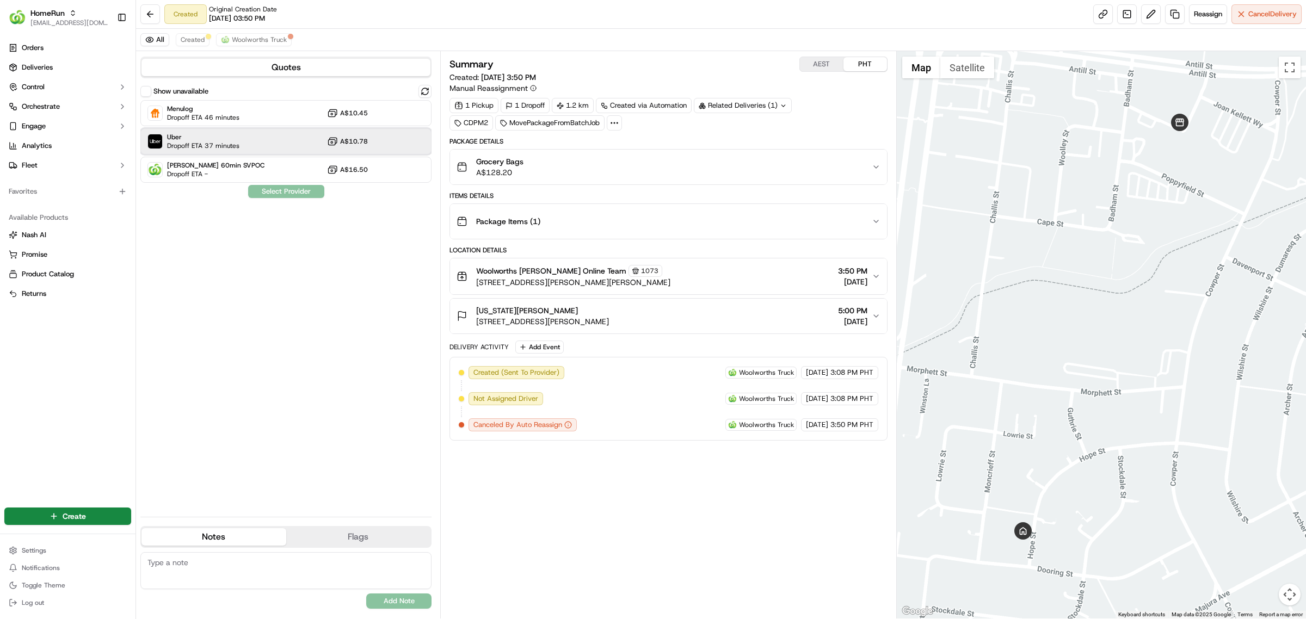
click at [248, 145] on div "Uber Dropoff ETA 37 minutes A$10.78" at bounding box center [285, 141] width 291 height 26
click at [285, 194] on button "Assign Provider" at bounding box center [286, 191] width 77 height 13
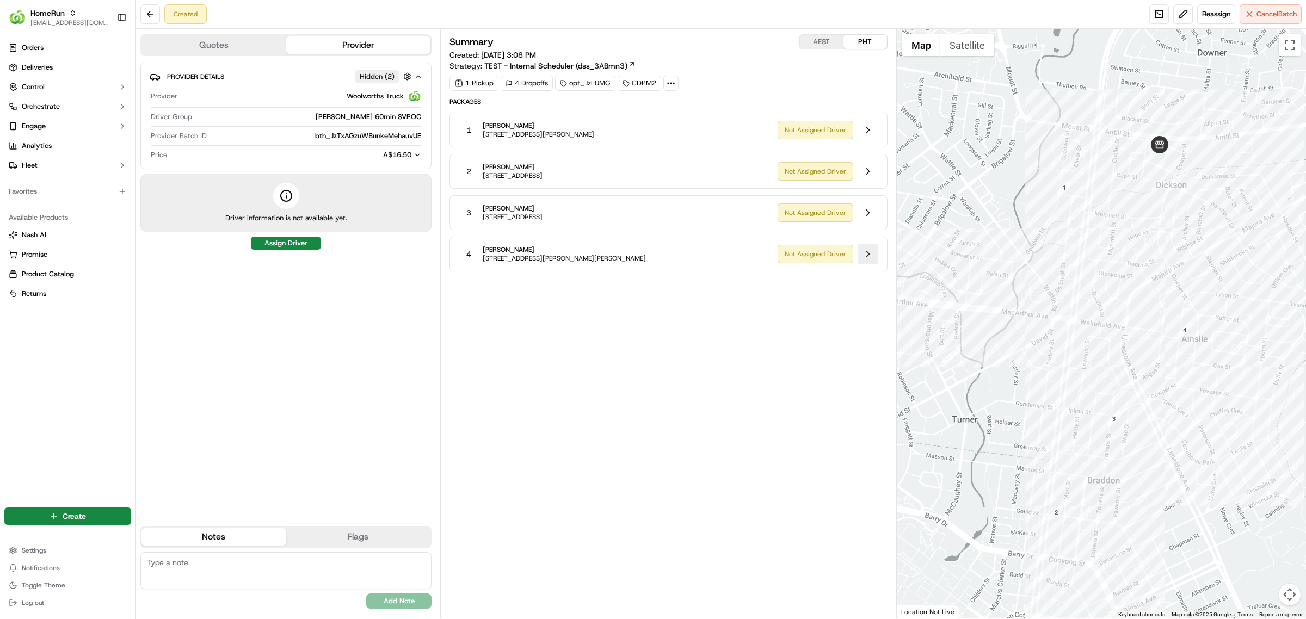
click at [871, 255] on button at bounding box center [868, 254] width 21 height 21
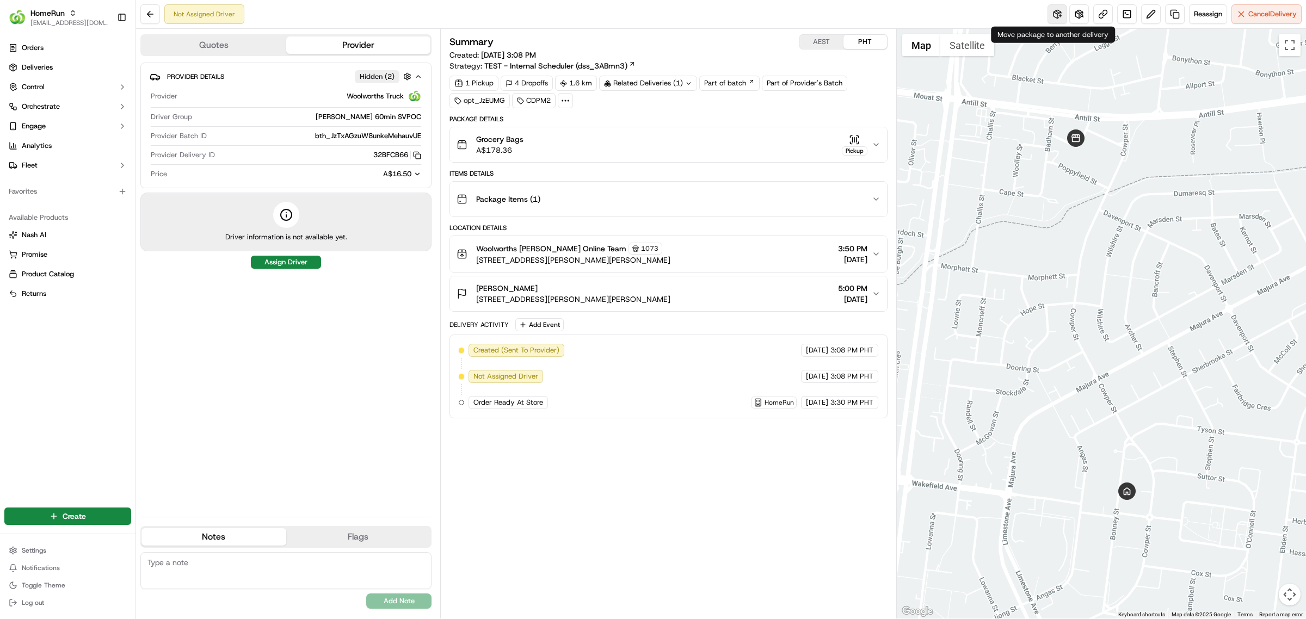
click at [1051, 16] on button at bounding box center [1058, 14] width 20 height 20
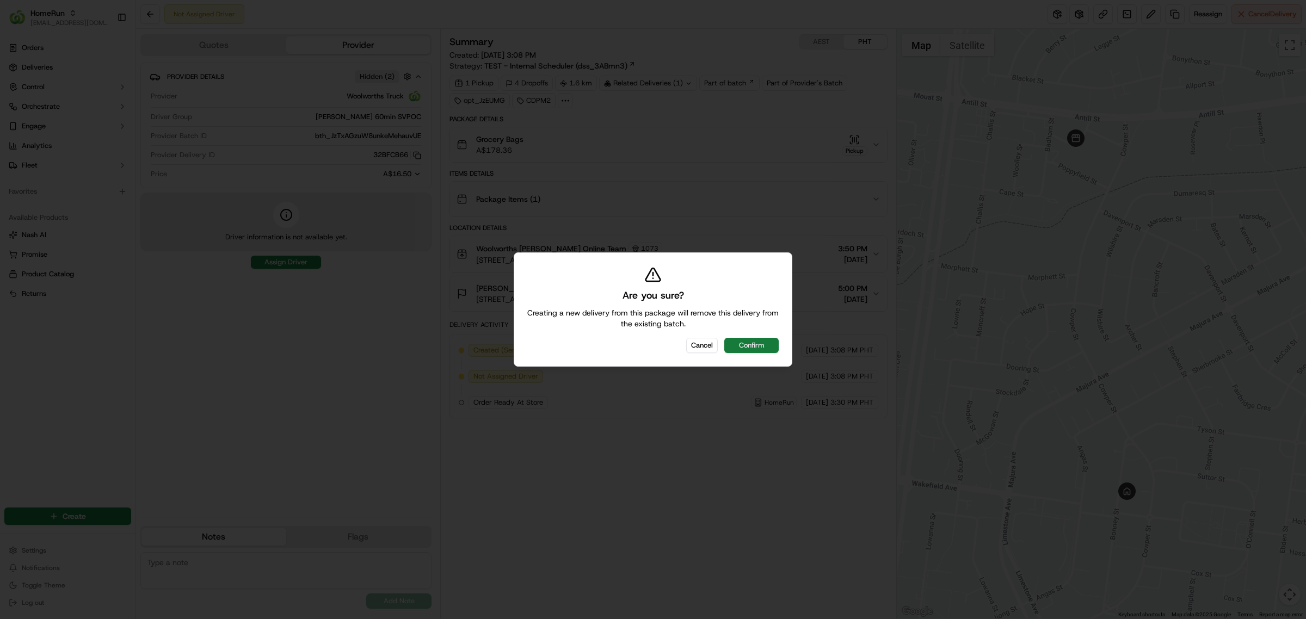
click at [743, 344] on button "Confirm" at bounding box center [751, 345] width 54 height 15
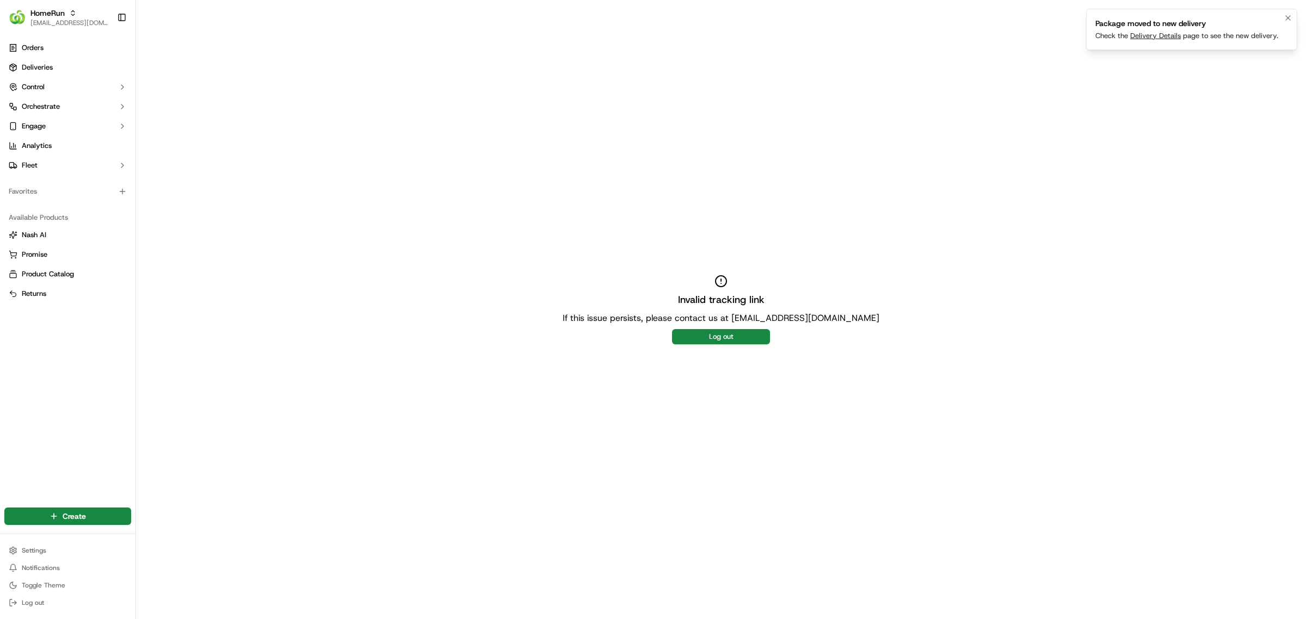
click at [1138, 31] on div "Check the Delivery Details page to see the new delivery." at bounding box center [1186, 36] width 183 height 10
click at [1137, 36] on link "Delivery Details" at bounding box center [1155, 35] width 51 height 9
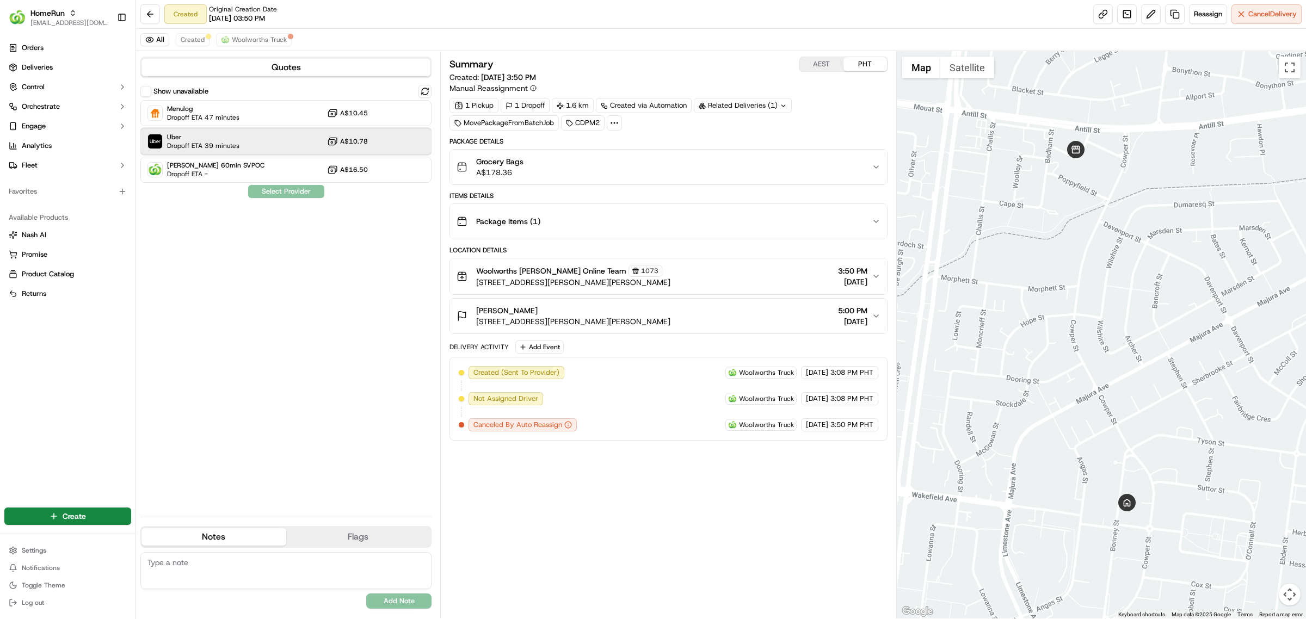
click at [260, 143] on div "Uber Dropoff ETA 39 minutes A$10.78" at bounding box center [285, 141] width 291 height 26
click at [290, 194] on button "Assign Provider" at bounding box center [286, 191] width 77 height 13
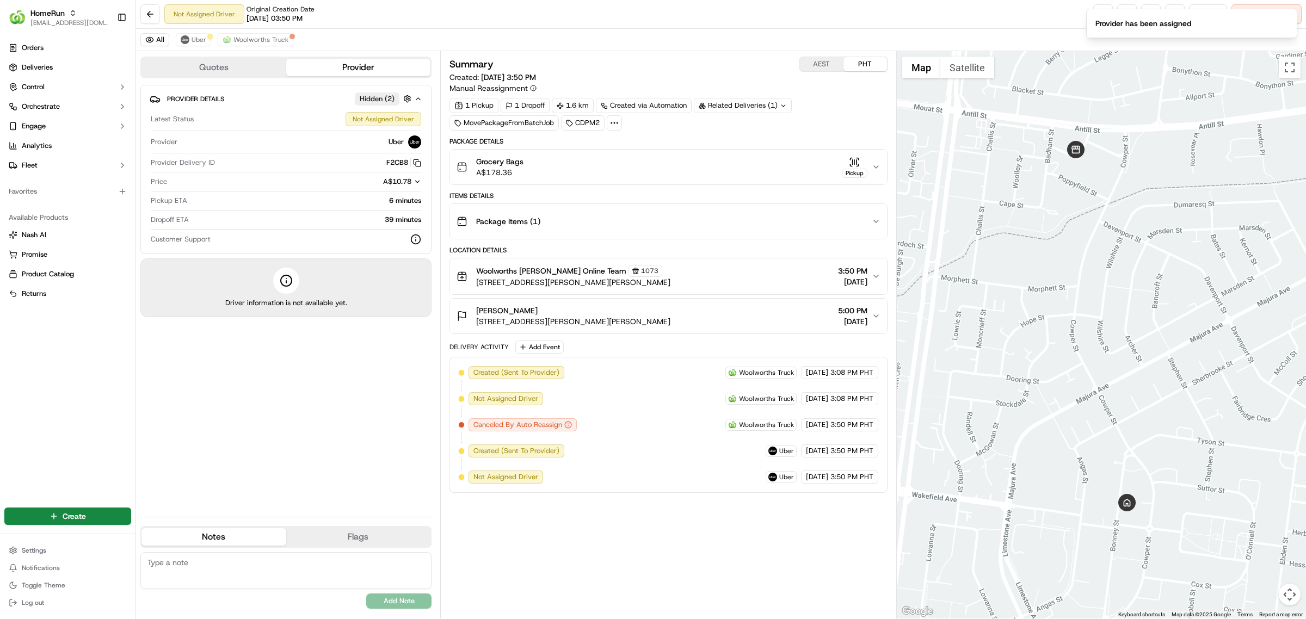
click at [1048, 39] on div "All Uber Woolworths Truck" at bounding box center [721, 40] width 1170 height 22
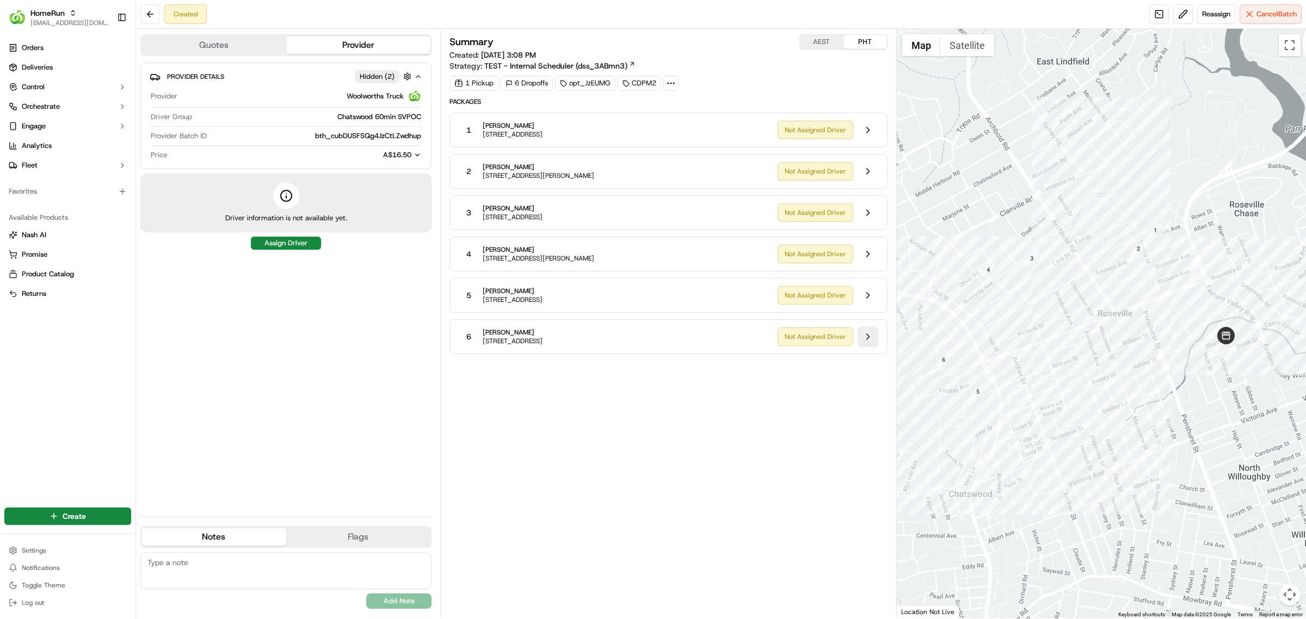
click at [866, 336] on button at bounding box center [868, 337] width 21 height 21
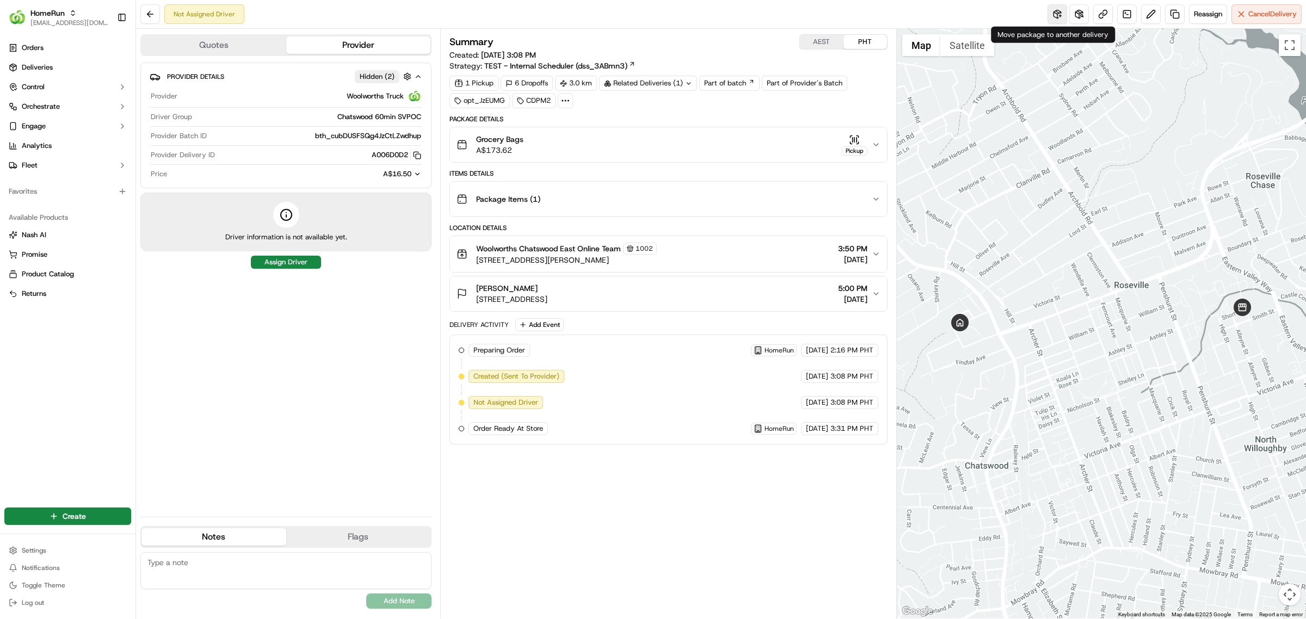
click at [1058, 20] on button at bounding box center [1058, 14] width 20 height 20
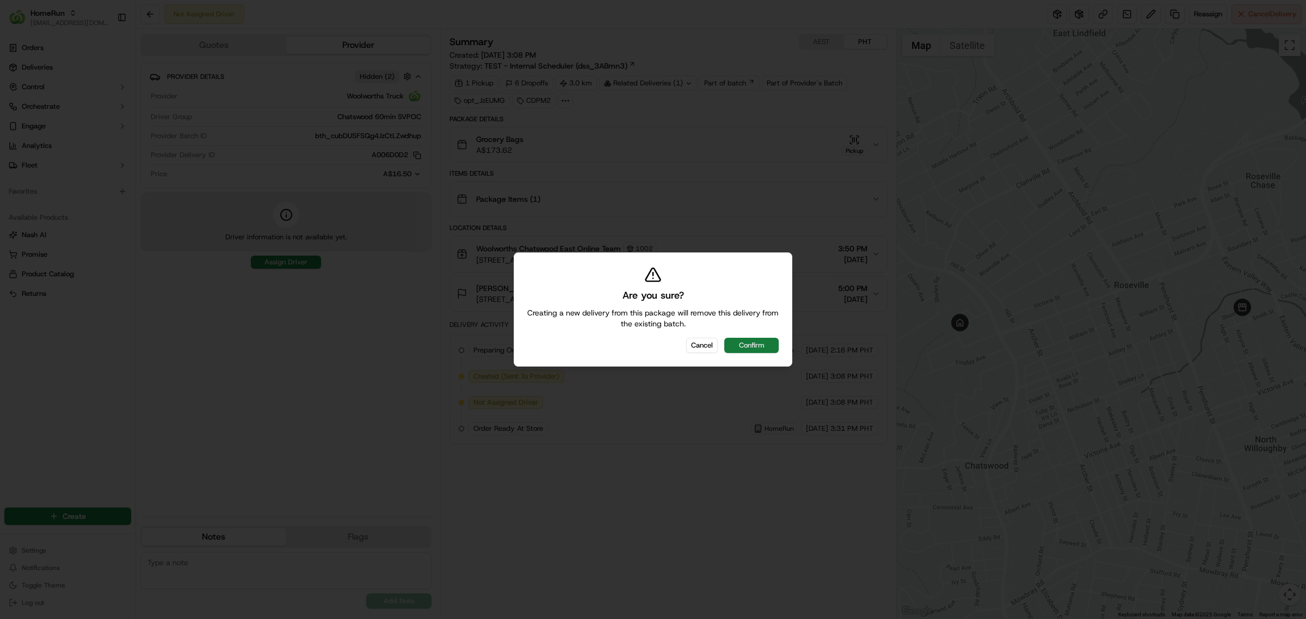
click at [736, 343] on button "Confirm" at bounding box center [751, 345] width 54 height 15
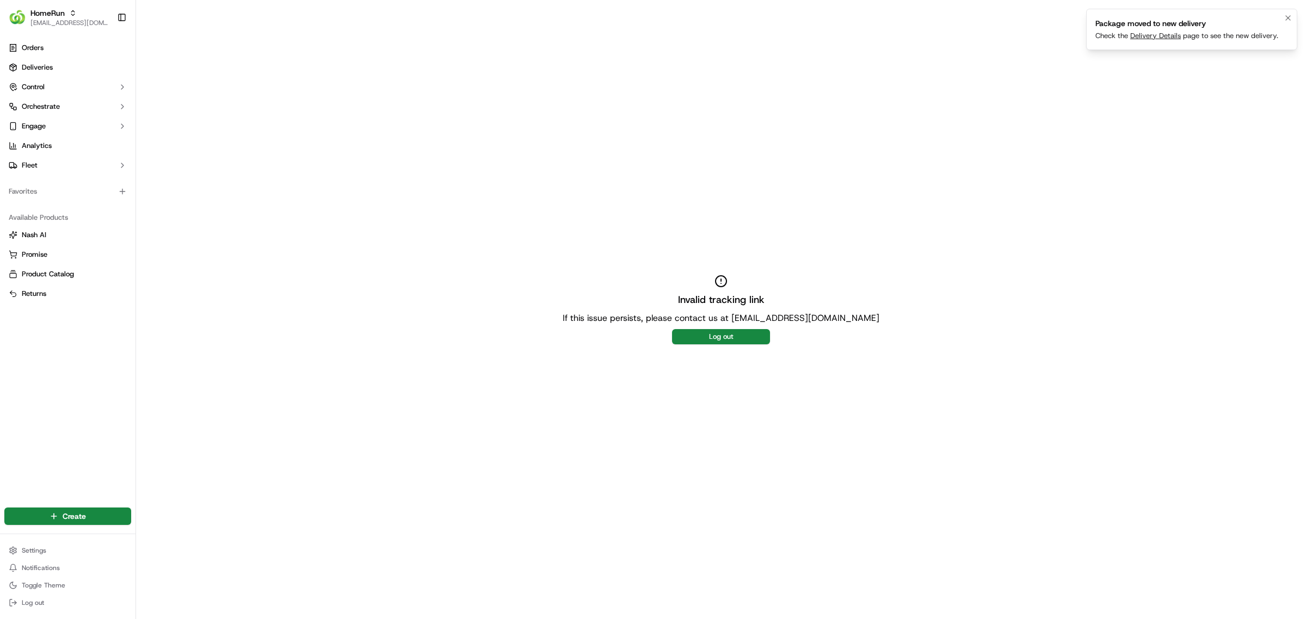
click at [1147, 40] on link "Delivery Details" at bounding box center [1155, 35] width 51 height 9
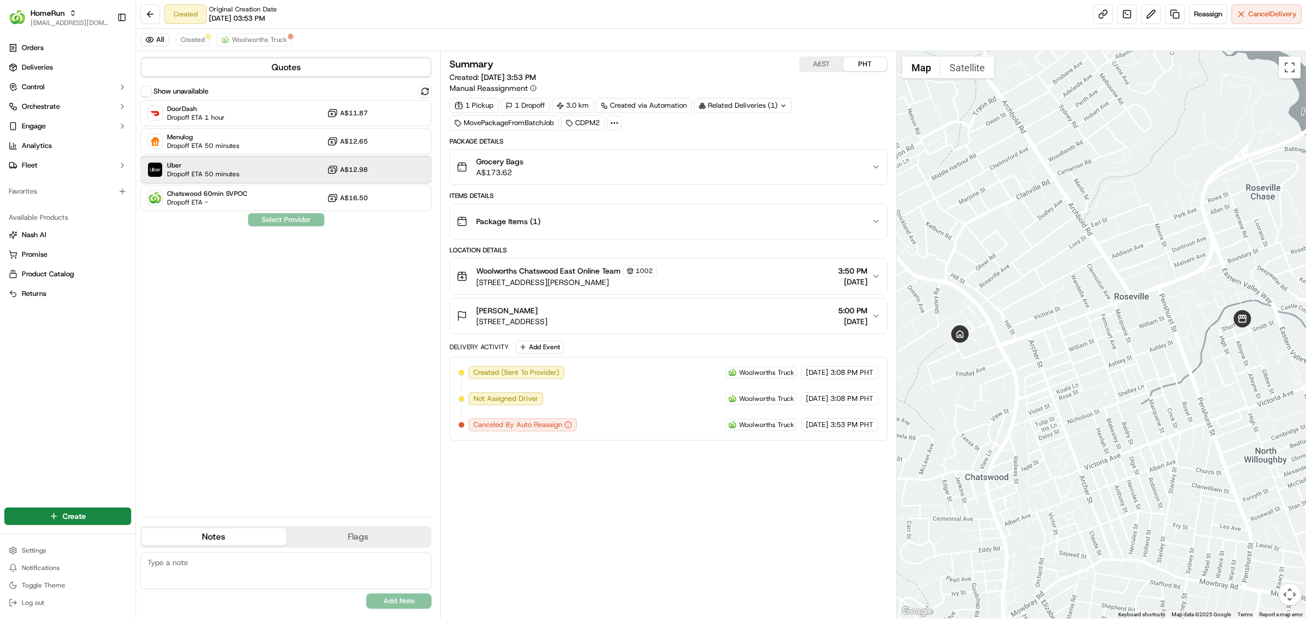
click at [238, 164] on div "Uber Dropoff ETA 50 minutes A$12.98" at bounding box center [285, 170] width 291 height 26
click at [279, 224] on button "Assign Provider" at bounding box center [286, 219] width 77 height 13
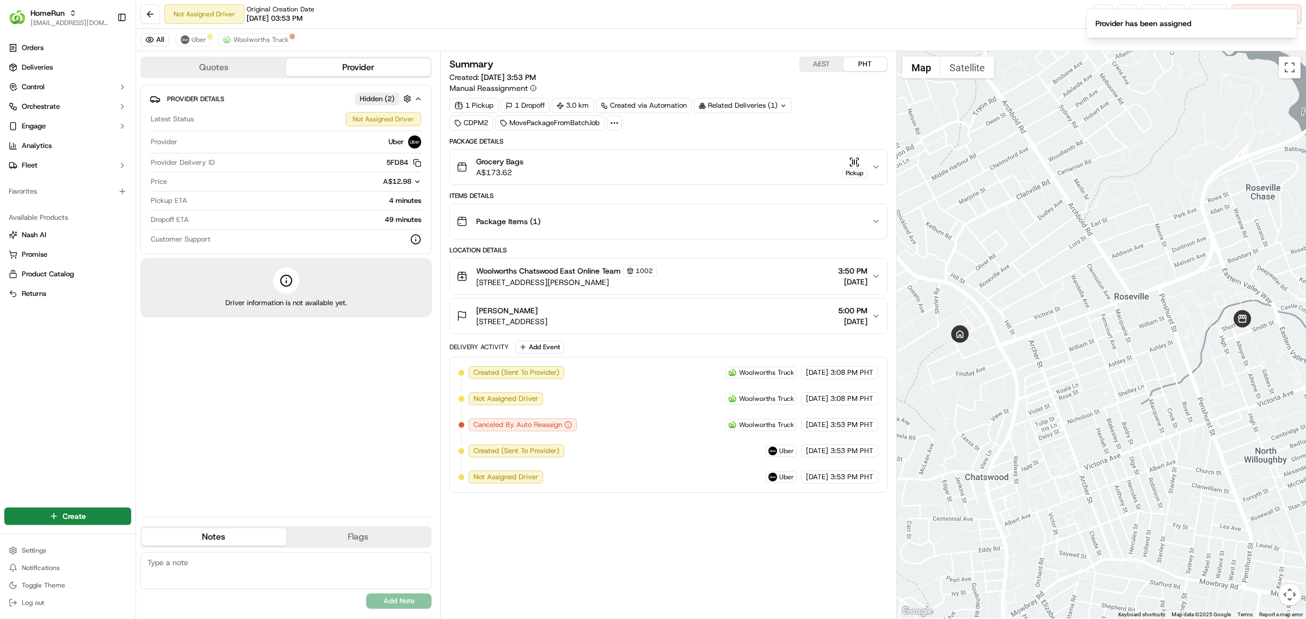
click at [288, 407] on div "Provider Details Hidden ( 2 ) Latest Status Not Assigned Driver Provider Uber P…" at bounding box center [285, 296] width 291 height 423
click at [743, 18] on div "Not Assigned Driver Original Creation Date 09/17/2025 03:53 PM Reassign Cancel …" at bounding box center [721, 14] width 1170 height 29
click at [787, 19] on div "Not Assigned Driver Original Creation Date 09/17/2025 03:53 PM Reassign Cancel …" at bounding box center [721, 14] width 1170 height 29
click at [669, 21] on div "Not Assigned Driver Original Creation Date 09/17/2025 03:53 PM Reassign Cancel …" at bounding box center [721, 14] width 1170 height 29
click at [1017, 25] on div "Not Assigned Driver Original Creation Date 09/17/2025 03:53 PM Reassign Cancel …" at bounding box center [721, 14] width 1170 height 29
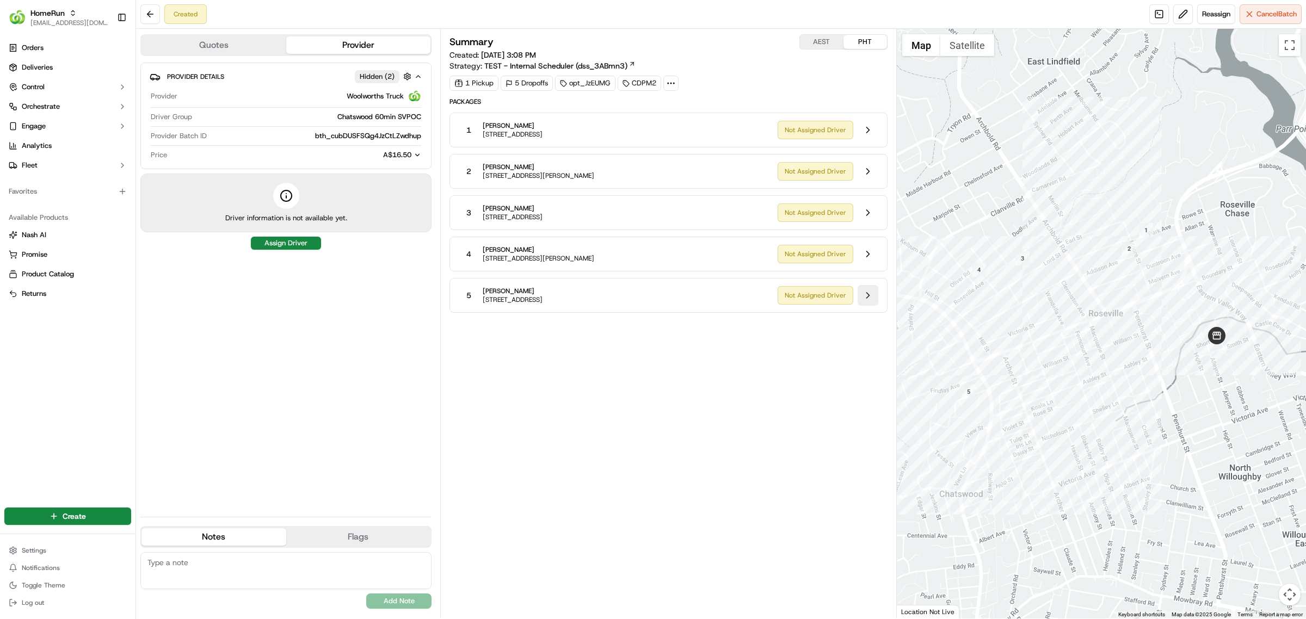
click at [868, 299] on button at bounding box center [868, 295] width 21 height 21
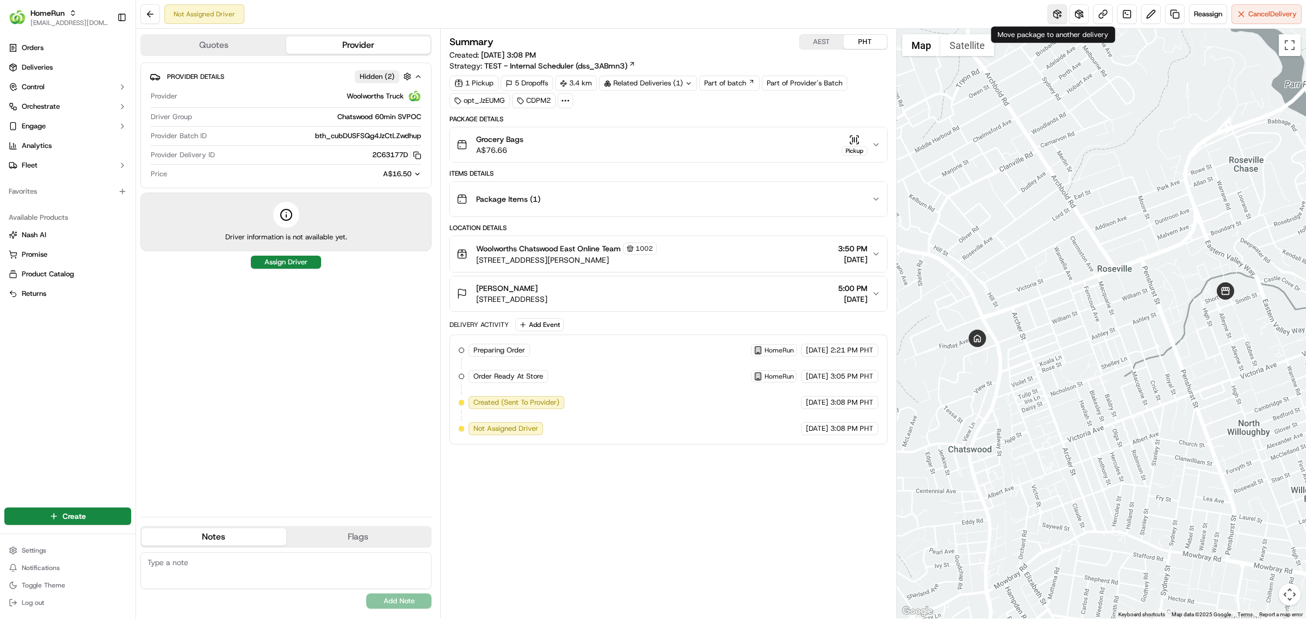
click at [1053, 20] on button at bounding box center [1058, 14] width 20 height 20
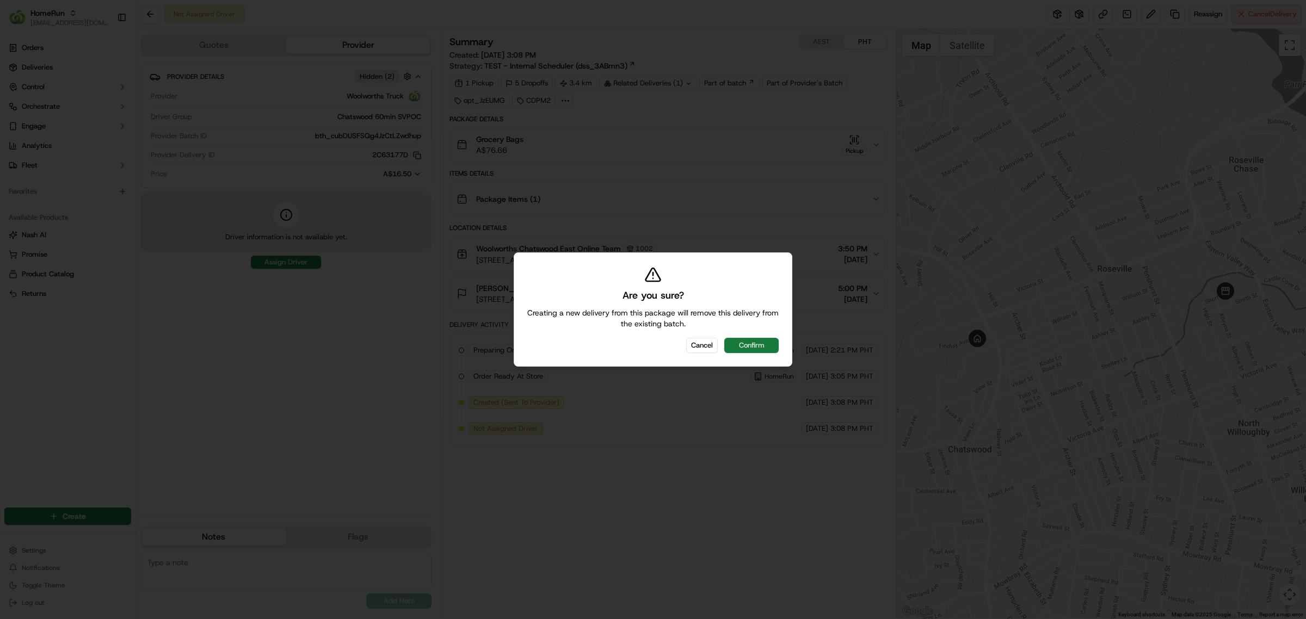
click at [754, 341] on button "Confirm" at bounding box center [751, 345] width 54 height 15
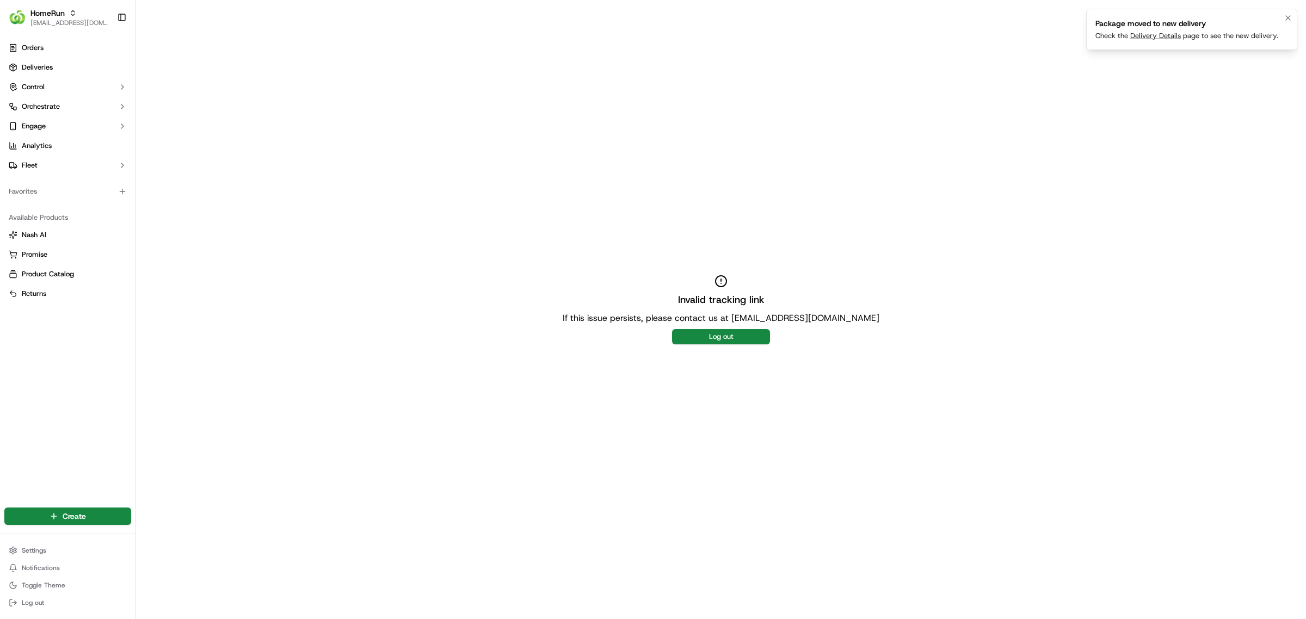
click at [1155, 36] on link "Delivery Details" at bounding box center [1155, 35] width 51 height 9
click at [859, 189] on div "Invalid tracking link If this issue persists, please contact us at support@usen…" at bounding box center [721, 309] width 1170 height 619
click at [1150, 34] on link "Delivery Details" at bounding box center [1155, 35] width 51 height 9
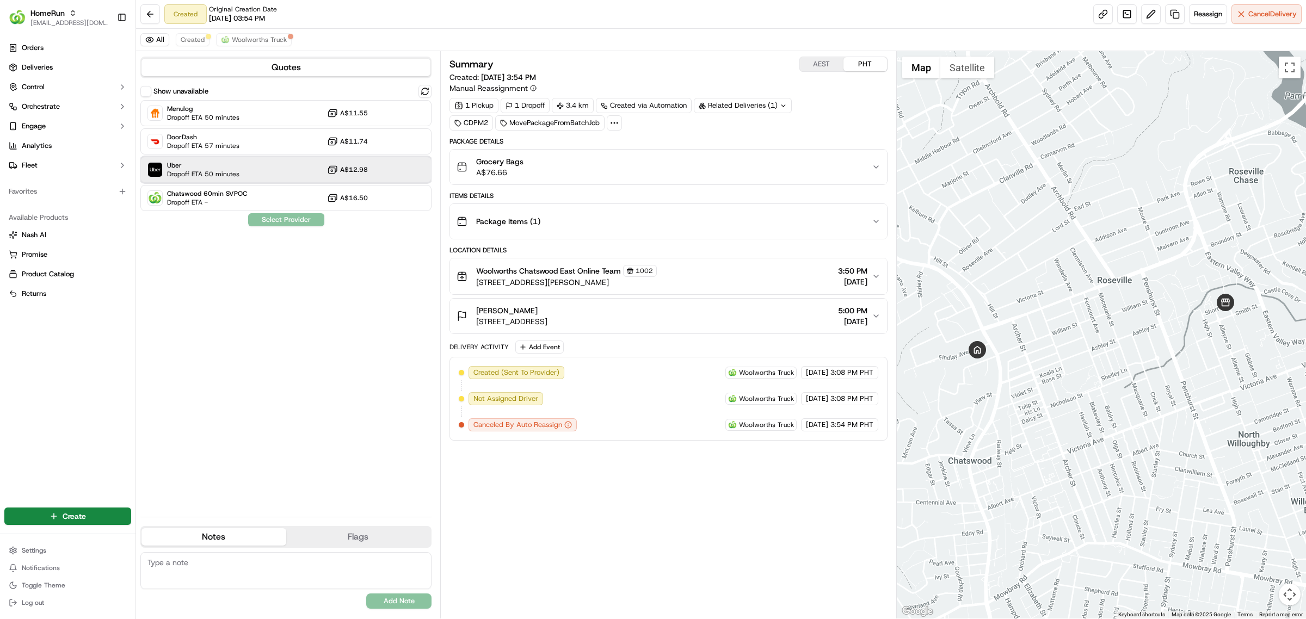
click at [287, 175] on div "Uber Dropoff ETA 50 minutes A$12.98" at bounding box center [285, 170] width 291 height 26
click at [287, 219] on button "Assign Provider" at bounding box center [286, 219] width 77 height 13
click at [849, 30] on div "All Created Woolworths Truck" at bounding box center [721, 40] width 1170 height 22
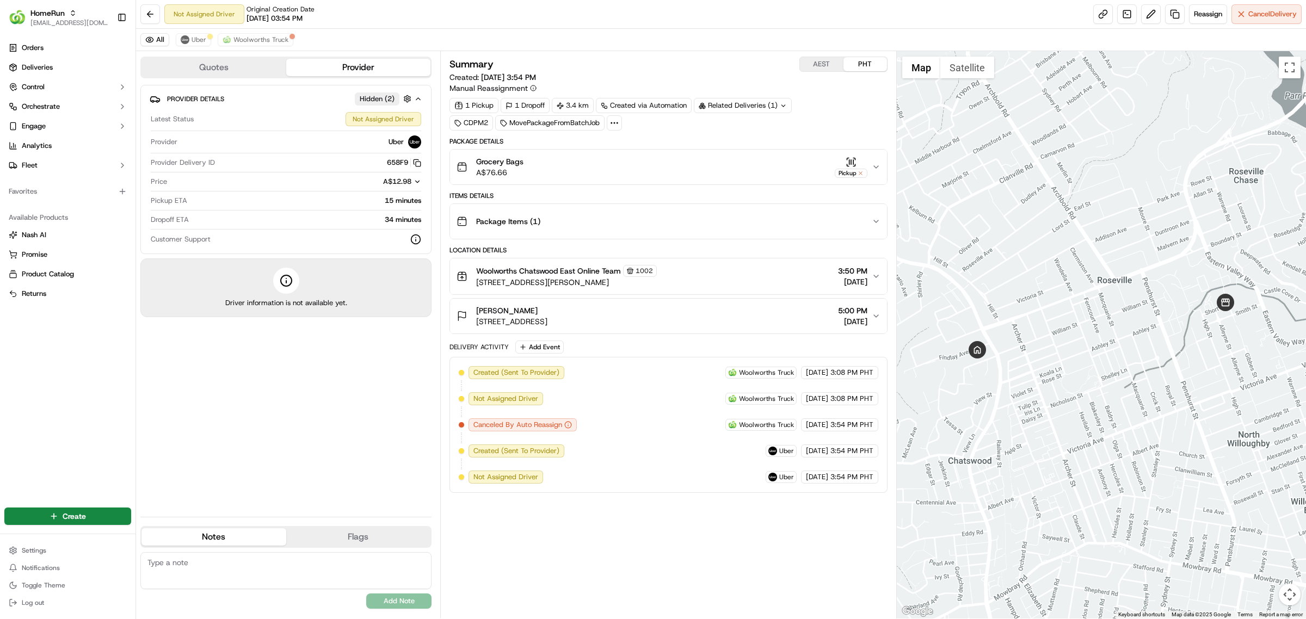
click at [362, 380] on div "Provider Details Hidden ( 2 ) Latest Status Not Assigned Driver Provider Uber P…" at bounding box center [285, 296] width 291 height 423
click at [445, 24] on div "Not Assigned Driver Original Creation Date [DATE] 03:54 PM Reassign Cancel Deli…" at bounding box center [721, 14] width 1170 height 29
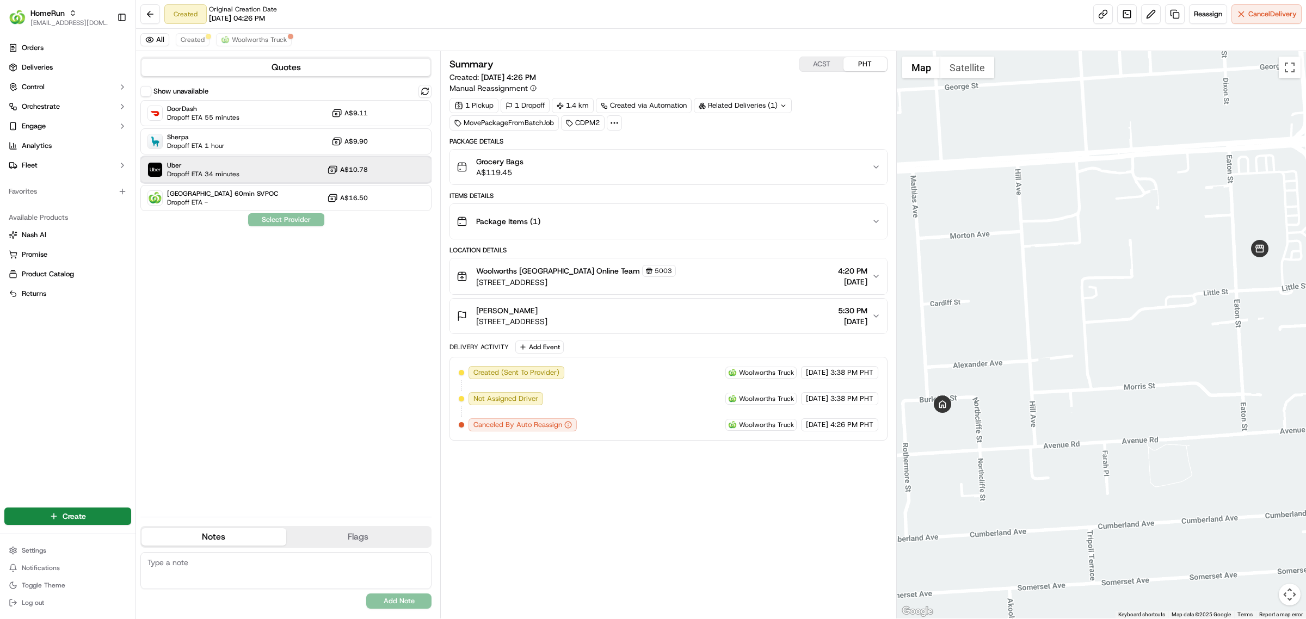
click at [215, 167] on span "Uber" at bounding box center [203, 165] width 72 height 9
click at [285, 218] on button "Assign Provider" at bounding box center [286, 219] width 77 height 13
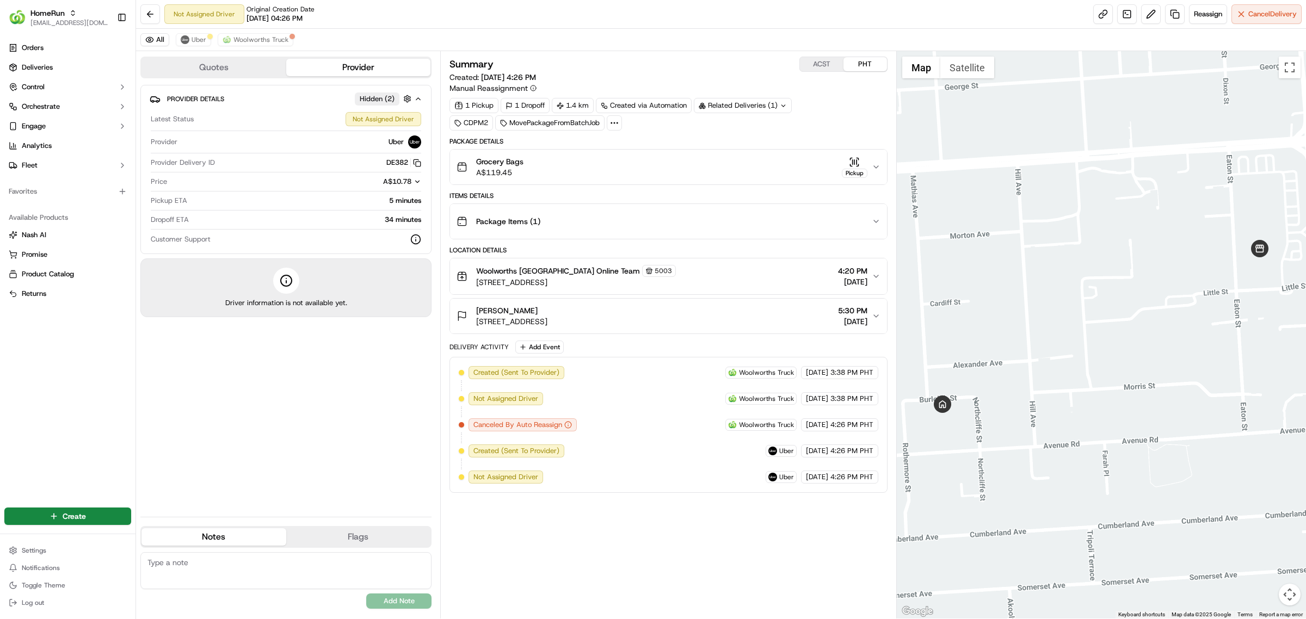
click at [1027, 27] on div "Not Assigned Driver Original Creation Date 09/17/2025 04:26 PM Reassign Cancel …" at bounding box center [721, 14] width 1170 height 29
click at [613, 545] on div "Summary ACST PHT Created: 17/09/2025 4:26 PM Manual Reassignment 1 Pickup 1 Dro…" at bounding box center [668, 335] width 438 height 557
click at [787, 28] on div "Not Assigned Driver Original Creation Date 09/17/2025 04:26 PM Reassign Cancel …" at bounding box center [721, 14] width 1170 height 29
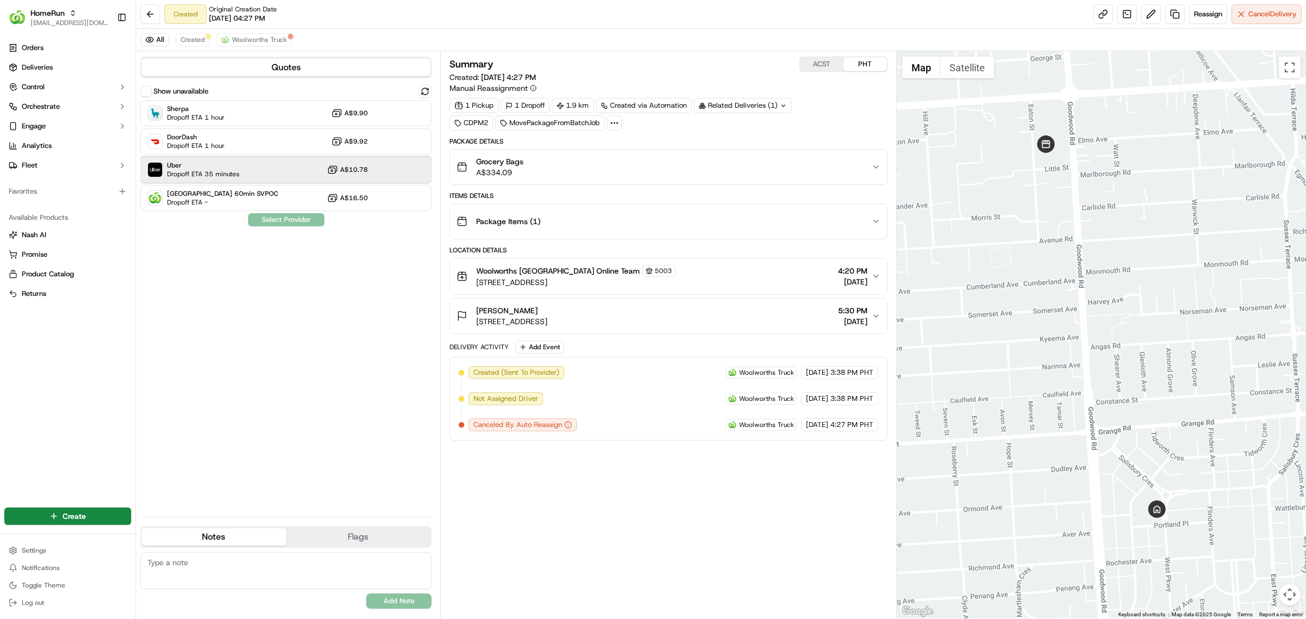
click at [215, 181] on div "Uber Dropoff ETA 35 minutes A$10.78" at bounding box center [285, 170] width 291 height 26
click at [284, 220] on button "Assign Provider" at bounding box center [286, 219] width 77 height 13
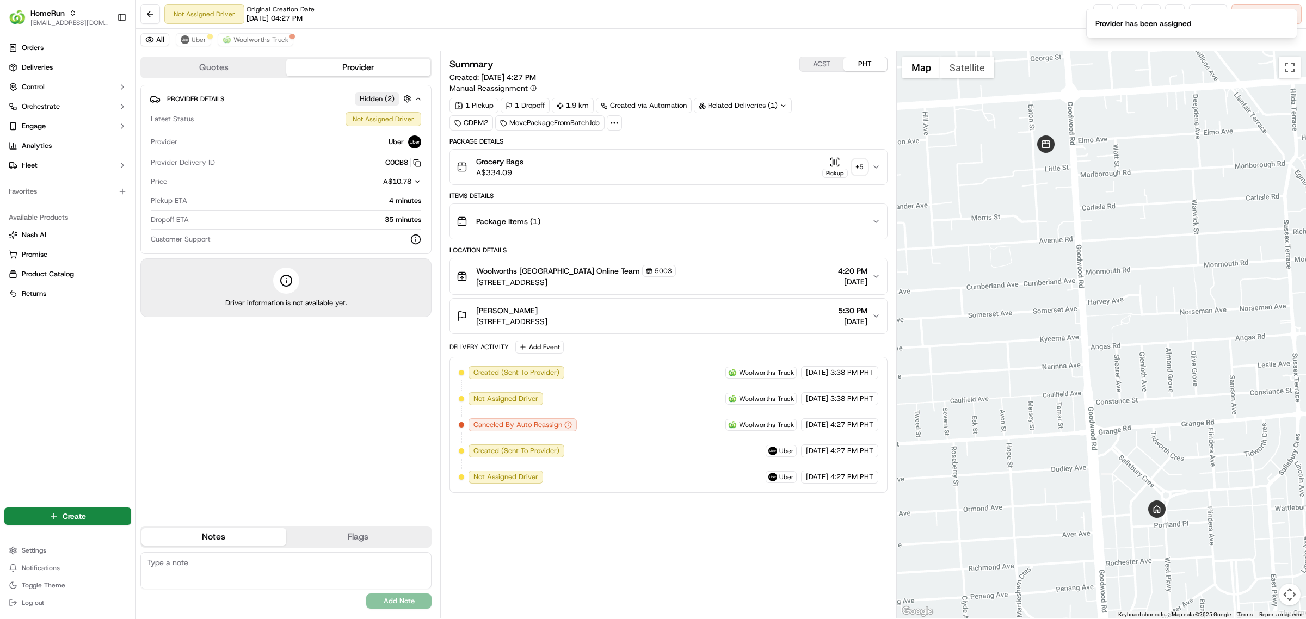
click at [1019, 16] on div "Not Assigned Driver Original Creation Date 09/17/2025 04:27 PM Reassign Cancel …" at bounding box center [721, 14] width 1170 height 29
click at [1286, 22] on icon "Notifications (F8)" at bounding box center [1288, 18] width 9 height 9
click at [841, 36] on div "All Uber Woolworths Truck" at bounding box center [721, 40] width 1170 height 22
click at [354, 409] on div "Provider Details Hidden ( 2 ) Latest Status Not Assigned Driver Provider Uber P…" at bounding box center [285, 296] width 291 height 423
click at [633, 553] on div "Summary ACST PHT Created: 17/09/2025 4:27 PM Manual Reassignment 1 Pickup 1 Dro…" at bounding box center [668, 335] width 438 height 557
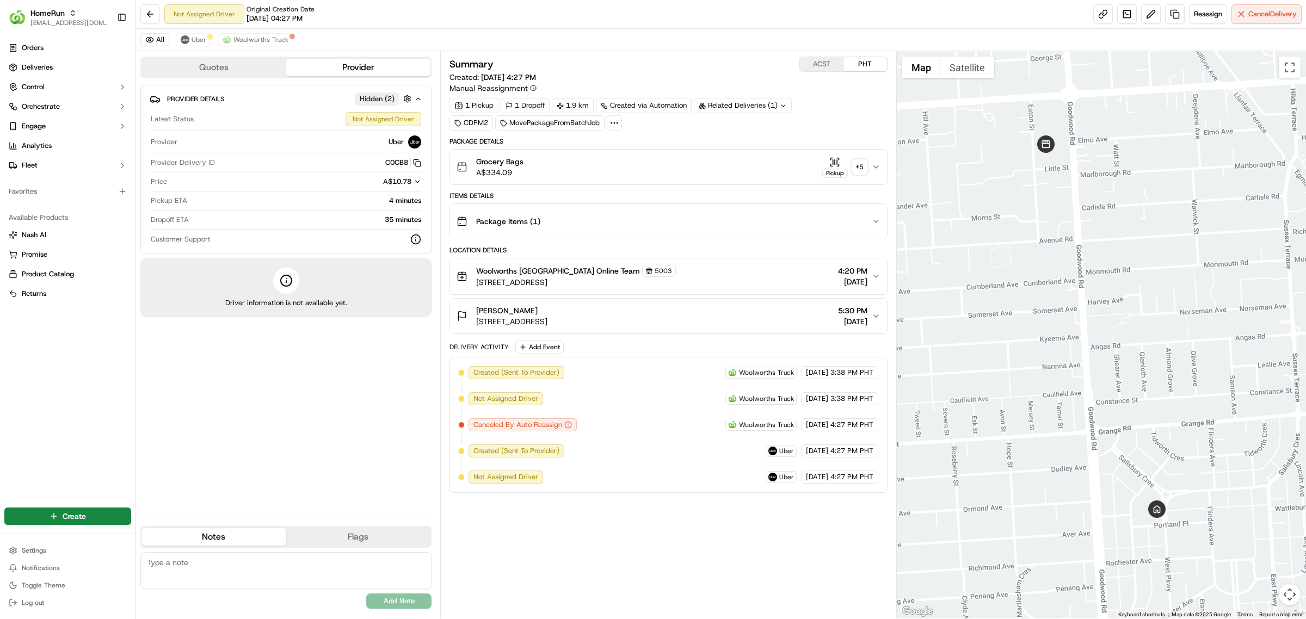
click at [330, 426] on div "Provider Details Hidden ( 2 ) Latest Status Not Assigned Driver Provider Uber P…" at bounding box center [285, 296] width 291 height 423
click at [678, 33] on div "All Uber Woolworths Truck" at bounding box center [721, 40] width 1170 height 22
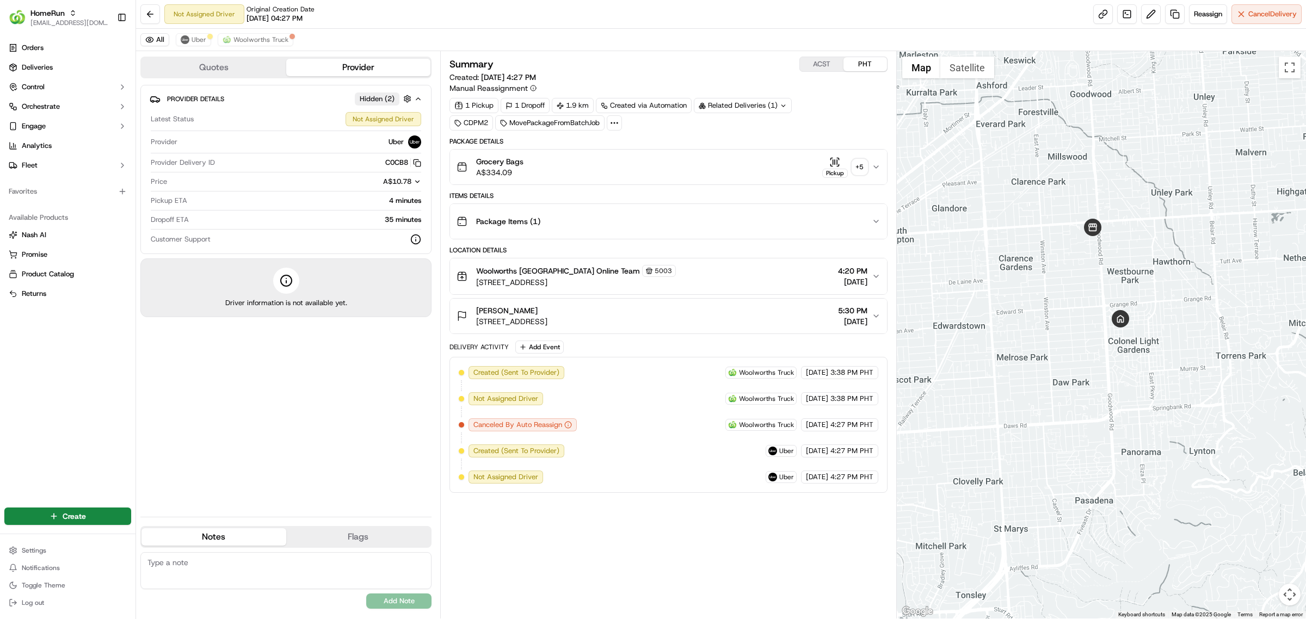
click at [685, 27] on div "Not Assigned Driver Original Creation Date 09/17/2025 04:27 PM Reassign Cancel …" at bounding box center [721, 14] width 1170 height 29
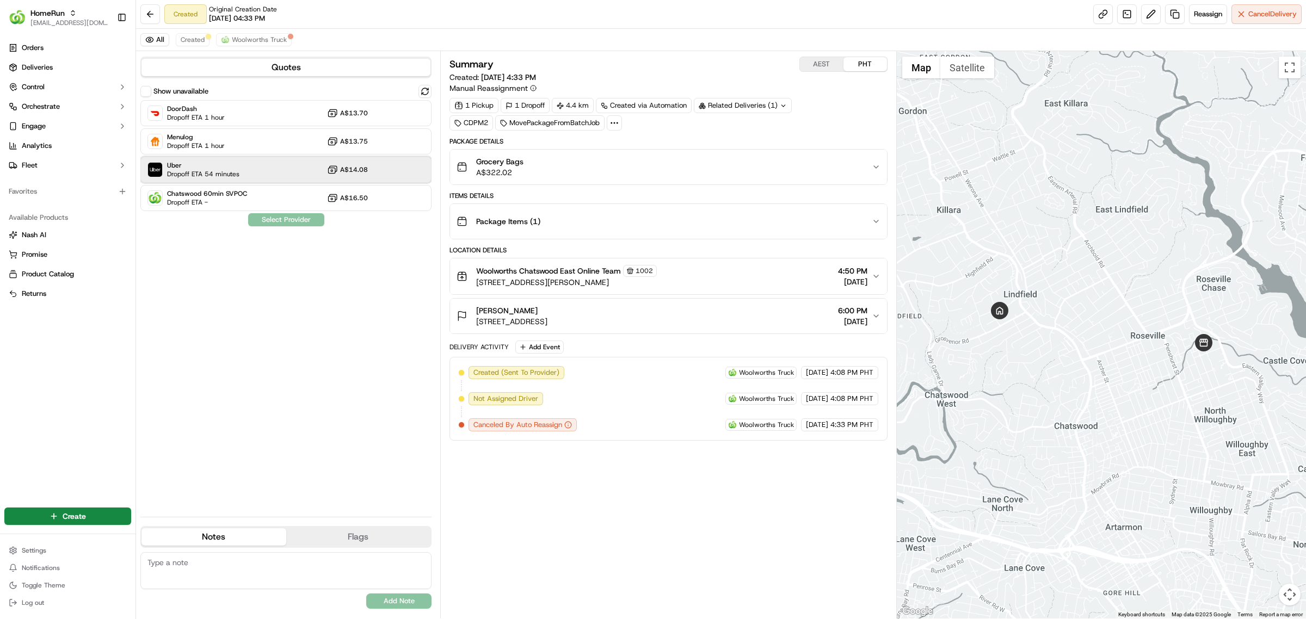
click at [242, 173] on div "Uber Dropoff ETA 54 minutes A$14.08" at bounding box center [285, 170] width 291 height 26
click at [306, 221] on button "Assign Provider" at bounding box center [286, 219] width 77 height 13
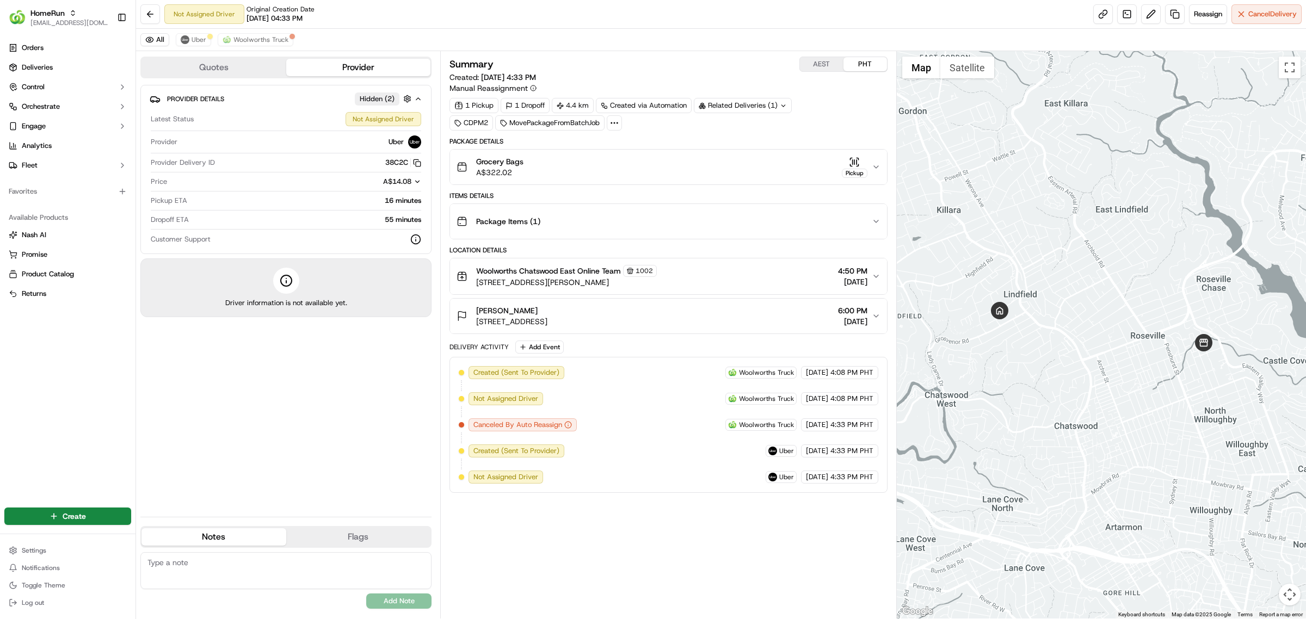
click at [284, 399] on div "Provider Details Hidden ( 2 ) Latest Status Not Assigned Driver Provider Uber P…" at bounding box center [285, 296] width 291 height 423
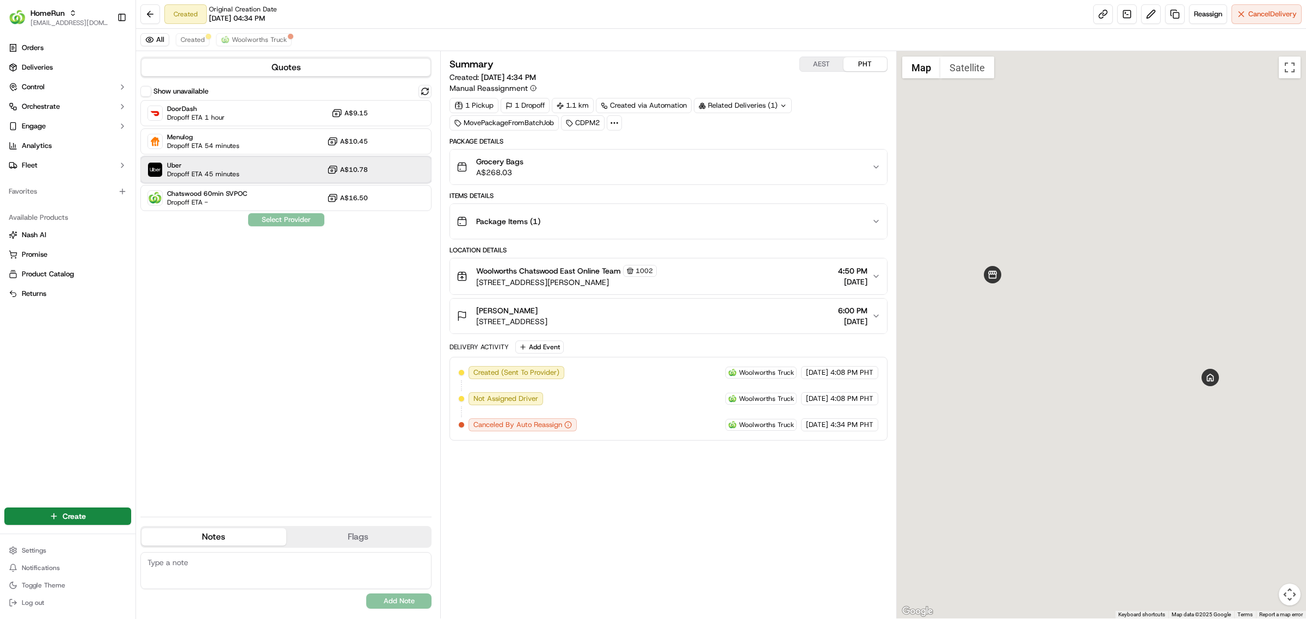
click at [284, 175] on div "Uber Dropoff ETA 45 minutes A$10.78" at bounding box center [285, 170] width 291 height 26
drag, startPoint x: 322, startPoint y: 224, endPoint x: 310, endPoint y: 237, distance: 17.8
click at [320, 226] on button "Assign Provider" at bounding box center [286, 219] width 77 height 13
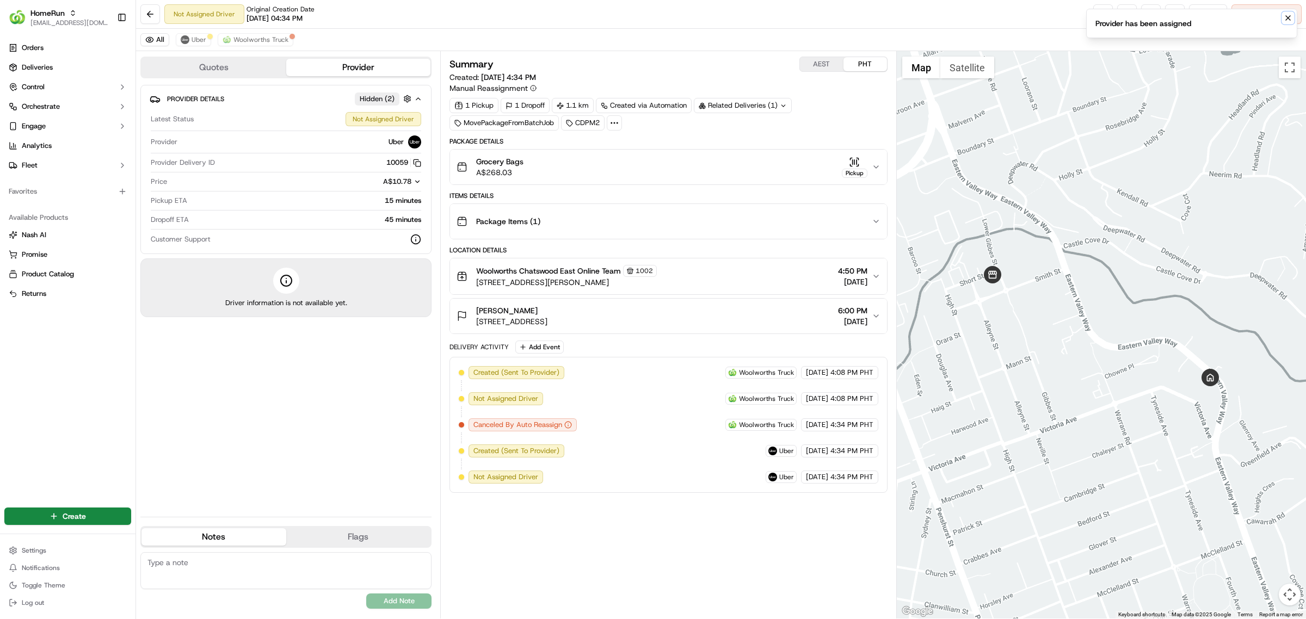
click at [1286, 20] on icon "Notifications (F8)" at bounding box center [1288, 18] width 9 height 9
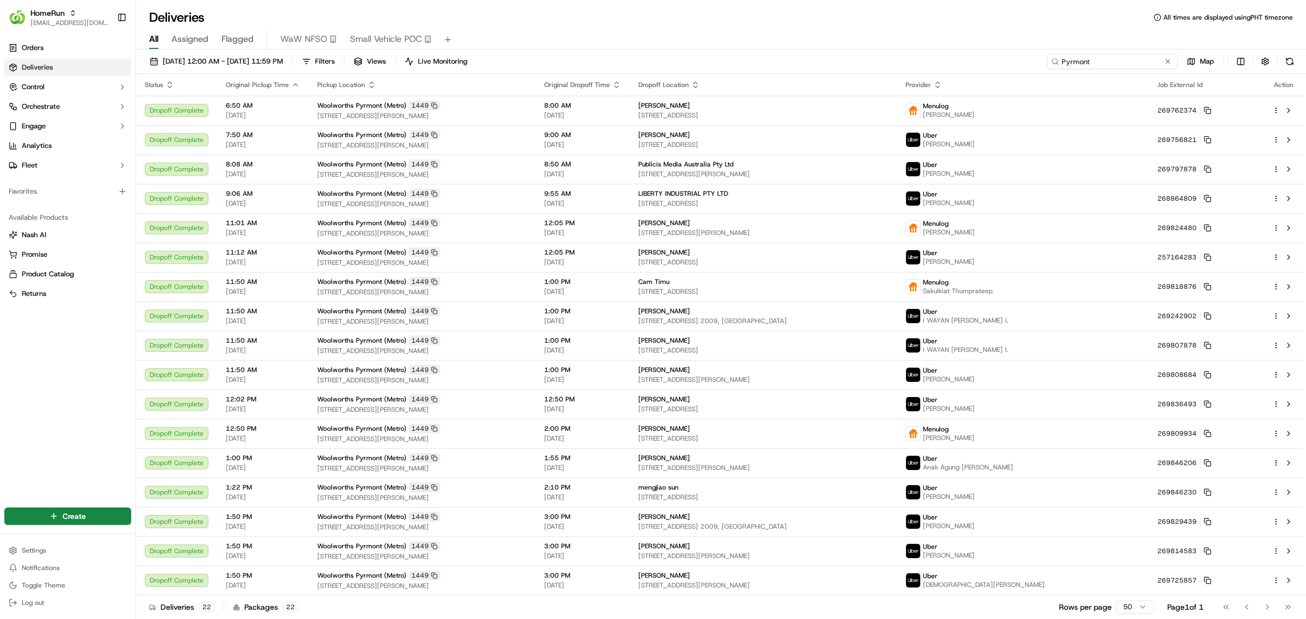
click at [1112, 67] on input "Pyrmont" at bounding box center [1112, 61] width 131 height 15
paste input "bd9ee1f9-93bb-460a-82cf-3725d9c61d07"
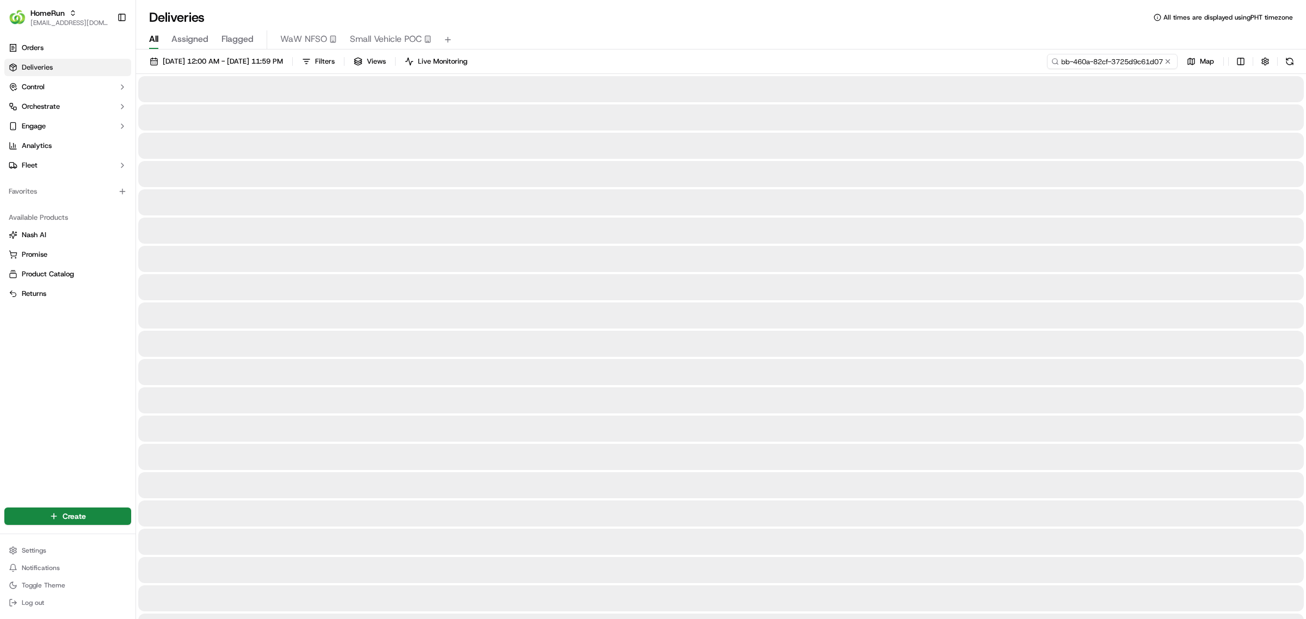
type input "bd9ee1f9-93bb-460a-82cf-3725d9c61d07"
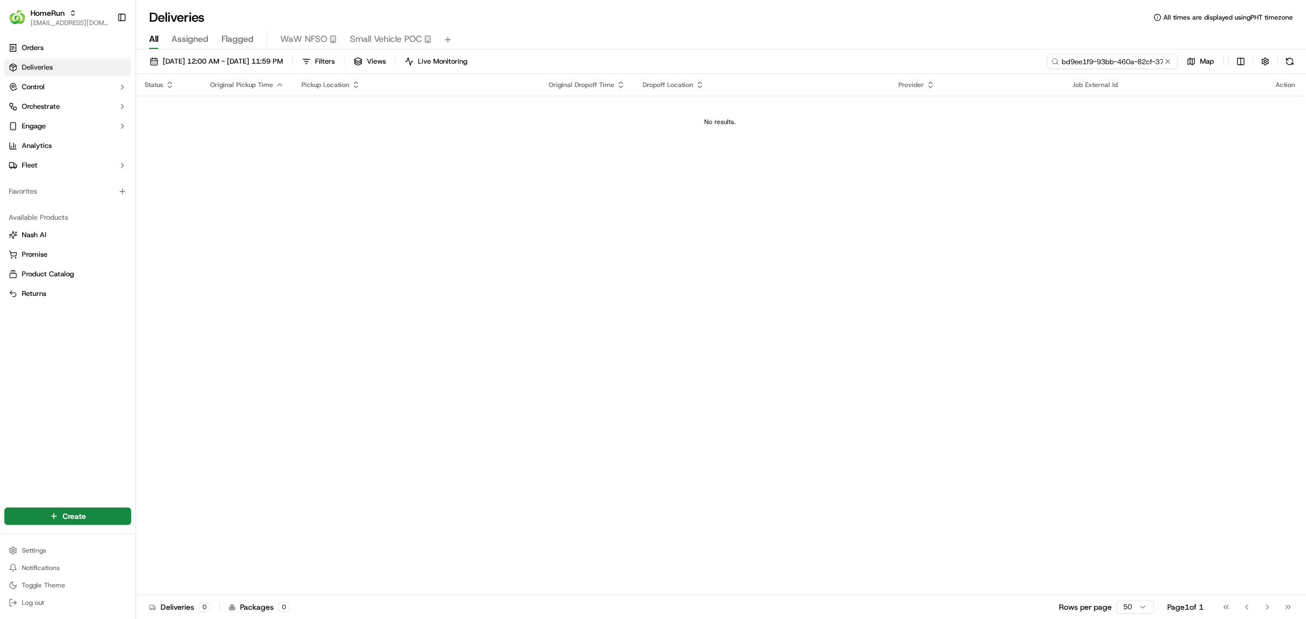
drag, startPoint x: 1108, startPoint y: 58, endPoint x: 904, endPoint y: 56, distance: 204.6
click at [922, 56] on div "[DATE] 12:00 AM - [DATE] 11:59 PM Filters Views Live Monitoring bd9ee1f9-93bb-4…" at bounding box center [721, 64] width 1170 height 20
click at [352, 285] on div "Status Original Pickup Time Pickup Location Original Dropoff Time Dropoff Locat…" at bounding box center [720, 334] width 1168 height 521
click at [746, 52] on div "[DATE] 12:00 AM - [DATE] 11:59 PM Filters Views Live Monitoring bd9ee1f9-93bb-4…" at bounding box center [721, 336] width 1170 height 572
drag, startPoint x: 377, startPoint y: 182, endPoint x: 377, endPoint y: 167, distance: 15.8
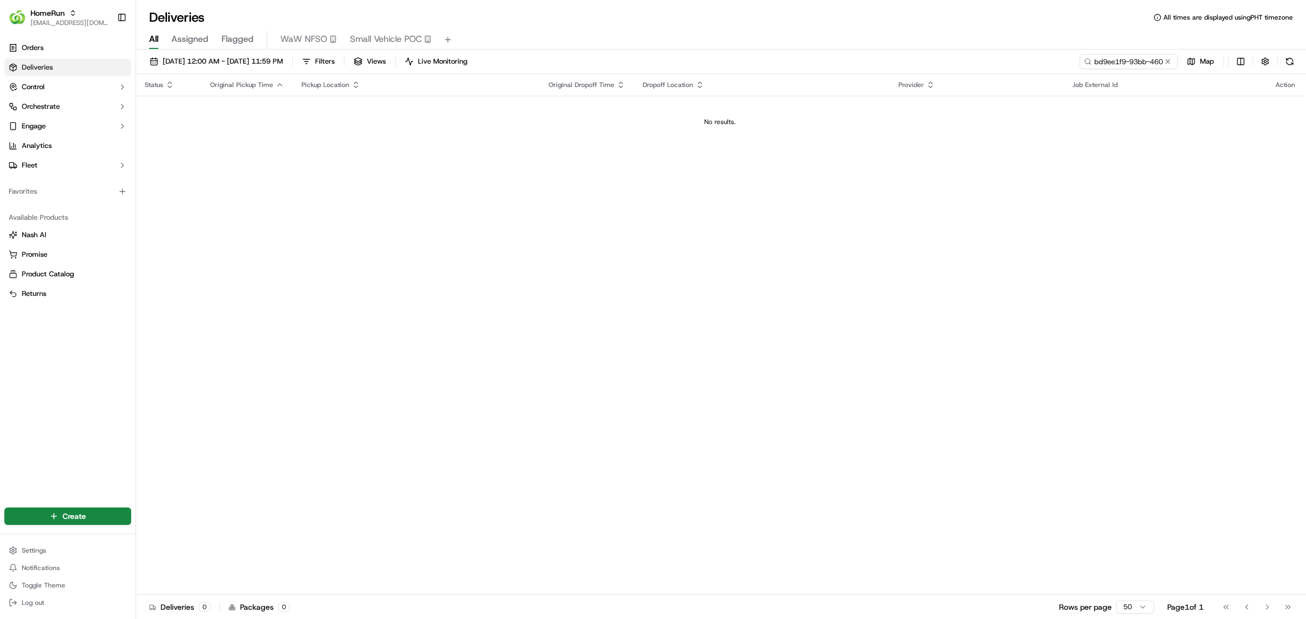
click at [377, 182] on div "Status Original Pickup Time Pickup Location Original Dropoff Time Dropoff Locat…" at bounding box center [720, 334] width 1168 height 521
click at [30, 52] on span "Orders" at bounding box center [33, 48] width 22 height 10
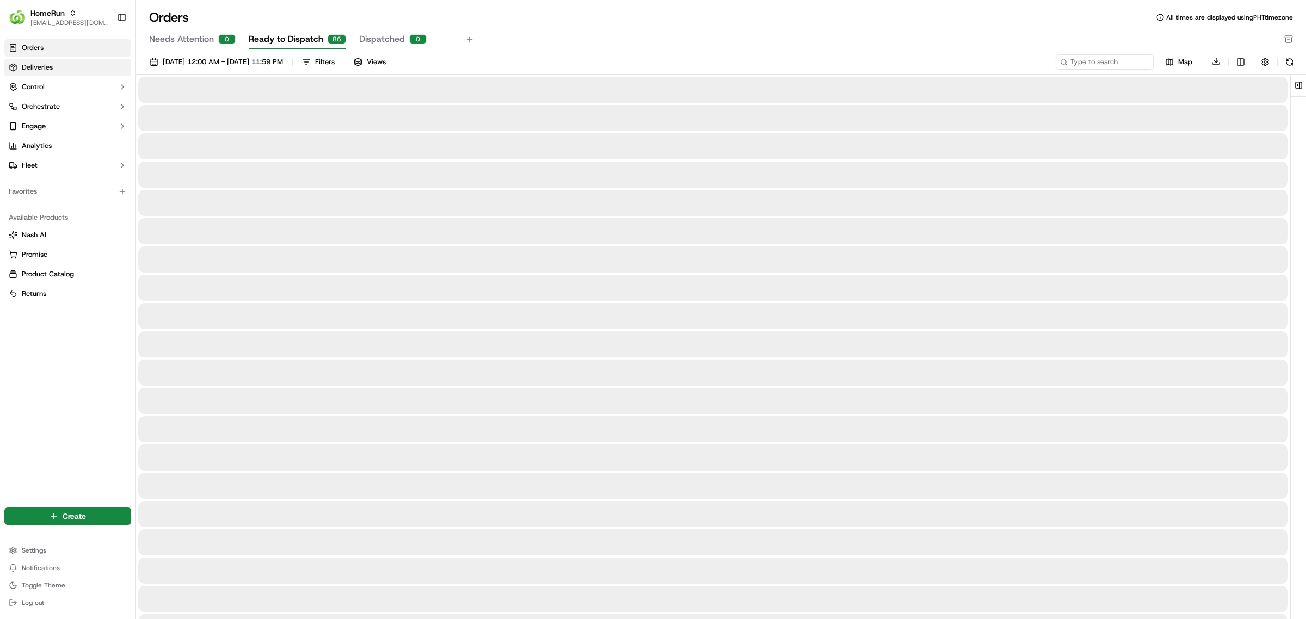
click at [58, 71] on link "Deliveries" at bounding box center [67, 67] width 127 height 17
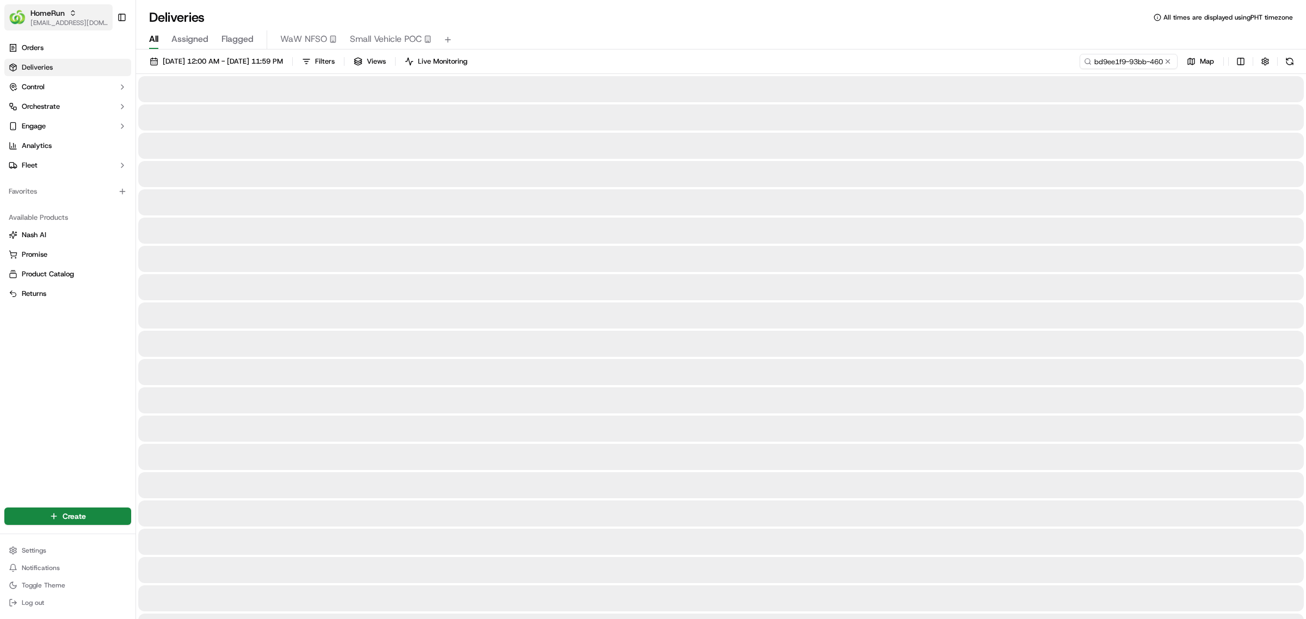
click at [61, 17] on span "HomeRun" at bounding box center [47, 13] width 34 height 11
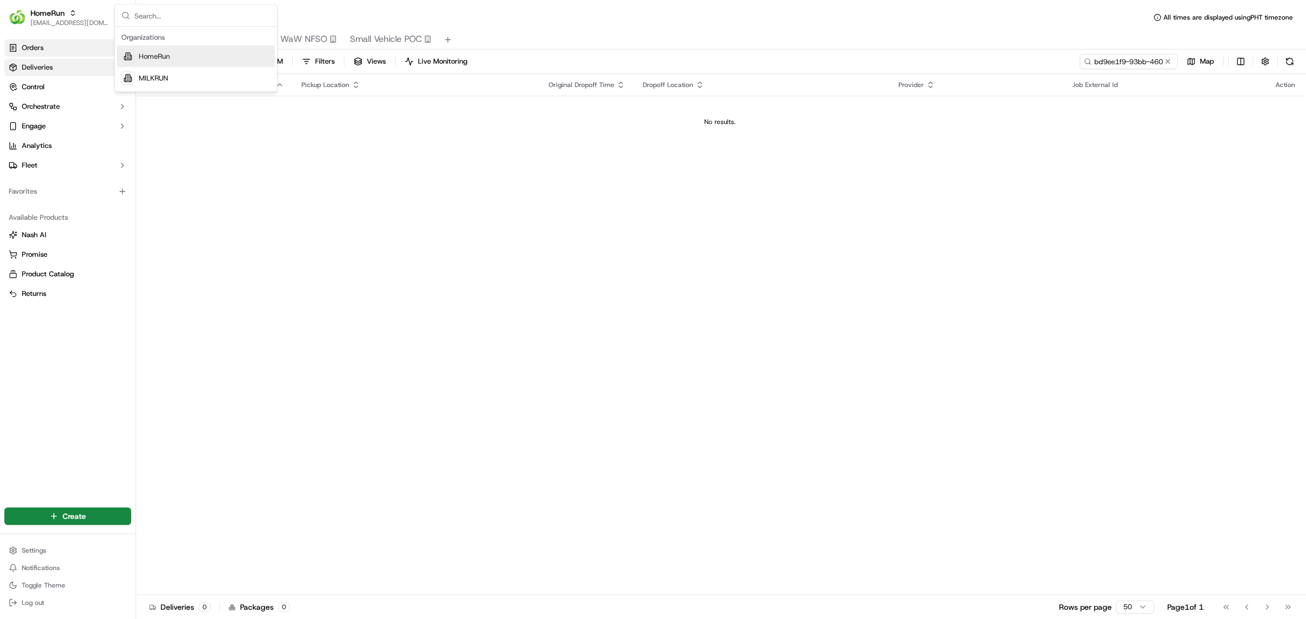
click at [36, 50] on span "Orders" at bounding box center [33, 48] width 22 height 10
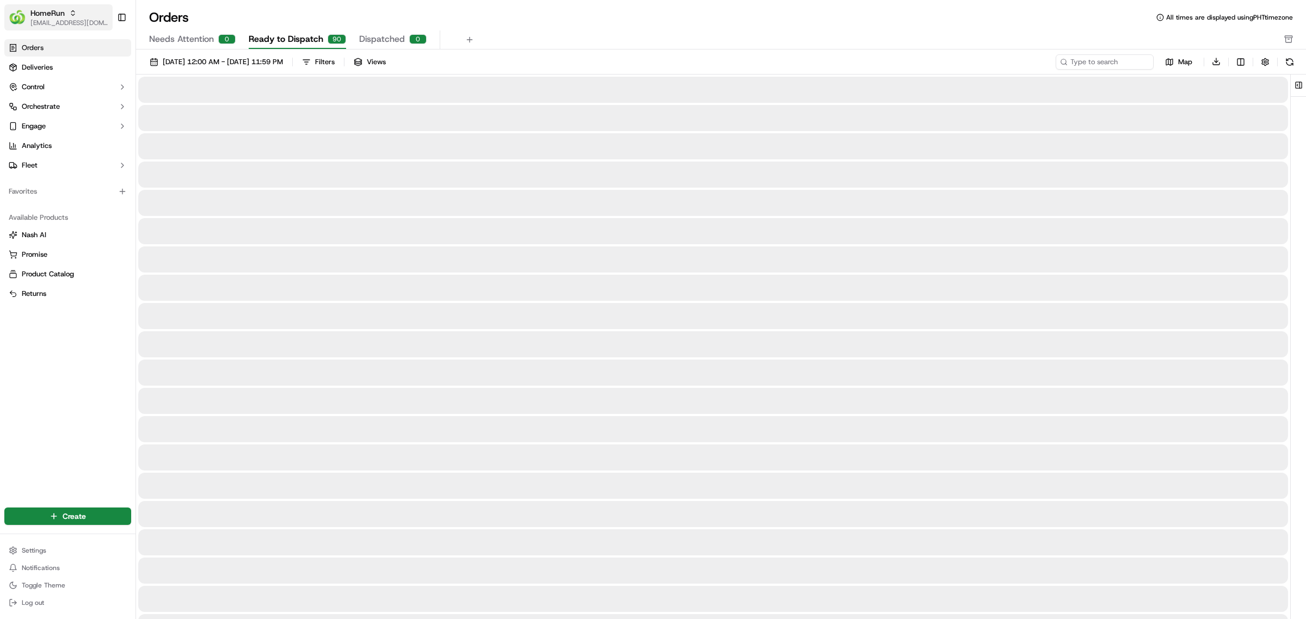
click at [46, 27] on button "HomeRun [EMAIL_ADDRESS][DOMAIN_NAME]" at bounding box center [58, 17] width 108 height 26
click at [153, 77] on span "MILKRUN" at bounding box center [153, 78] width 29 height 10
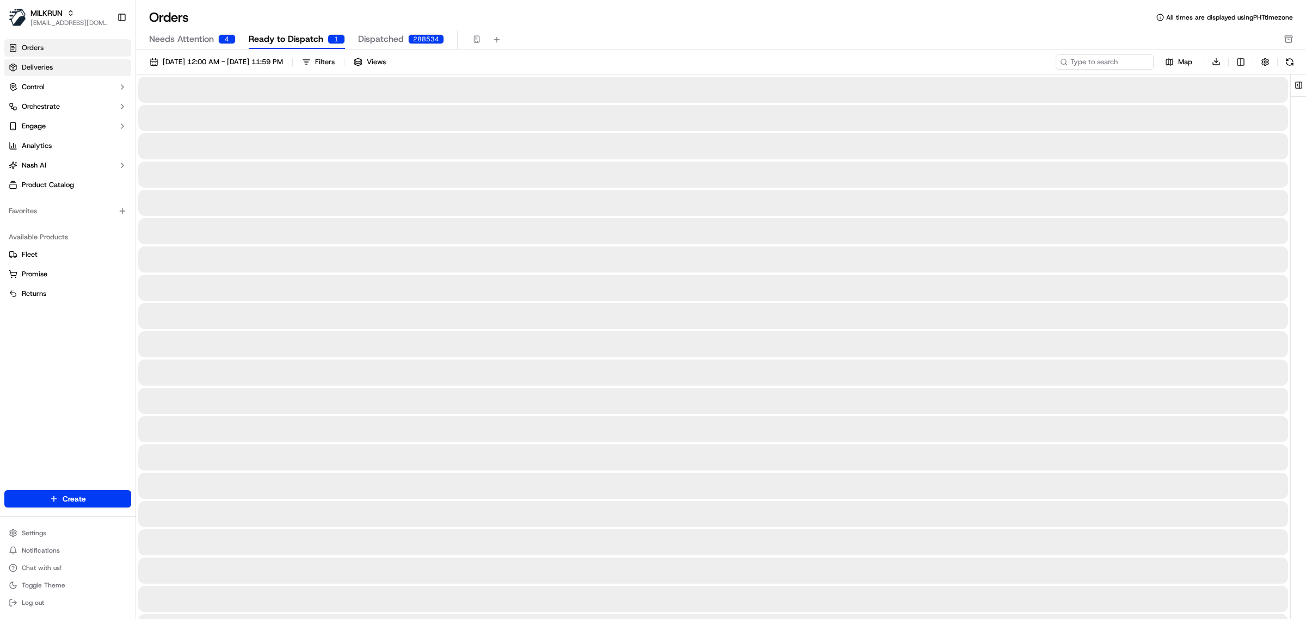
drag, startPoint x: 39, startPoint y: 67, endPoint x: 123, endPoint y: 61, distance: 84.5
click at [39, 67] on span "Deliveries" at bounding box center [37, 68] width 31 height 10
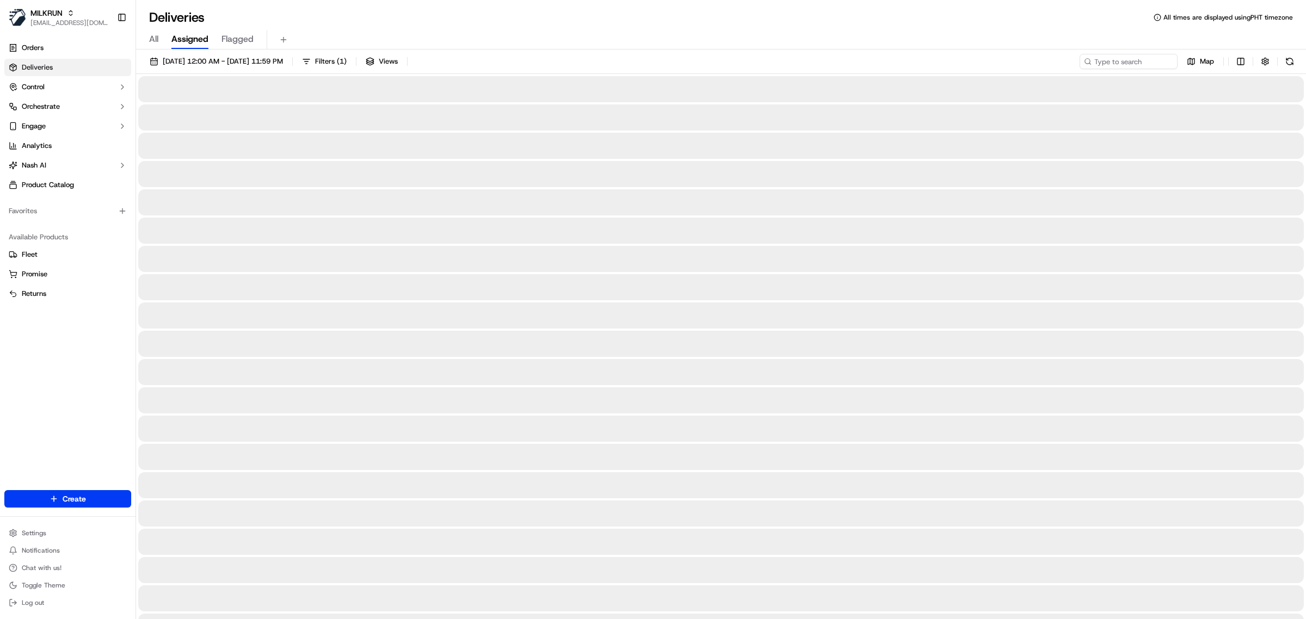
click at [158, 39] on div "All Assigned Flagged" at bounding box center [721, 39] width 1170 height 19
click at [150, 39] on span "All" at bounding box center [153, 39] width 9 height 13
click at [1136, 66] on input at bounding box center [1112, 61] width 131 height 15
paste input "bd9ee1f9-93bb-460a-82cf-3725d9c61d07"
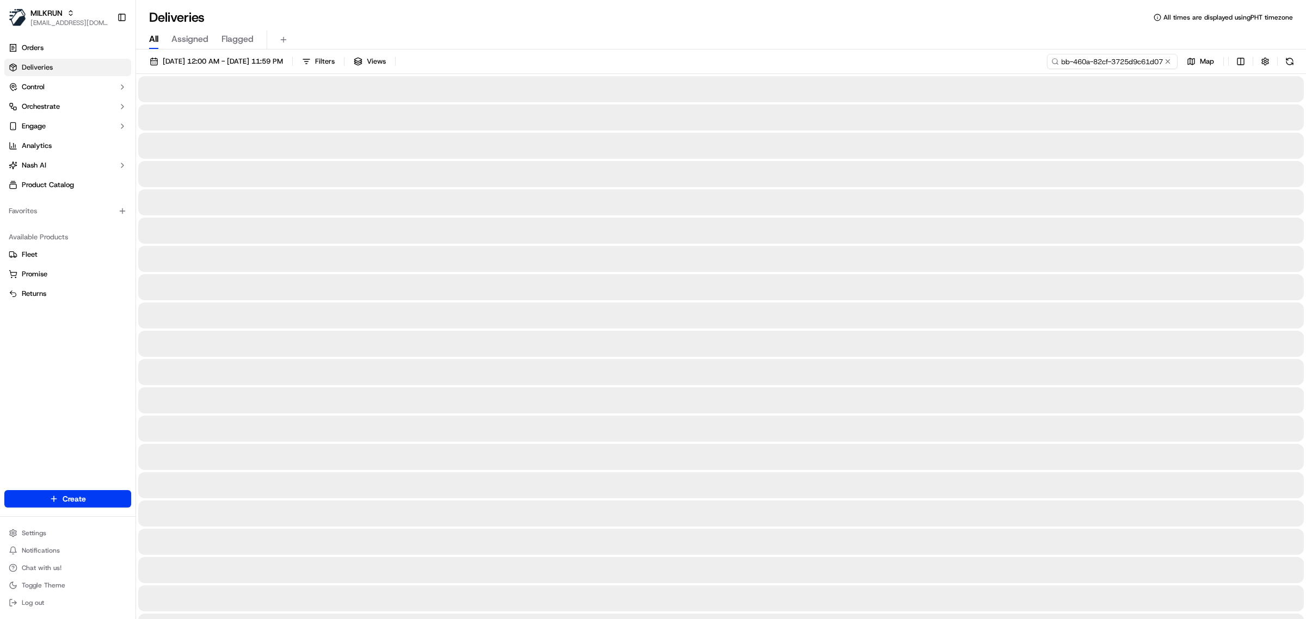
type input "bd9ee1f9-93bb-460a-82cf-3725d9c61d07"
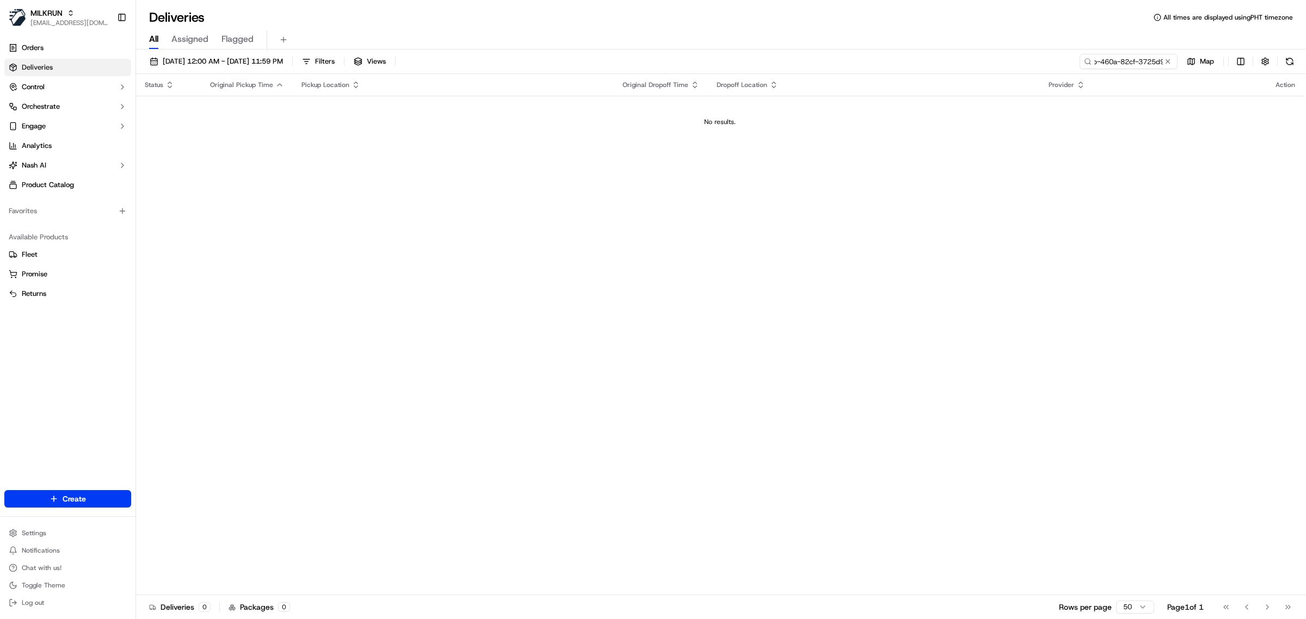
click at [386, 23] on div "Deliveries All times are displayed using PHT timezone" at bounding box center [721, 17] width 1170 height 17
click at [334, 291] on div "Status Original Pickup Time Pickup Location Original Dropoff Time Dropoff Locat…" at bounding box center [720, 334] width 1168 height 521
drag, startPoint x: 433, startPoint y: 156, endPoint x: 129, endPoint y: 129, distance: 305.4
click at [426, 156] on div "Status Original Pickup Time Pickup Location Original Dropoff Time Dropoff Locat…" at bounding box center [720, 334] width 1168 height 521
drag, startPoint x: 352, startPoint y: 35, endPoint x: 153, endPoint y: 44, distance: 199.3
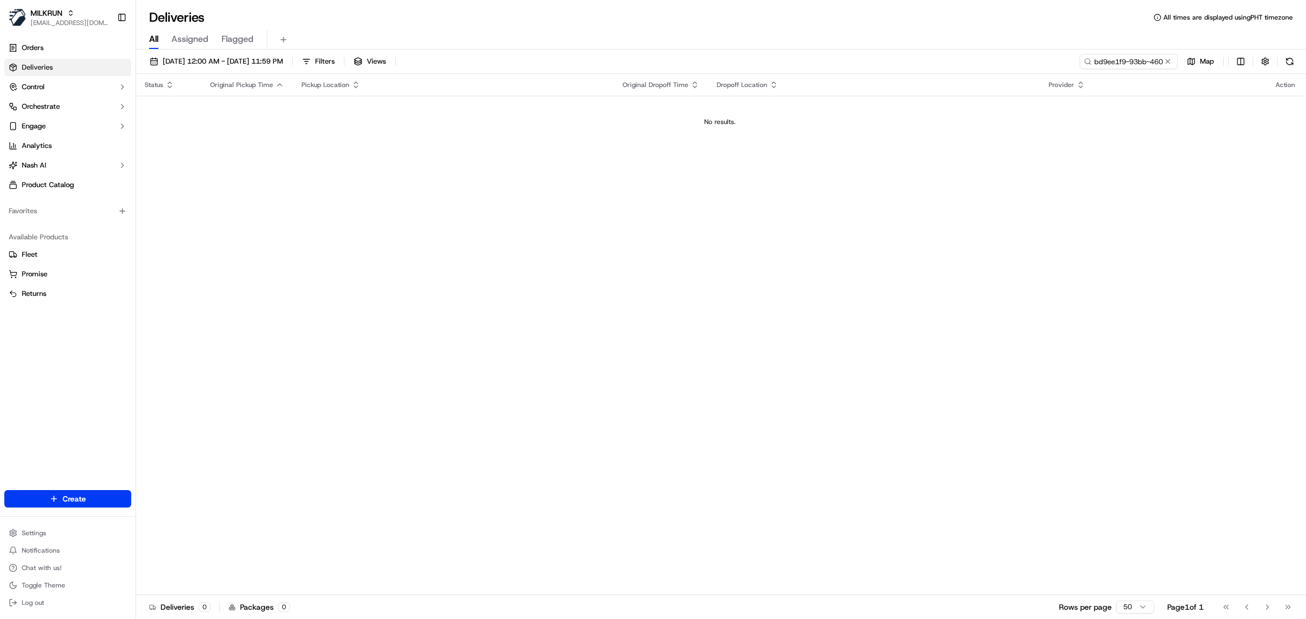
click at [348, 35] on div "All Assigned Flagged" at bounding box center [721, 39] width 1170 height 19
click at [44, 47] on span "Orders" at bounding box center [33, 48] width 22 height 10
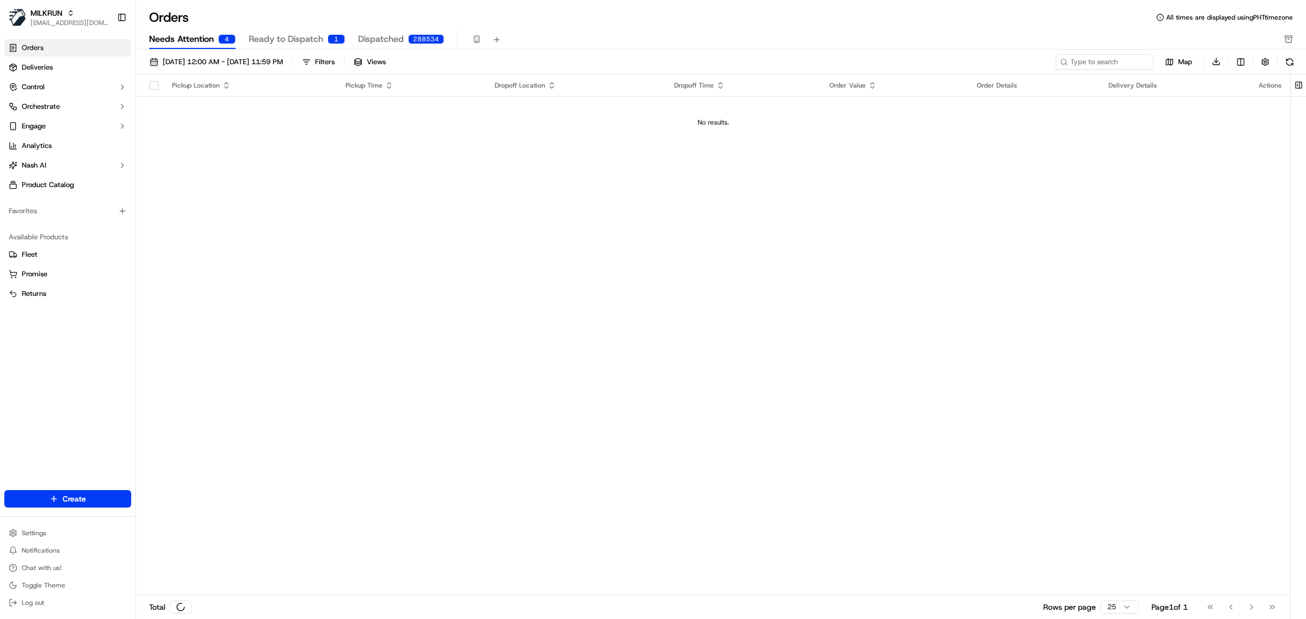
click at [162, 37] on span "Needs Attention" at bounding box center [181, 39] width 65 height 13
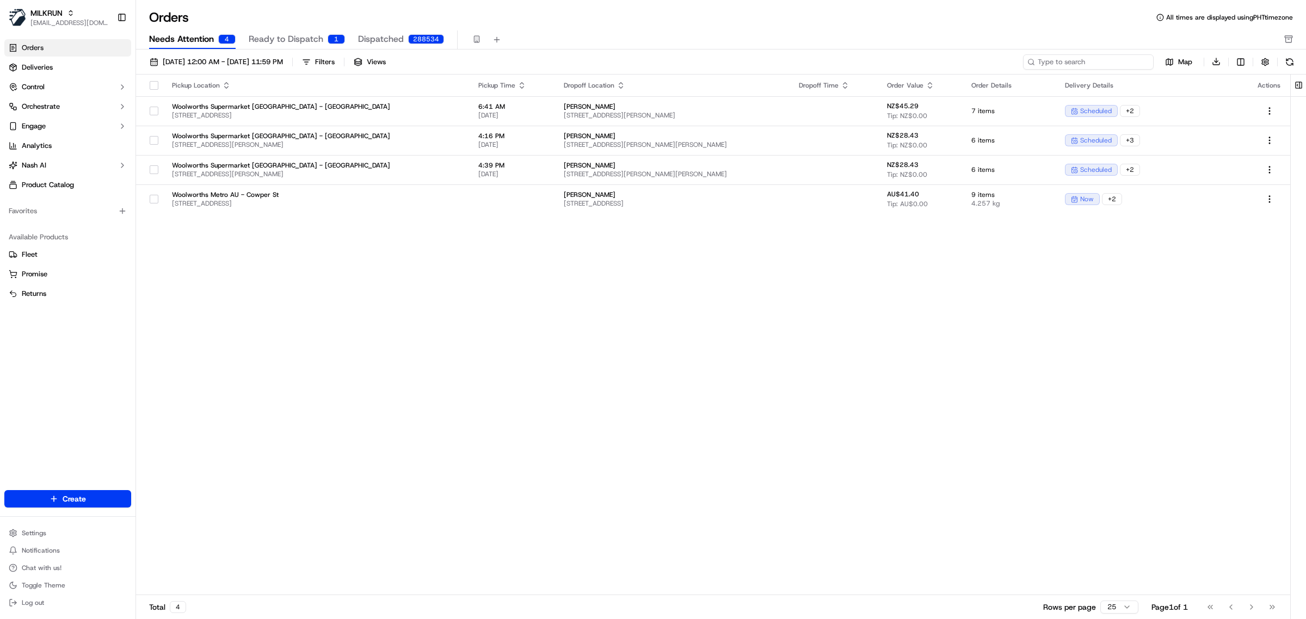
click at [1100, 61] on input at bounding box center [1088, 61] width 131 height 15
paste input "M H"
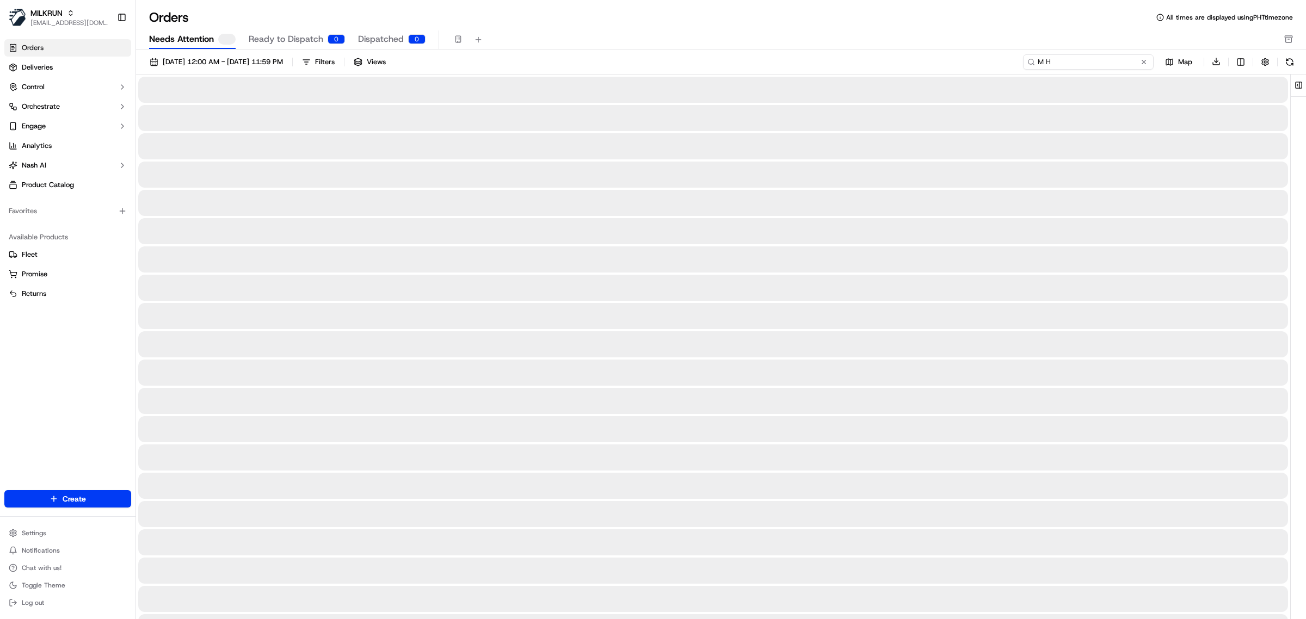
type input "M H"
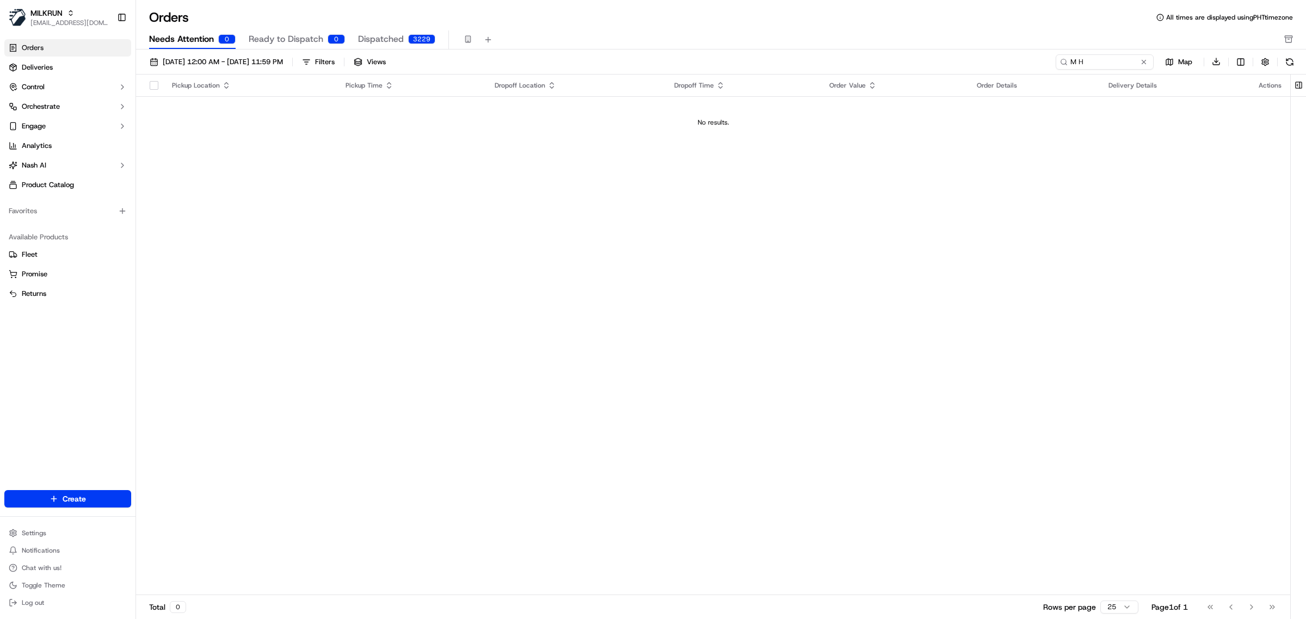
click at [284, 35] on span "Ready to Dispatch" at bounding box center [286, 39] width 75 height 13
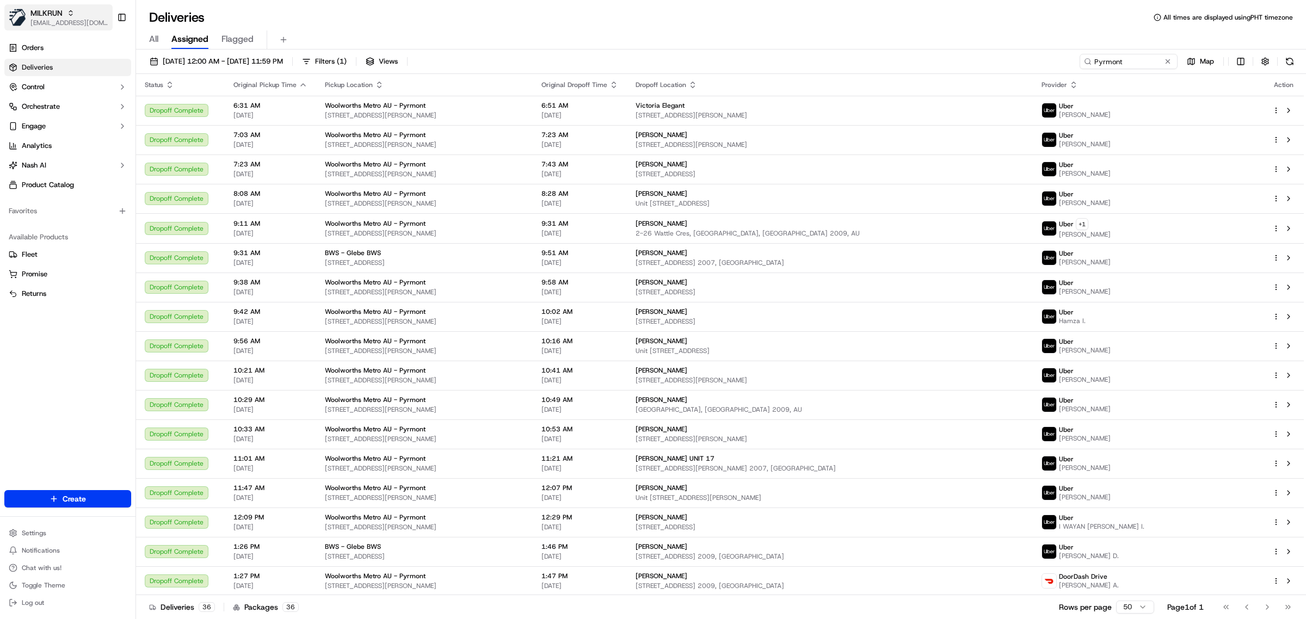
click at [58, 16] on span "MILKRUN" at bounding box center [46, 13] width 32 height 11
drag, startPoint x: 147, startPoint y: 77, endPoint x: 152, endPoint y: 58, distance: 19.8
click at [152, 58] on div "HomeRun MILKRUN" at bounding box center [196, 68] width 158 height 44
click at [152, 58] on span "HomeRun" at bounding box center [154, 57] width 31 height 10
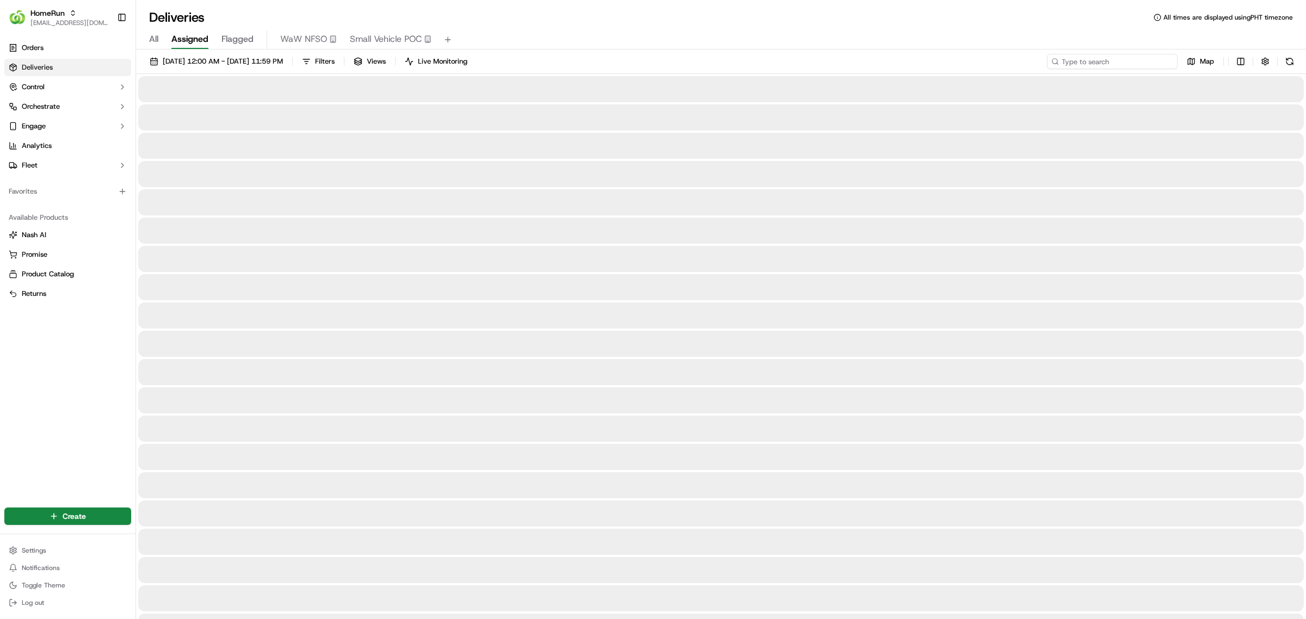
click at [1134, 58] on input at bounding box center [1112, 61] width 131 height 15
type input "[GEOGRAPHIC_DATA]"
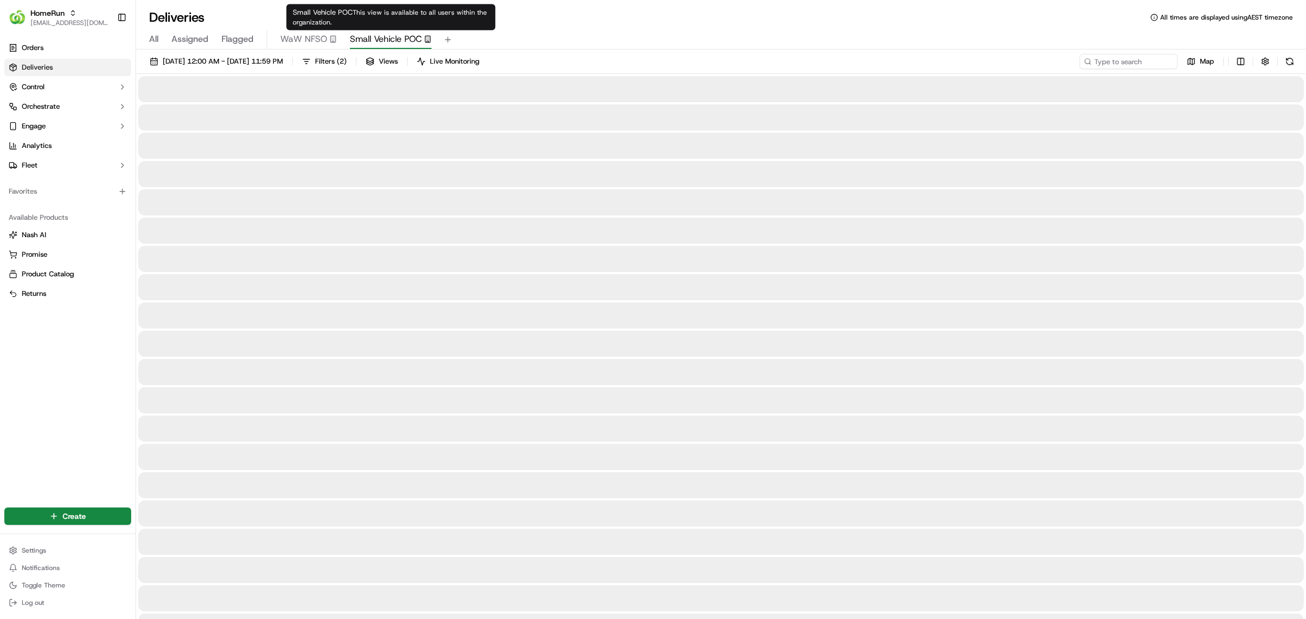
click at [373, 38] on span "Small Vehicle POC" at bounding box center [386, 39] width 72 height 13
click at [1116, 56] on input at bounding box center [1112, 61] width 131 height 15
paste input "silkroadie@gmail.com"
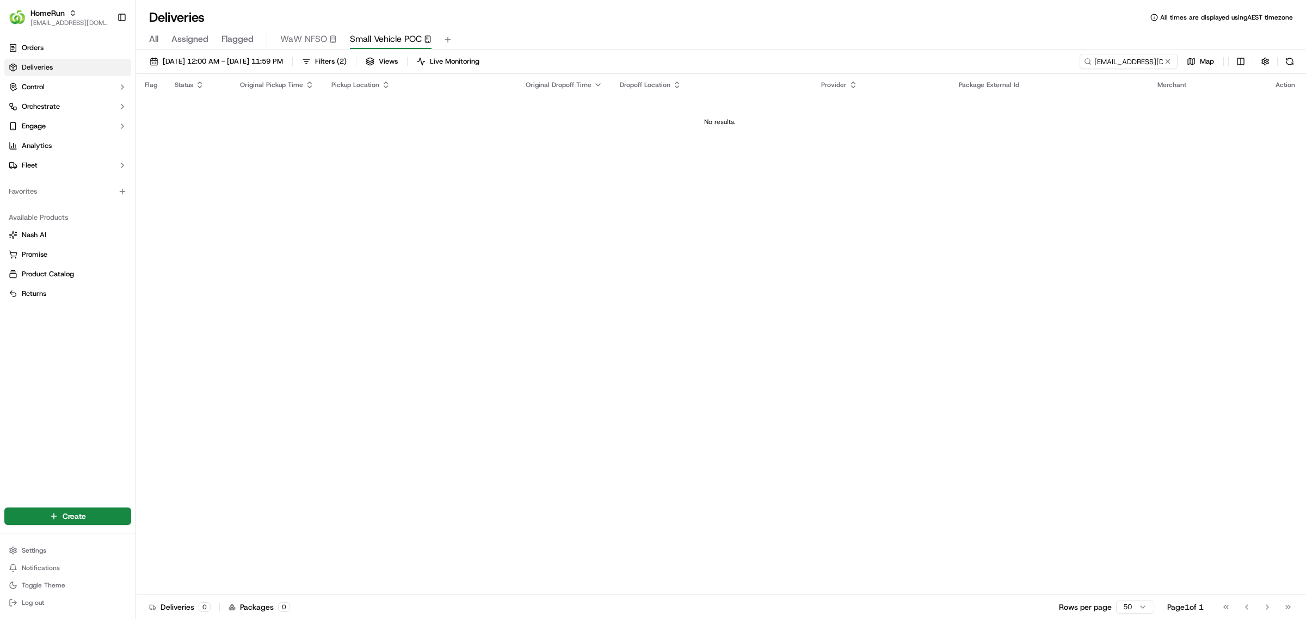
click at [40, 71] on span "Deliveries" at bounding box center [37, 68] width 31 height 10
click at [626, 45] on div "All Assigned Flagged WaW NFSO Small Vehicle POC" at bounding box center [721, 39] width 1170 height 19
click at [1116, 57] on input "silkroadie@gmail.com" at bounding box center [1112, 61] width 131 height 15
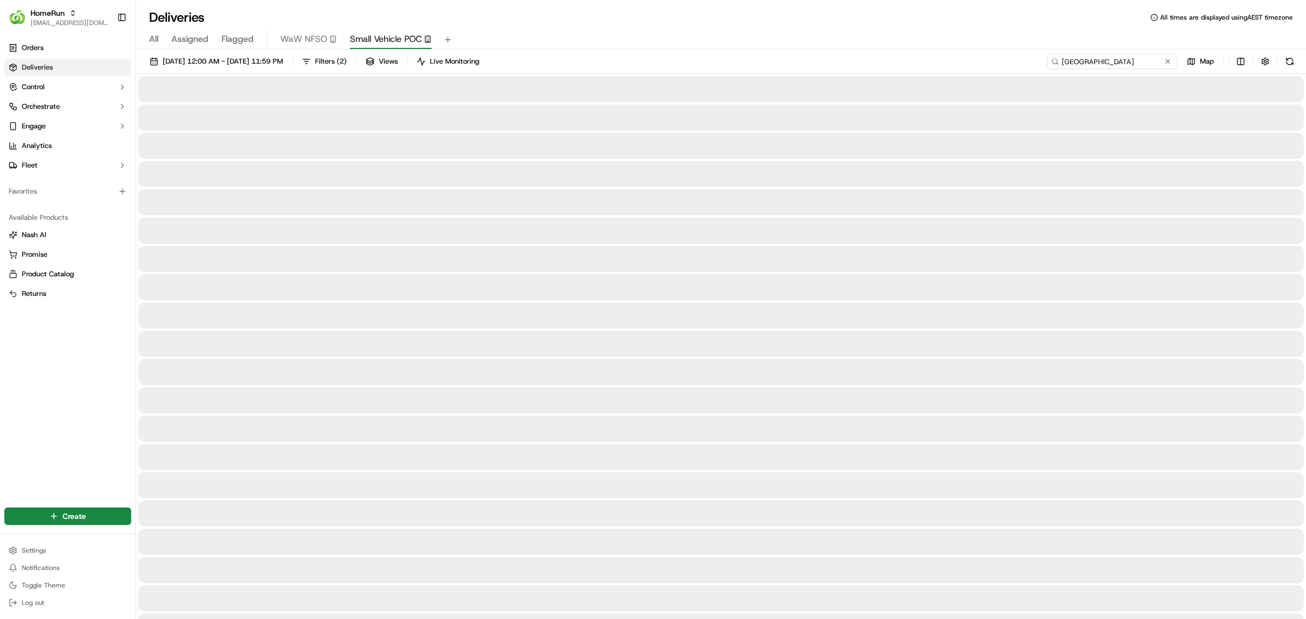
type input "Chatswood East"
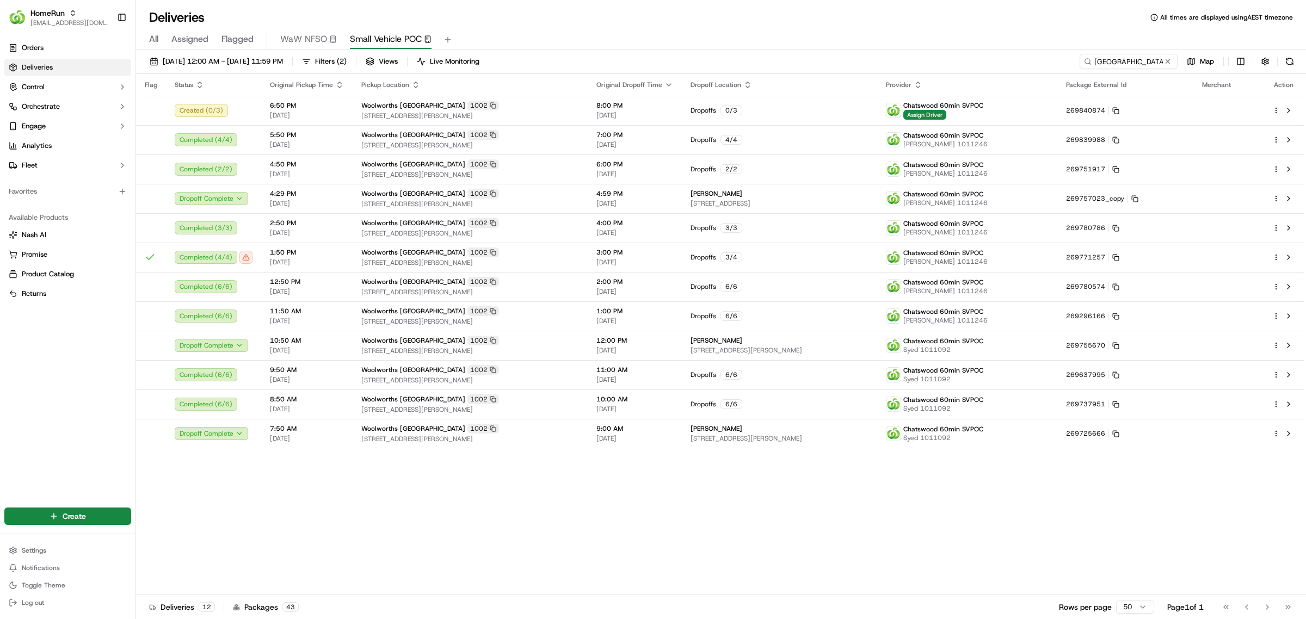
click at [532, 529] on div "Flag Status Original Pickup Time Pickup Location Original Dropoff Time Dropoff …" at bounding box center [720, 334] width 1168 height 521
drag, startPoint x: 362, startPoint y: 520, endPoint x: 300, endPoint y: 422, distance: 115.9
click at [362, 520] on div "Flag Status Original Pickup Time Pickup Location Original Dropoff Time Dropoff …" at bounding box center [720, 334] width 1168 height 521
click at [553, 41] on div "All Assigned Flagged WaW NFSO Small Vehicle POC" at bounding box center [721, 39] width 1170 height 19
click at [608, 16] on div "Deliveries All times are displayed using AEST timezone" at bounding box center [721, 17] width 1170 height 17
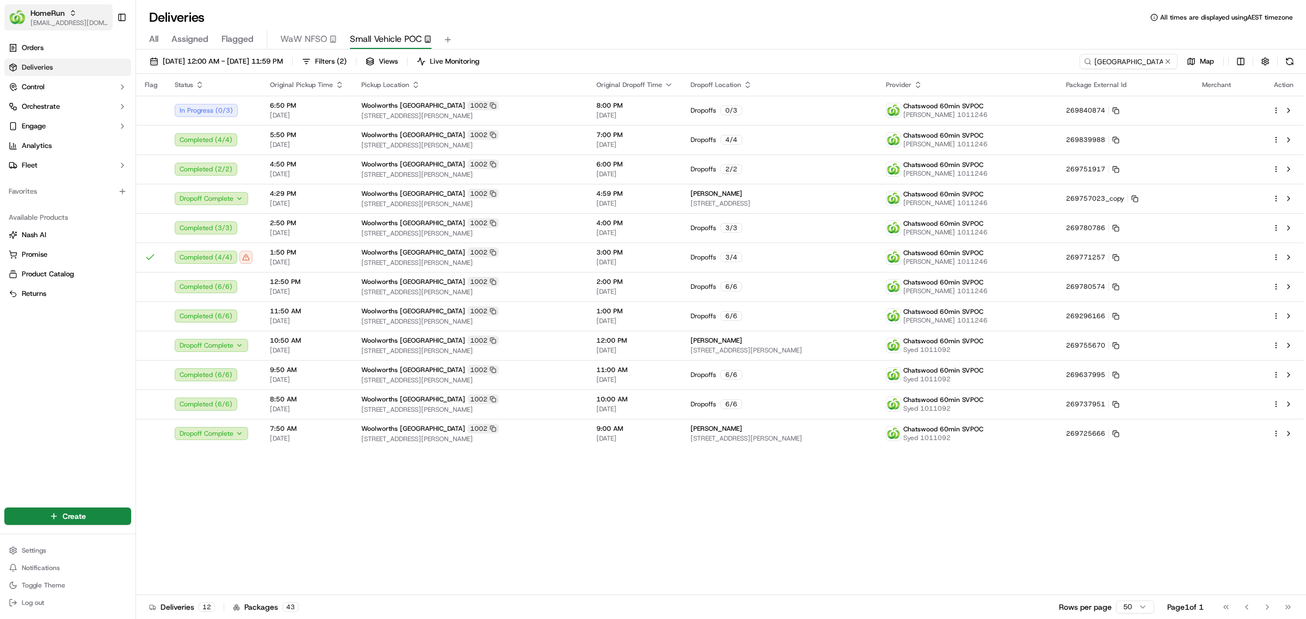
click at [47, 21] on span "[EMAIL_ADDRESS][DOMAIN_NAME]" at bounding box center [69, 23] width 78 height 9
drag, startPoint x: 154, startPoint y: 77, endPoint x: 178, endPoint y: 91, distance: 28.3
click at [155, 77] on span "MILKRUN" at bounding box center [153, 78] width 29 height 10
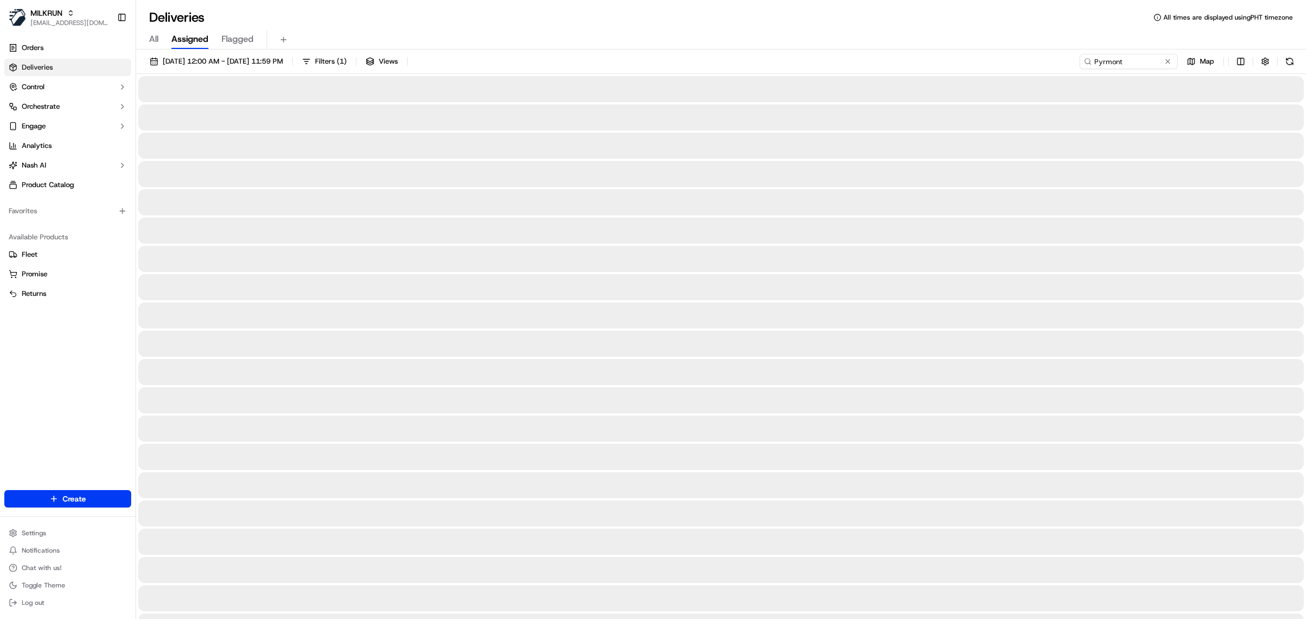
click at [153, 41] on span "All" at bounding box center [153, 39] width 9 height 13
click at [1125, 61] on input "Pyrmont" at bounding box center [1112, 61] width 131 height 15
paste input "cf9c1119-4432-4987-b2de-c5424e7ce78c"
click at [1116, 61] on input "Pyrmontcf9c1119-4432-4987-b2de-c5424e7ce78c" at bounding box center [1112, 61] width 131 height 15
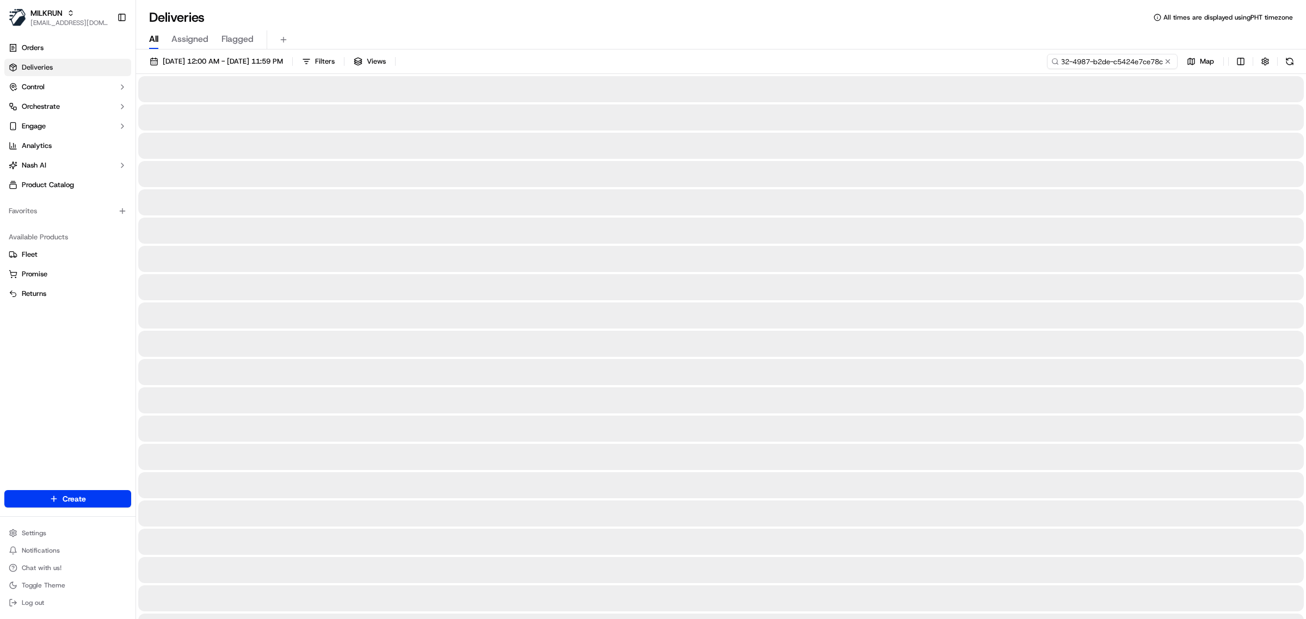
click at [1116, 61] on input "Pyrmontcf9c1119-4432-4987-b2de-c5424e7ce78c" at bounding box center [1112, 61] width 131 height 15
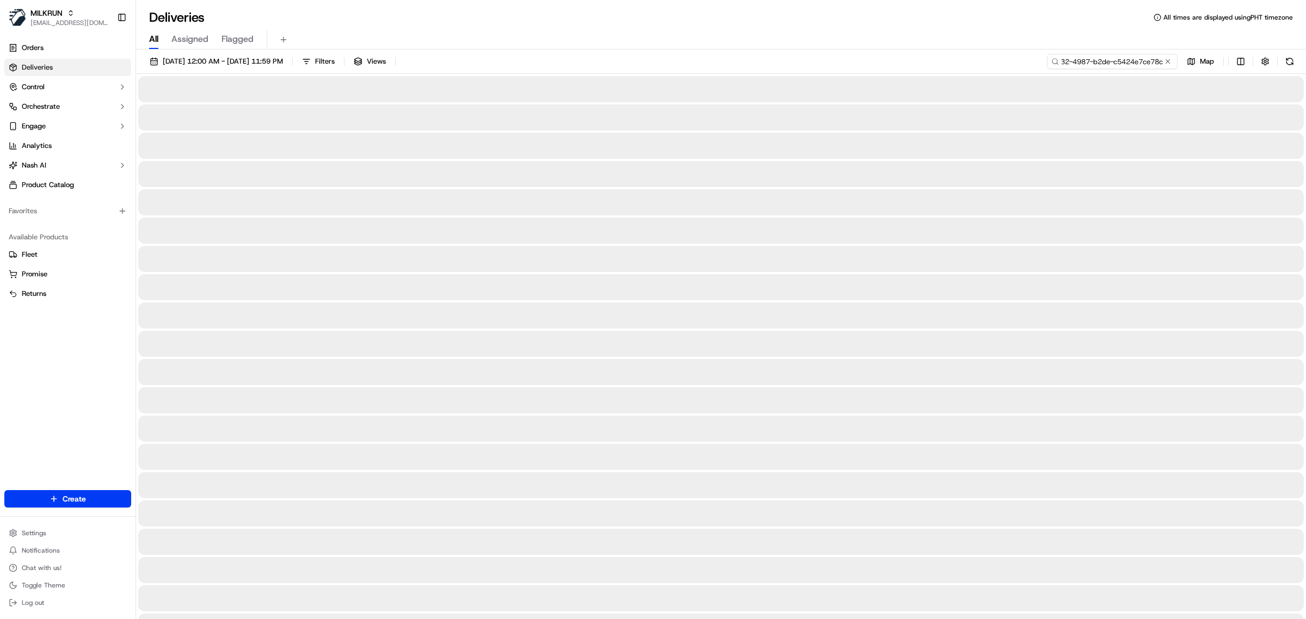
type input "cf9c1119-4432-4987-b2de-c5424e7ce78c"
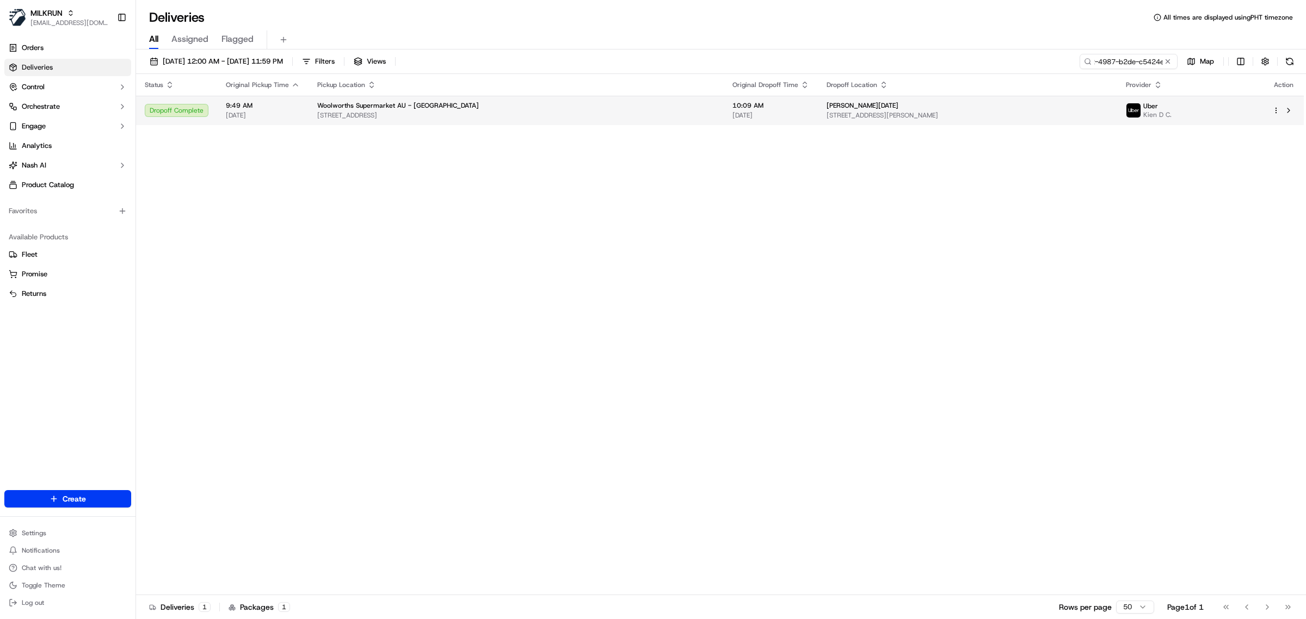
click at [498, 114] on span "[STREET_ADDRESS]" at bounding box center [516, 115] width 398 height 9
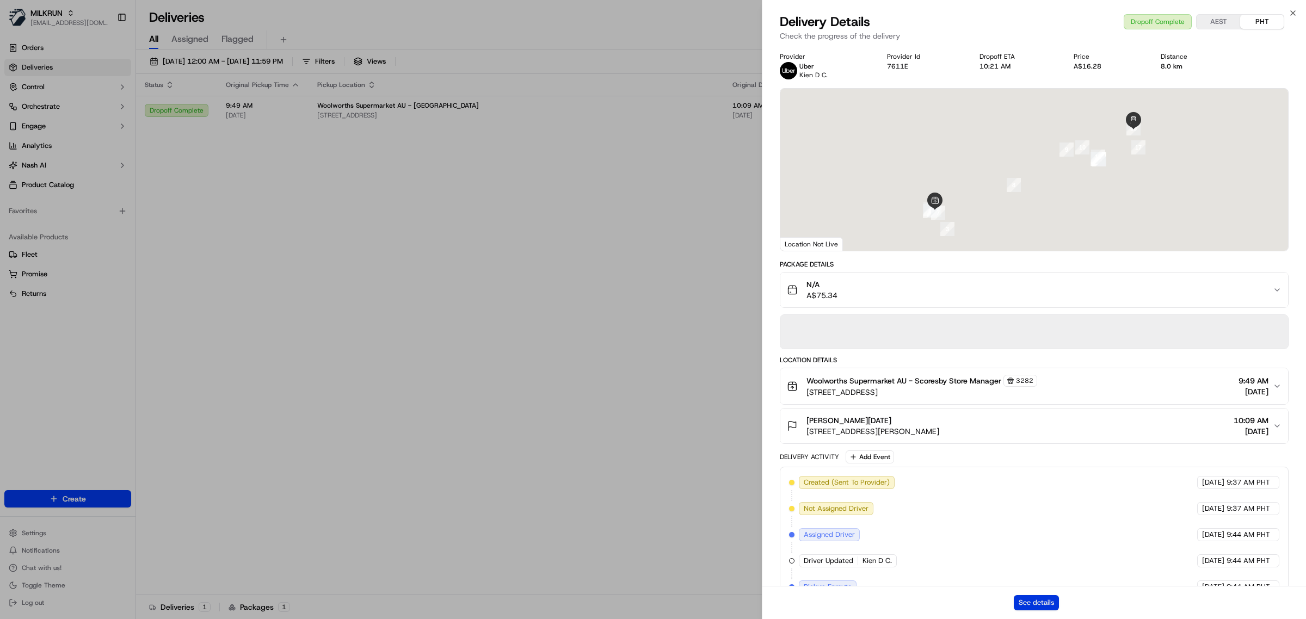
click at [1040, 601] on button "See details" at bounding box center [1036, 602] width 45 height 15
